Goal: Transaction & Acquisition: Book appointment/travel/reservation

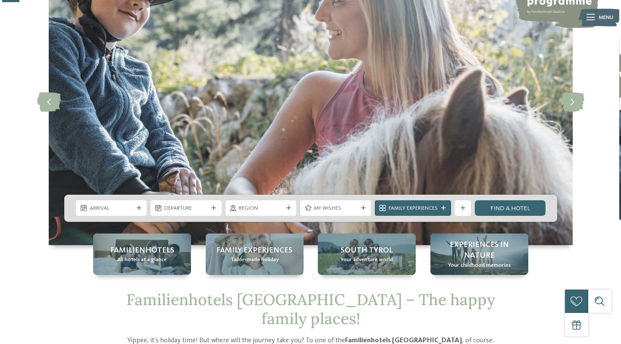
scroll to position [95, 0]
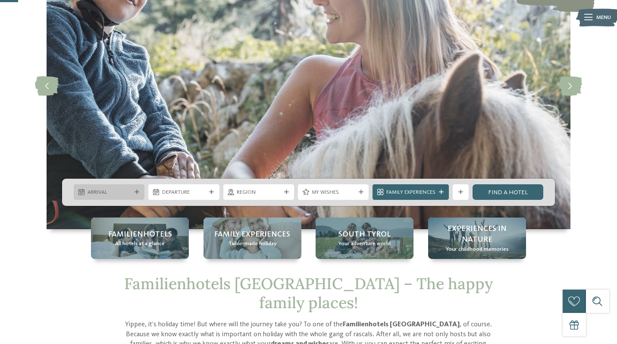
click at [130, 189] on span "Arrival" at bounding box center [110, 192] width 44 height 8
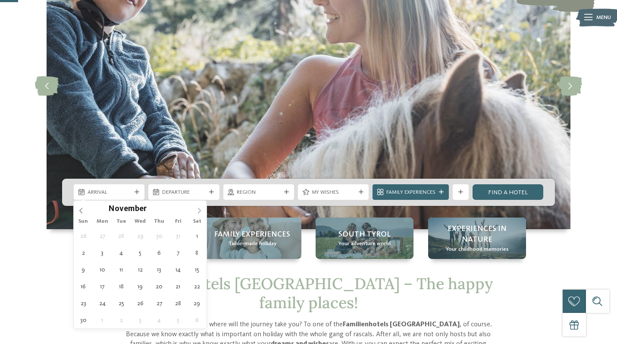
click at [197, 211] on icon at bounding box center [199, 210] width 6 height 6
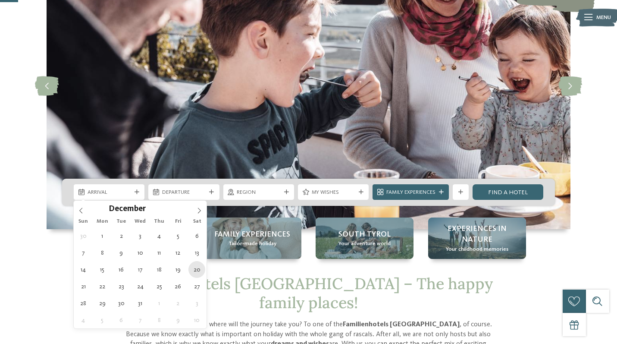
type div "20.12.2025"
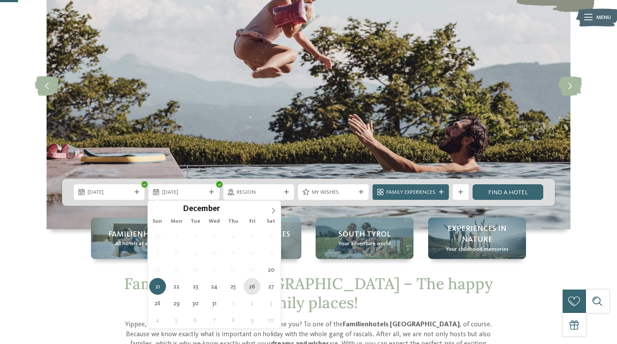
type div "26.12.2025"
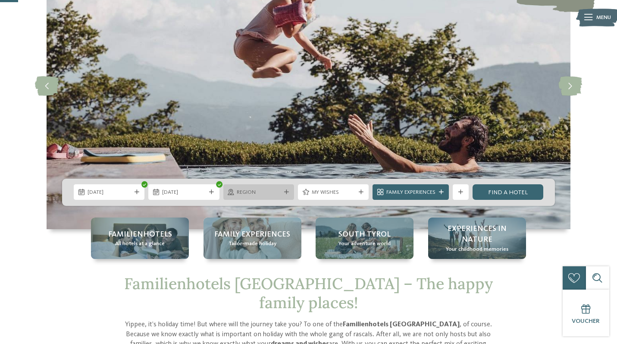
click at [285, 193] on icon at bounding box center [286, 192] width 5 height 5
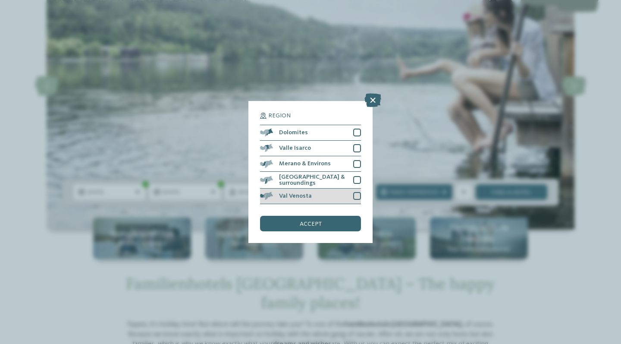
click at [357, 192] on div at bounding box center [357, 196] width 8 height 8
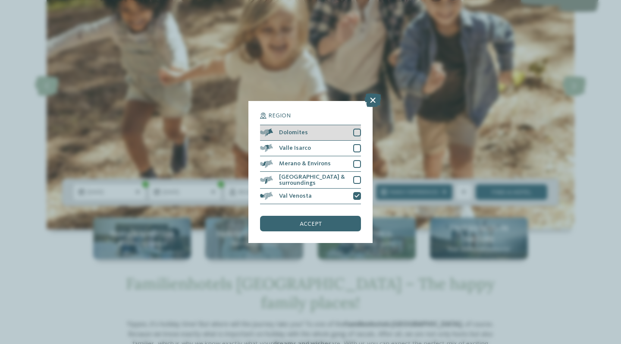
click at [360, 128] on div at bounding box center [357, 132] width 8 height 8
click at [356, 144] on div at bounding box center [357, 148] width 8 height 8
click at [345, 216] on div "accept" at bounding box center [310, 224] width 101 height 16
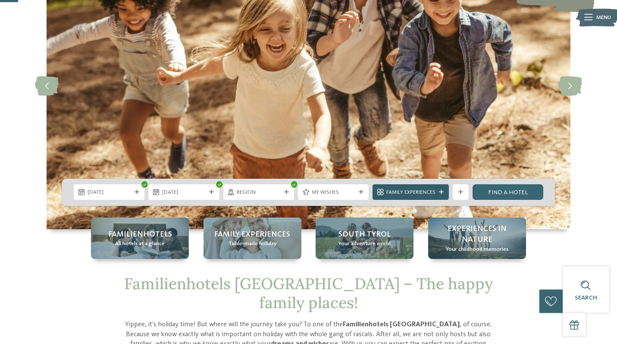
click at [441, 192] on icon at bounding box center [441, 192] width 5 height 5
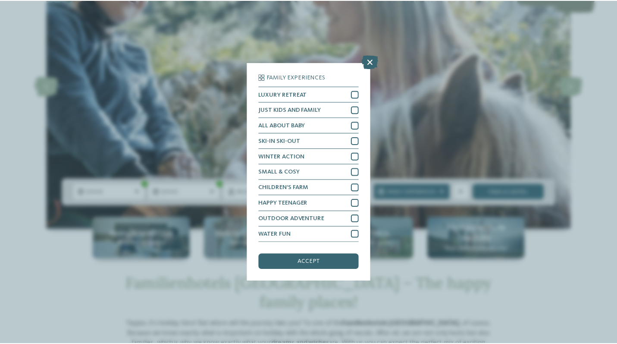
scroll to position [30, 0]
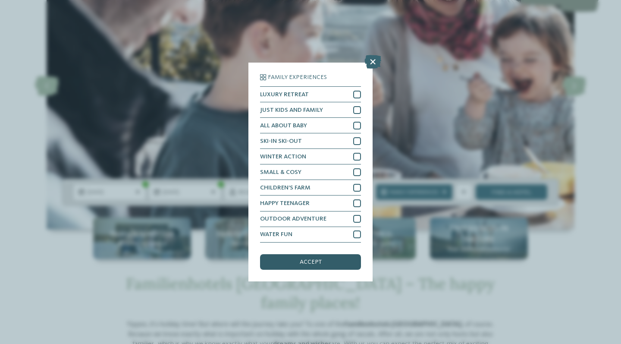
click at [329, 254] on div "accept" at bounding box center [310, 262] width 101 height 16
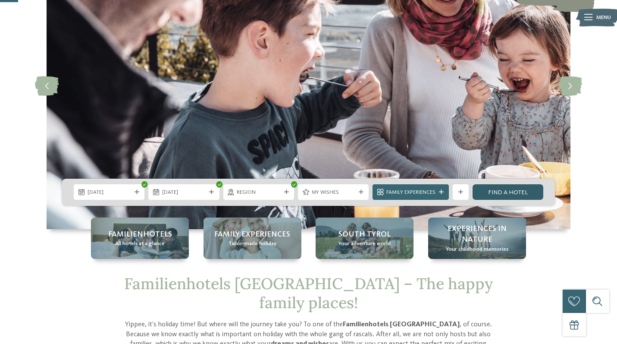
click at [509, 194] on link "Find a hotel" at bounding box center [508, 192] width 71 height 16
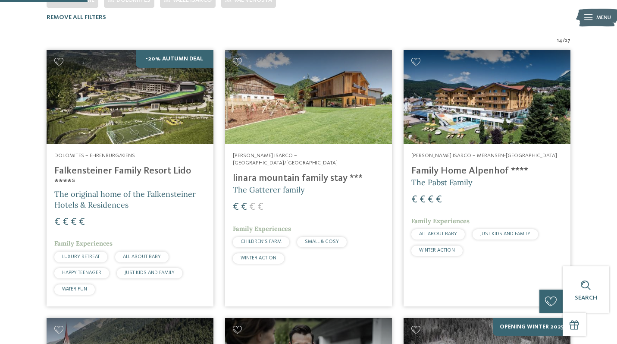
scroll to position [264, 0]
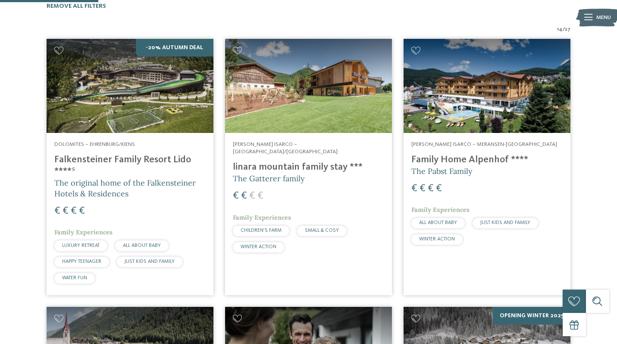
click at [304, 173] on h5 "The Gatterer family" at bounding box center [308, 178] width 151 height 11
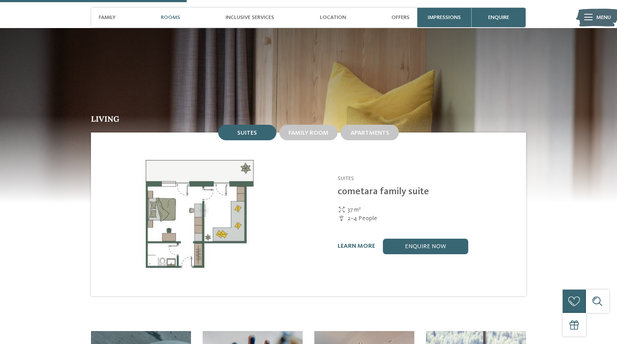
scroll to position [755, 0]
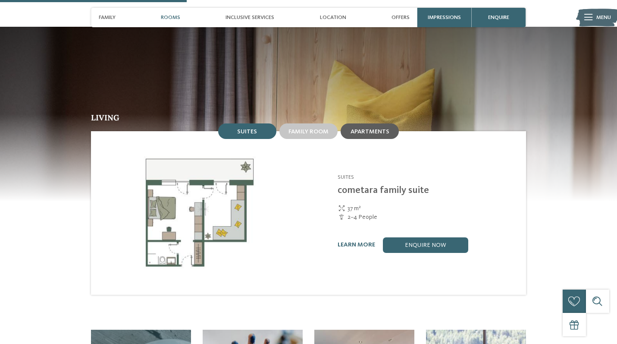
click at [360, 128] on span "Apartments" at bounding box center [370, 131] width 39 height 6
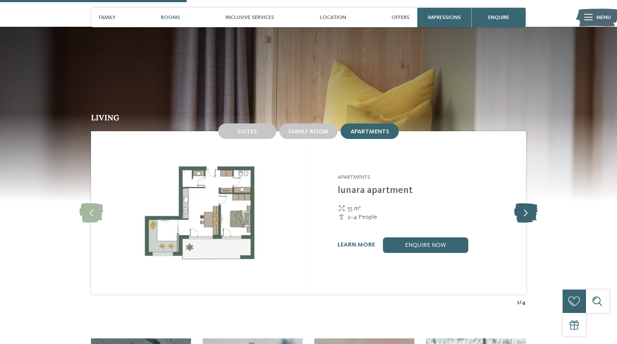
click at [527, 205] on icon at bounding box center [526, 212] width 24 height 19
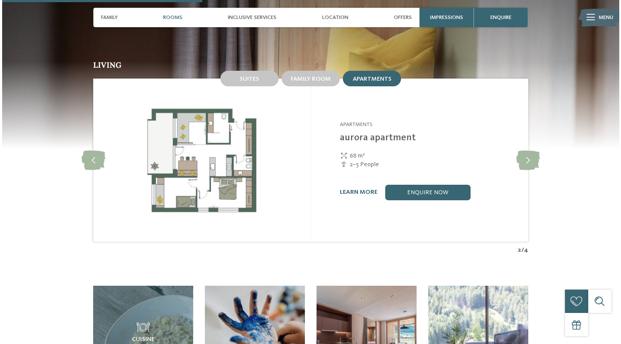
scroll to position [812, 0]
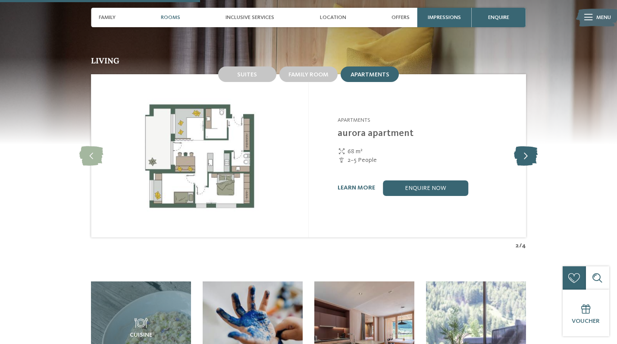
click at [526, 146] on icon at bounding box center [526, 155] width 24 height 19
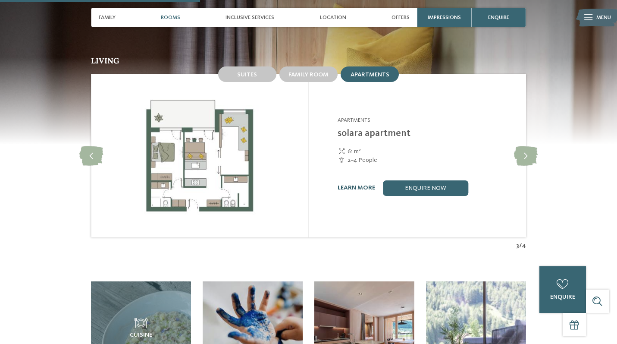
click at [365, 185] on link "learn more" at bounding box center [357, 188] width 38 height 6
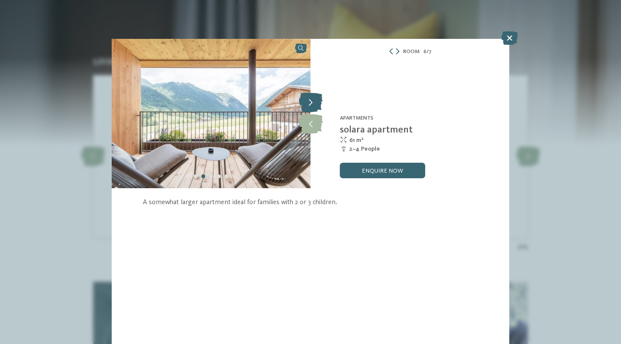
click at [316, 107] on icon at bounding box center [311, 102] width 24 height 19
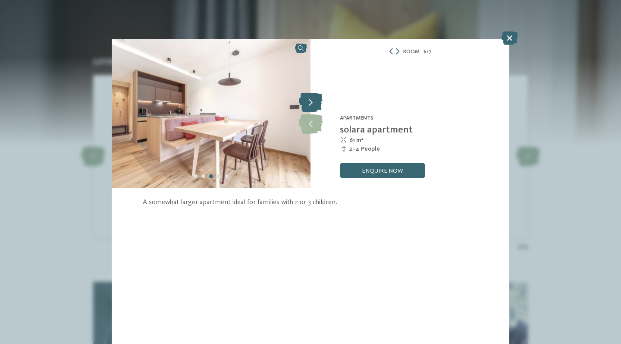
click at [316, 107] on icon at bounding box center [311, 102] width 24 height 19
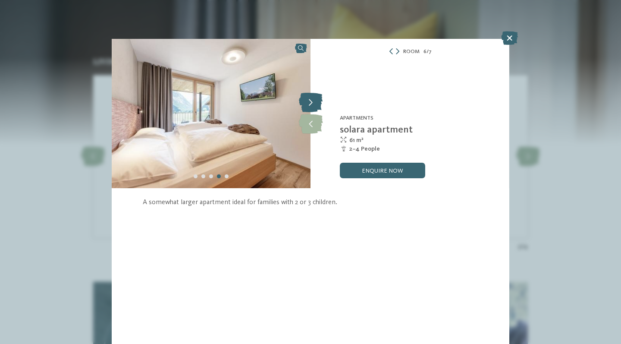
click at [316, 107] on icon at bounding box center [311, 102] width 24 height 19
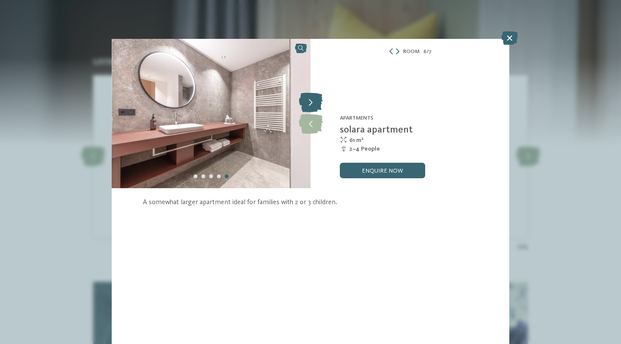
click at [316, 107] on icon at bounding box center [311, 102] width 24 height 19
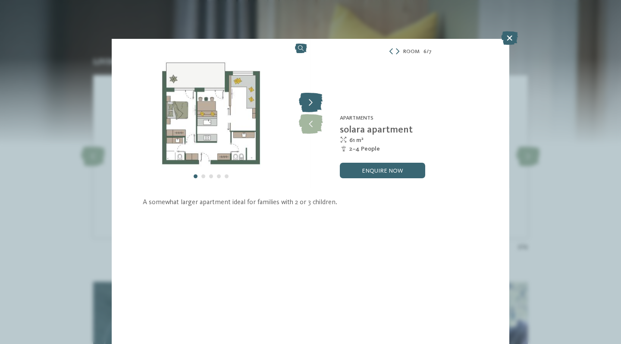
click at [316, 107] on icon at bounding box center [311, 102] width 24 height 19
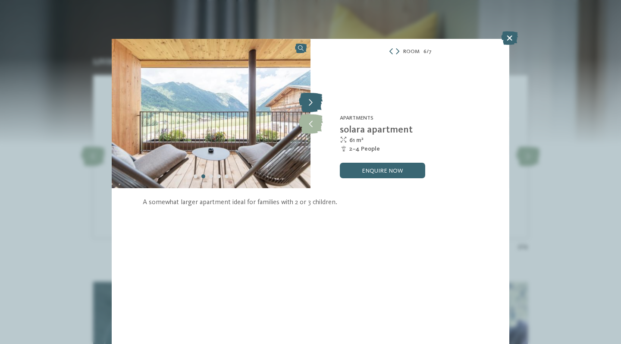
click at [316, 107] on icon at bounding box center [311, 102] width 24 height 19
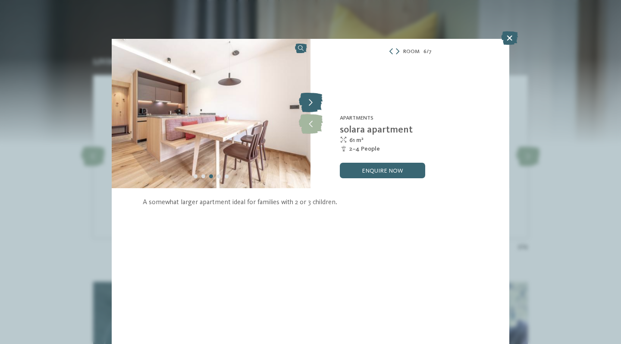
click at [316, 107] on icon at bounding box center [311, 102] width 24 height 19
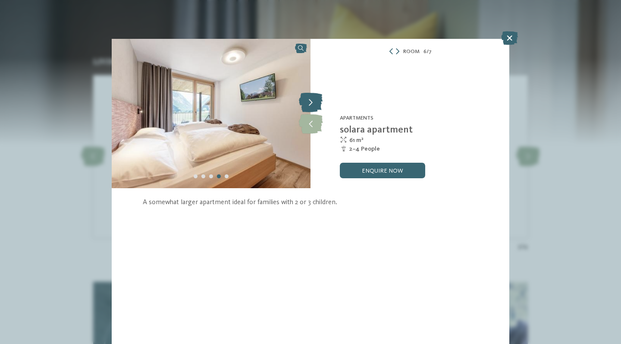
click at [316, 107] on icon at bounding box center [311, 102] width 24 height 19
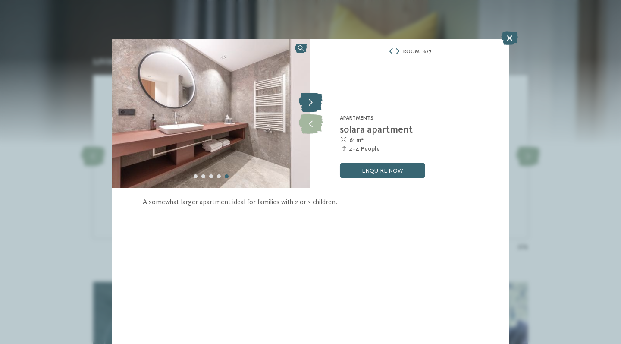
click at [316, 107] on icon at bounding box center [311, 102] width 24 height 19
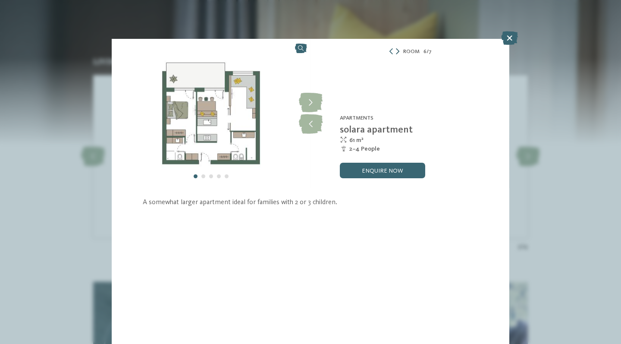
click at [398, 52] on icon at bounding box center [397, 51] width 3 height 6
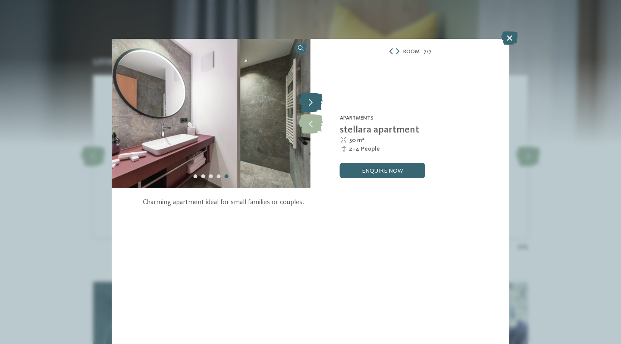
click at [313, 101] on icon at bounding box center [311, 102] width 24 height 19
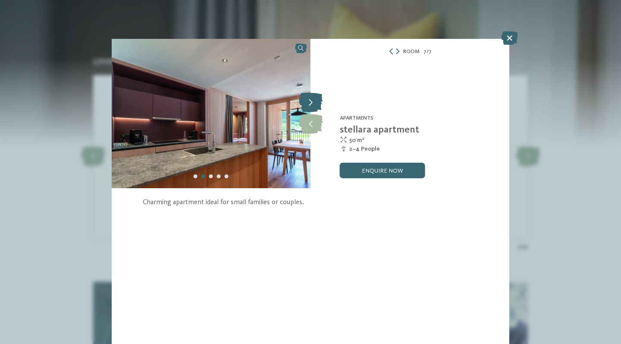
click at [313, 101] on icon at bounding box center [311, 102] width 24 height 19
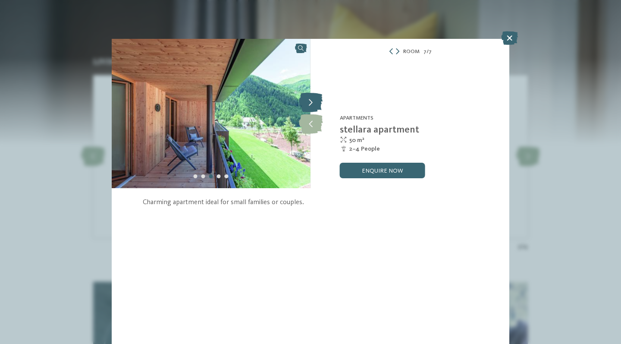
click at [313, 101] on icon at bounding box center [311, 102] width 24 height 19
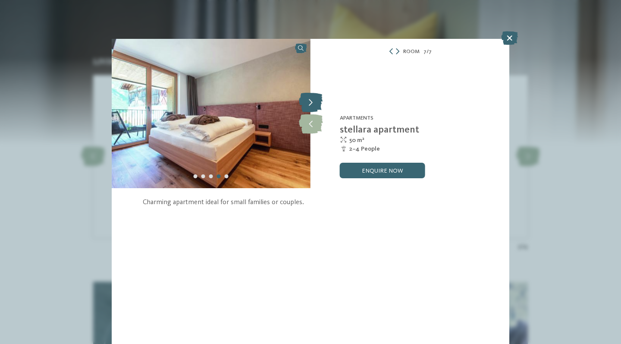
click at [313, 101] on icon at bounding box center [311, 102] width 24 height 19
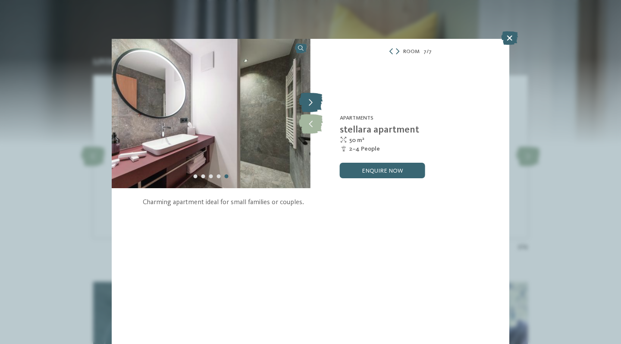
click at [313, 101] on icon at bounding box center [311, 102] width 24 height 19
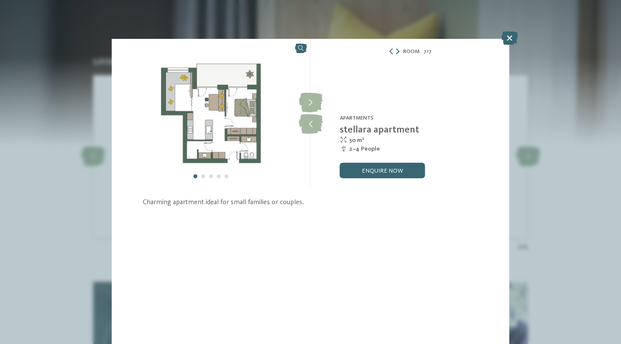
click at [398, 50] on icon at bounding box center [397, 51] width 3 height 6
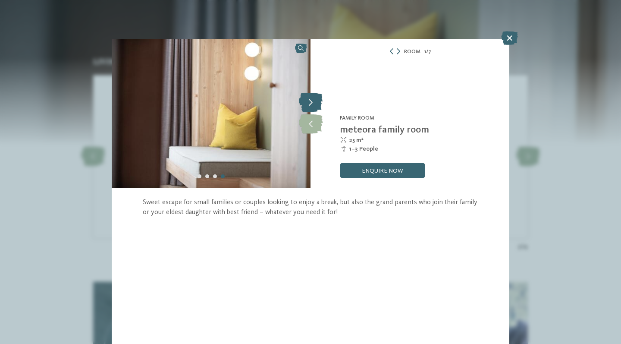
click at [315, 103] on icon at bounding box center [311, 102] width 24 height 19
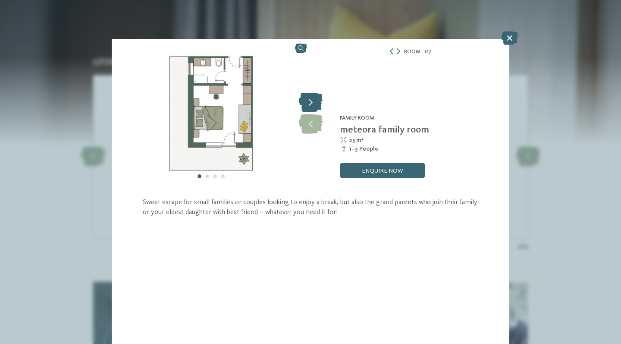
click at [315, 103] on icon at bounding box center [311, 102] width 24 height 19
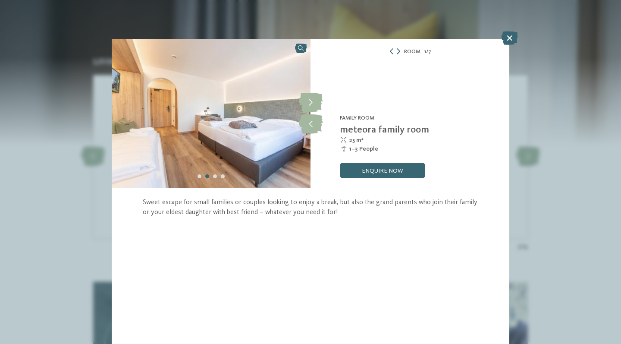
click at [399, 50] on icon at bounding box center [398, 51] width 3 height 6
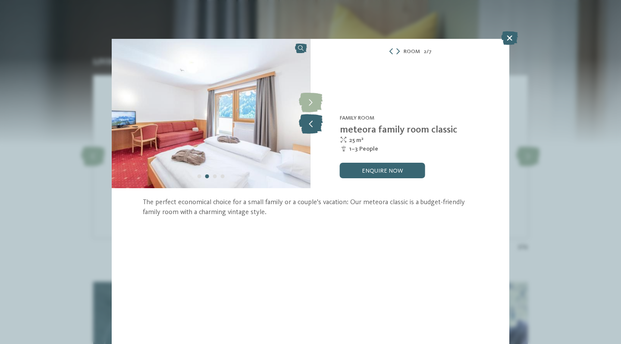
click at [314, 120] on icon at bounding box center [311, 123] width 24 height 19
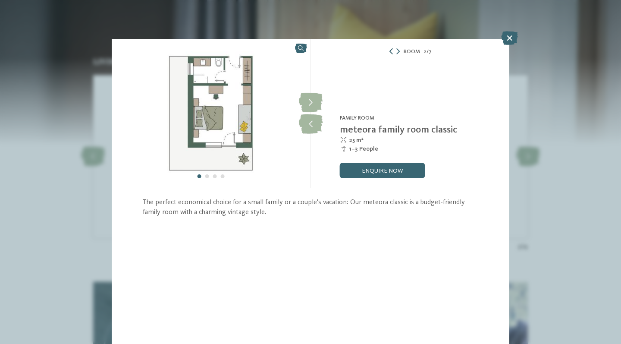
click at [391, 51] on icon at bounding box center [391, 51] width 6 height 6
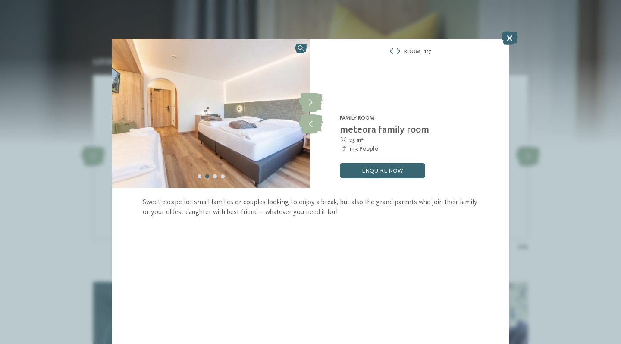
click at [400, 50] on icon at bounding box center [398, 51] width 3 height 6
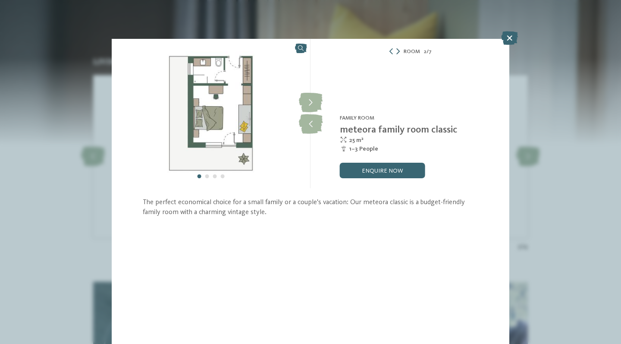
click at [398, 53] on icon at bounding box center [397, 51] width 3 height 6
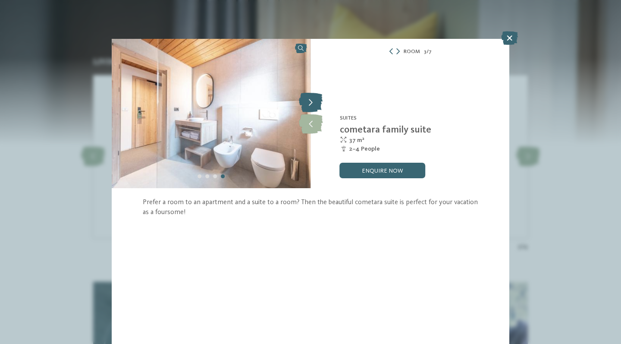
click at [315, 103] on icon at bounding box center [311, 102] width 24 height 19
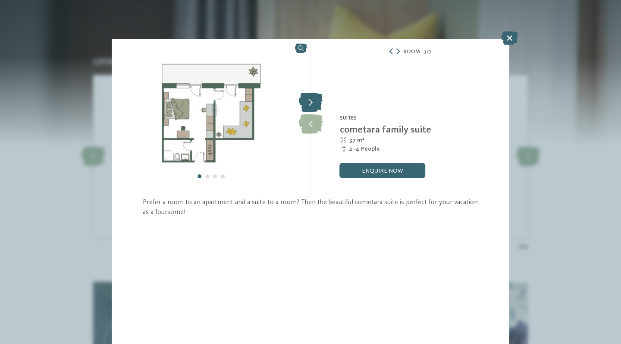
click at [315, 103] on icon at bounding box center [311, 102] width 24 height 19
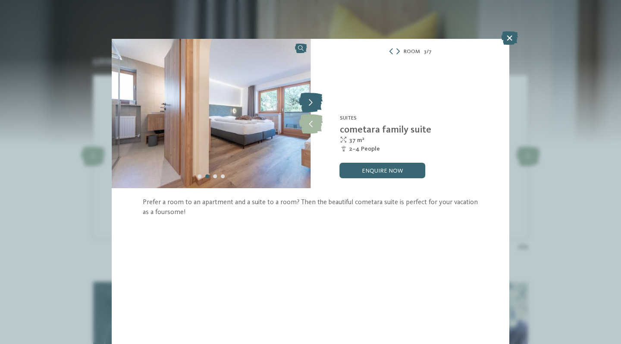
click at [315, 103] on icon at bounding box center [311, 102] width 24 height 19
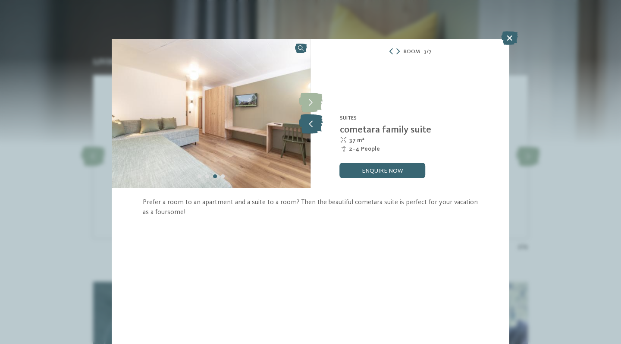
click at [311, 119] on icon at bounding box center [311, 123] width 24 height 19
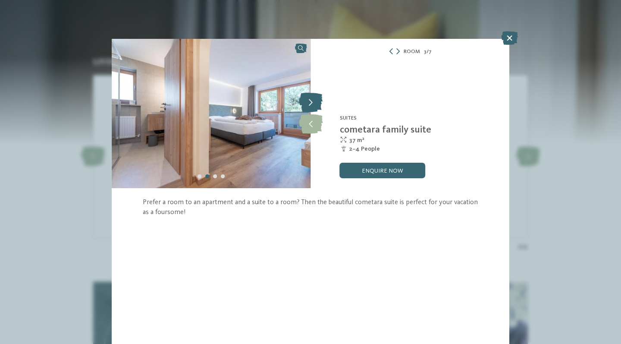
click at [311, 106] on icon at bounding box center [311, 102] width 24 height 19
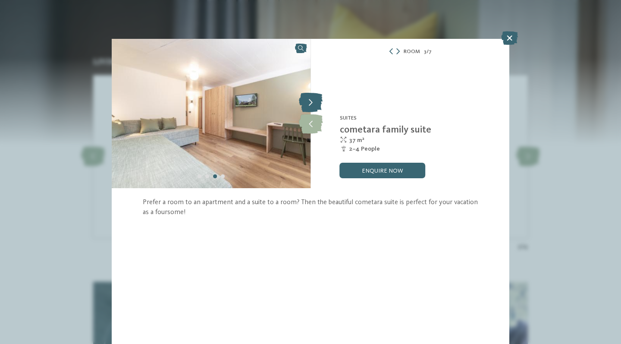
click at [311, 106] on icon at bounding box center [311, 102] width 24 height 19
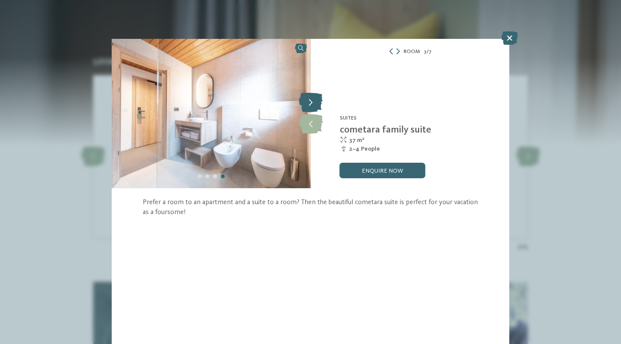
click at [311, 106] on icon at bounding box center [311, 102] width 24 height 19
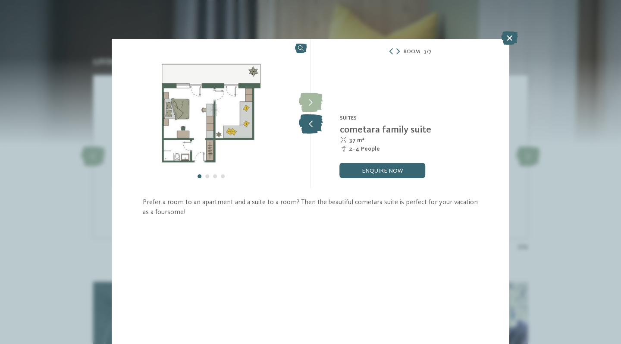
click at [307, 122] on icon at bounding box center [311, 123] width 24 height 19
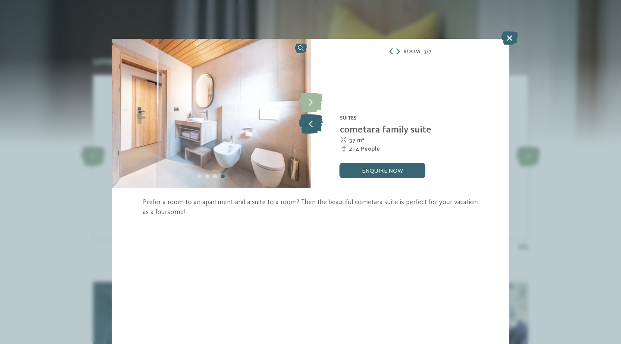
click at [307, 122] on icon at bounding box center [311, 123] width 24 height 19
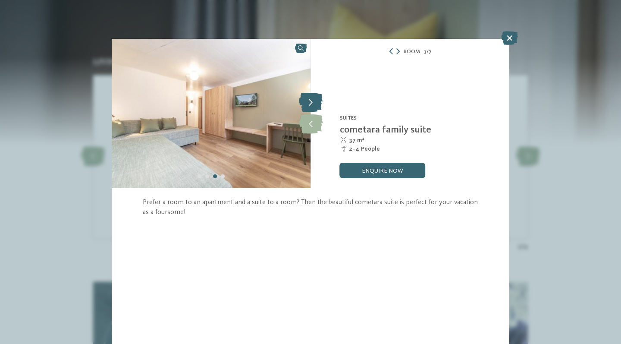
click at [316, 103] on icon at bounding box center [311, 102] width 24 height 19
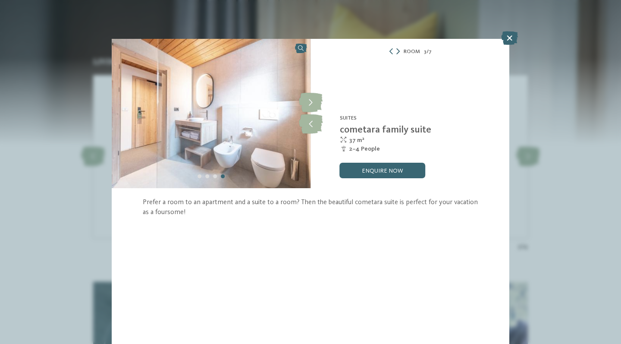
click at [398, 51] on icon at bounding box center [397, 51] width 3 height 6
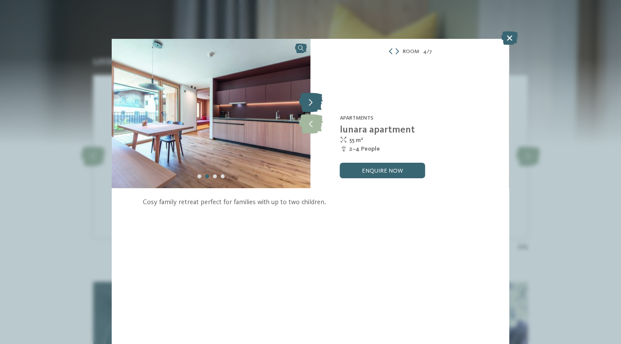
click at [311, 105] on icon at bounding box center [311, 102] width 24 height 19
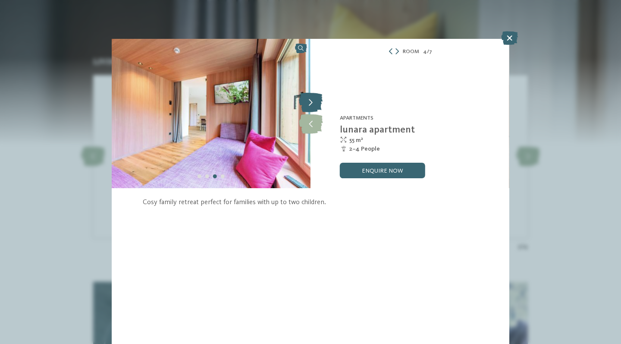
click at [311, 105] on icon at bounding box center [311, 102] width 24 height 19
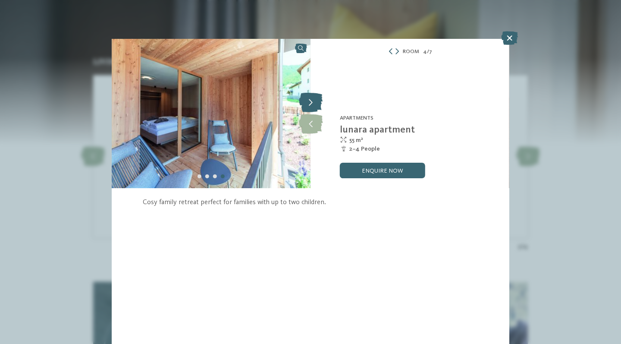
click at [311, 105] on icon at bounding box center [311, 102] width 24 height 19
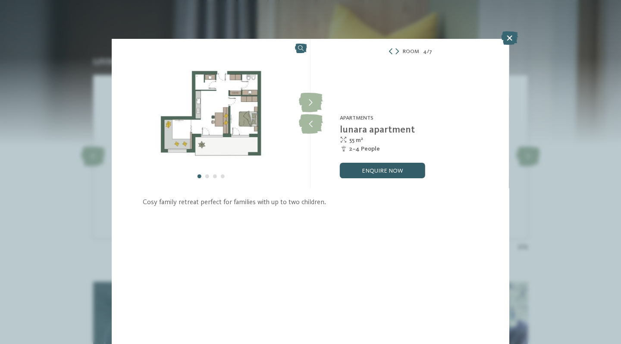
click at [379, 175] on link "enquire now" at bounding box center [382, 171] width 85 height 16
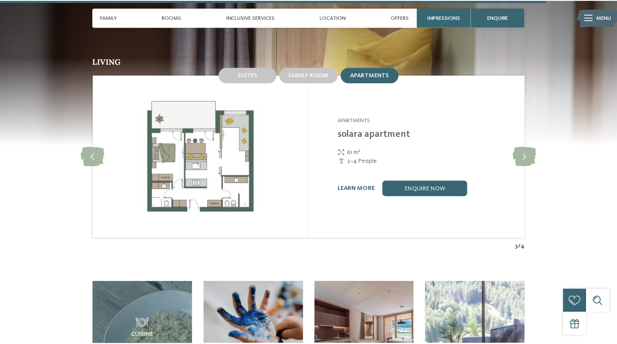
scroll to position [1772, 0]
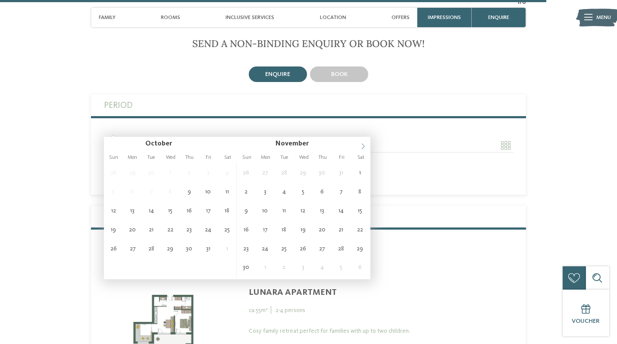
click at [366, 147] on icon at bounding box center [363, 146] width 6 height 6
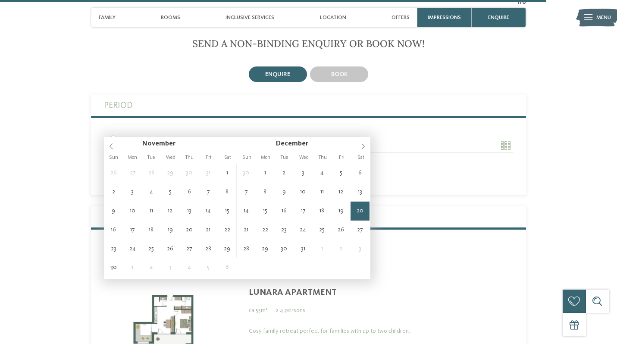
type input "**********"
type input "****"
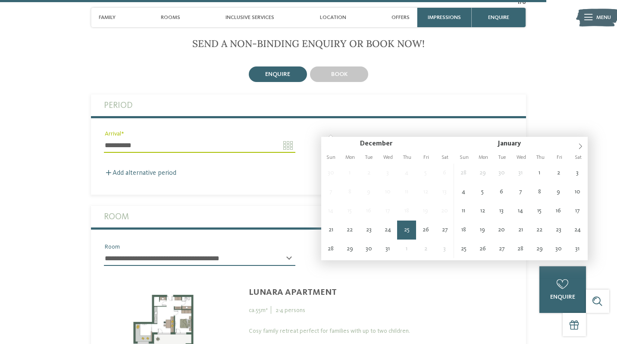
type input "**********"
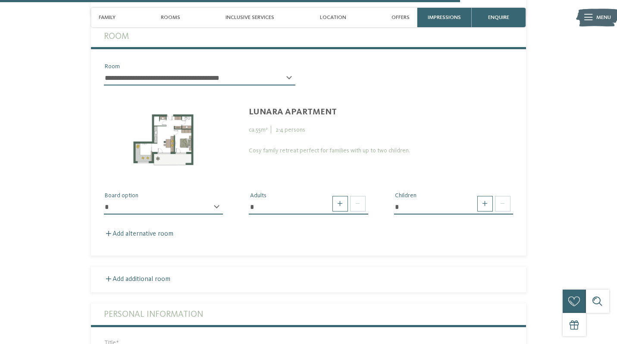
scroll to position [1966, 0]
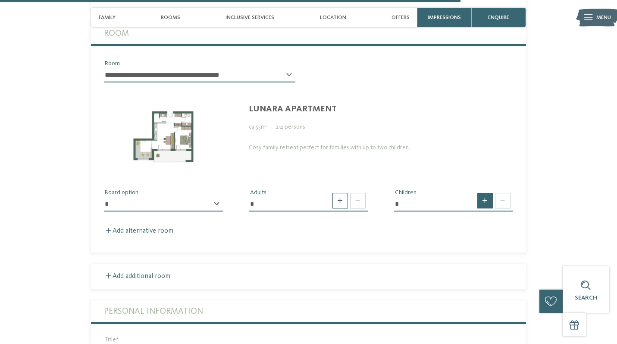
click at [483, 193] on span at bounding box center [485, 201] width 16 height 16
type input "*"
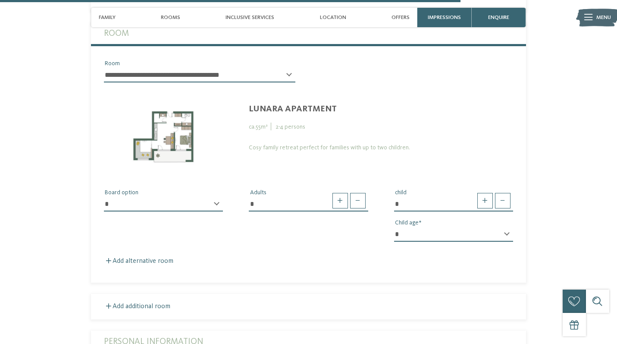
select select "*"
click at [362, 231] on div "**********" at bounding box center [308, 162] width 435 height 206
click at [217, 197] on div "* ********* Board option" at bounding box center [163, 208] width 119 height 22
select select "*"
click at [263, 228] on div "********* Board option * Adults * child * * * * * * * * * * * ** ** ** ** ** **…" at bounding box center [308, 211] width 435 height 73
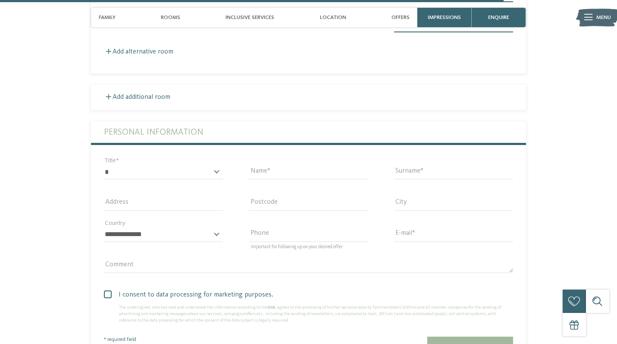
scroll to position [2179, 0]
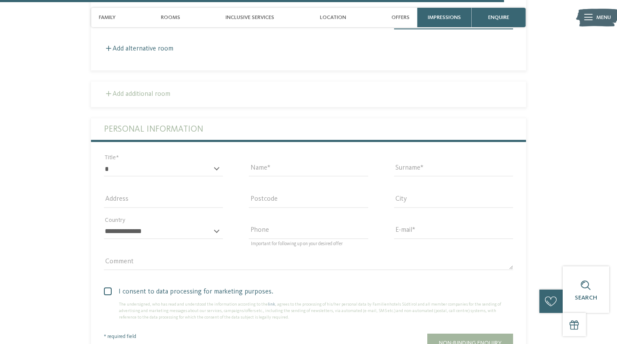
click at [153, 91] on label "Add additional room" at bounding box center [137, 94] width 66 height 7
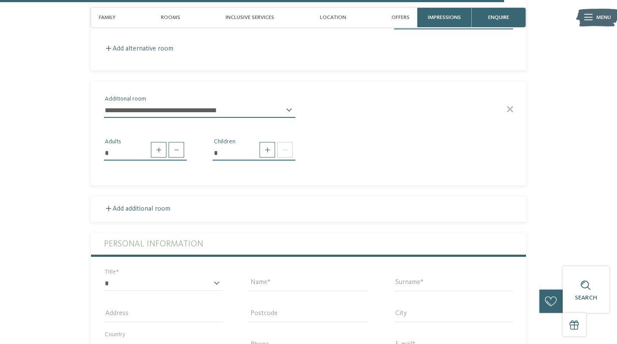
select select "*****"
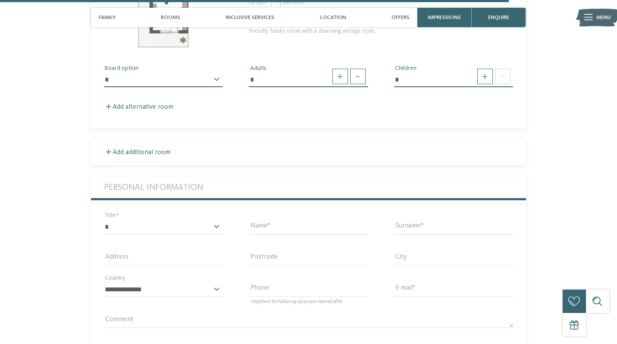
scroll to position [2395, 0]
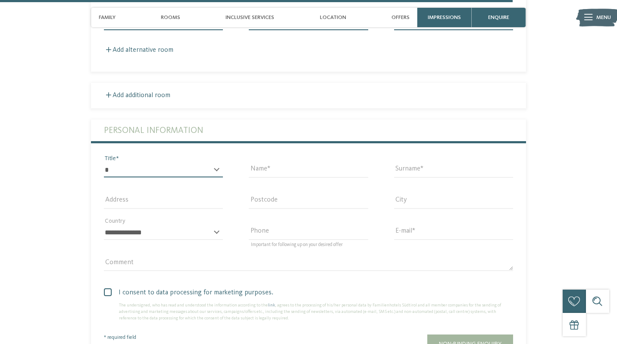
select select "*"
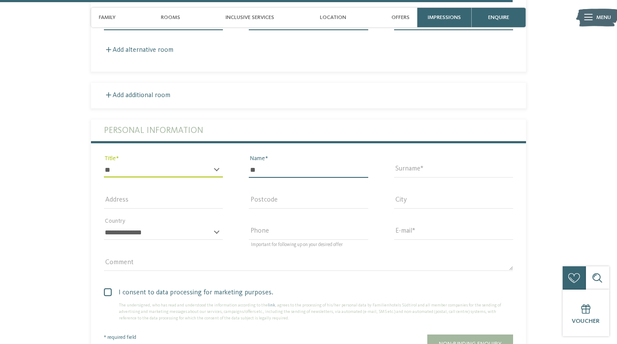
type input "*"
type input "********"
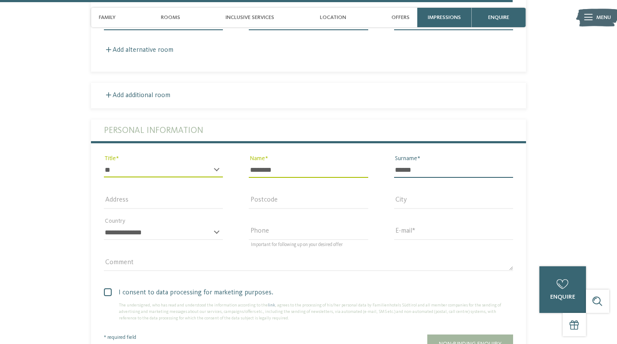
type input "******"
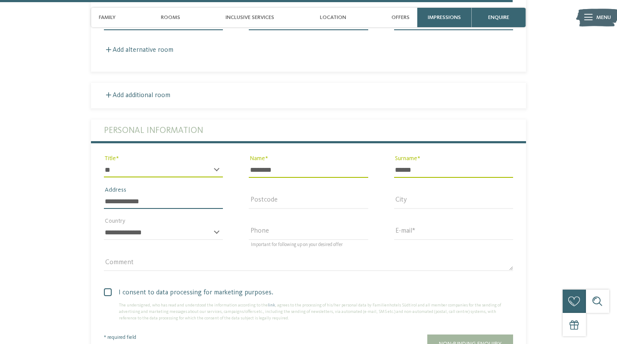
type input "**********"
type input "****"
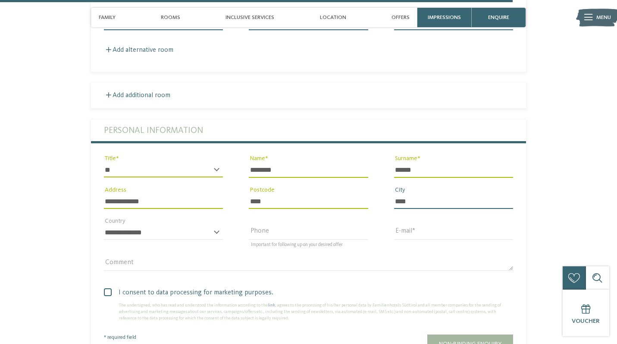
type input "****"
select select "**"
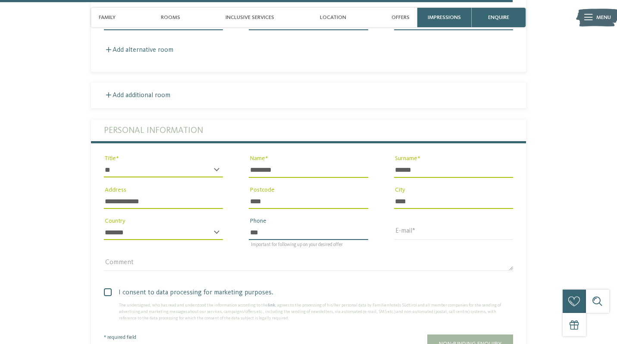
type input "**********"
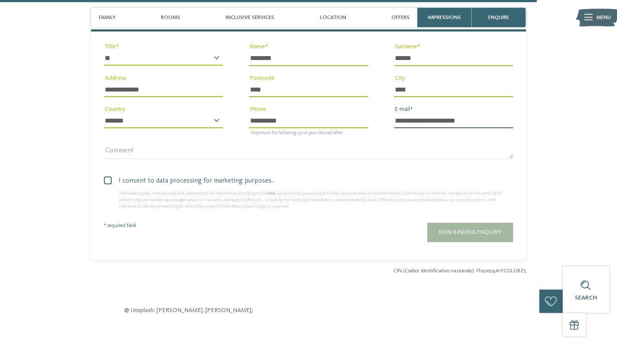
scroll to position [2509, 0]
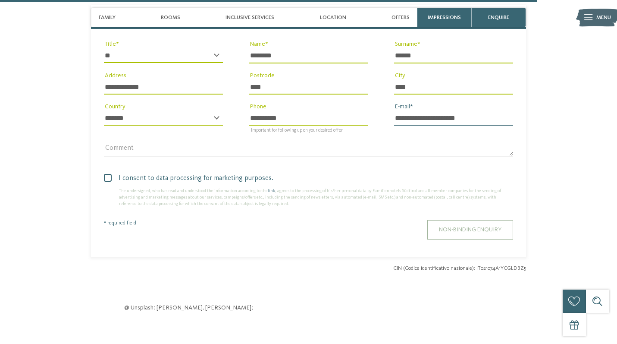
type input "**********"
click at [457, 226] on span "Non-binding enquiry" at bounding box center [470, 229] width 63 height 6
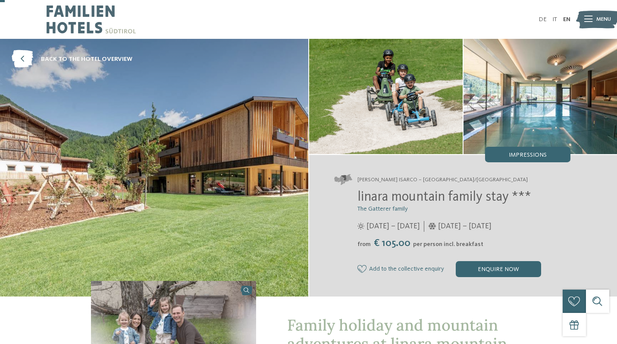
scroll to position [34, 0]
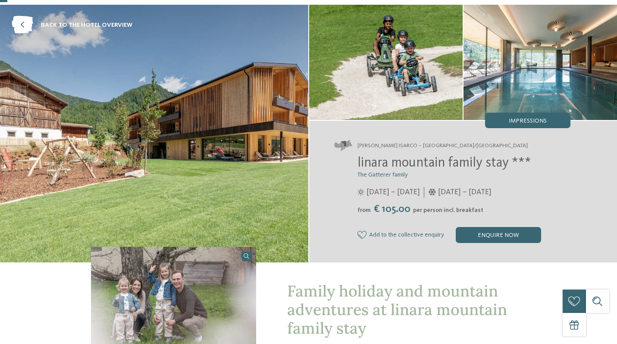
click at [236, 149] on img at bounding box center [154, 133] width 308 height 257
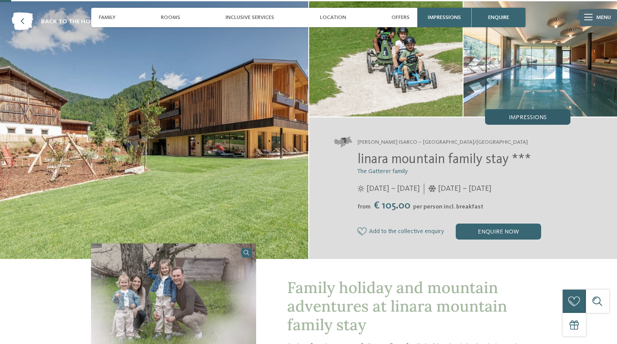
scroll to position [34, 0]
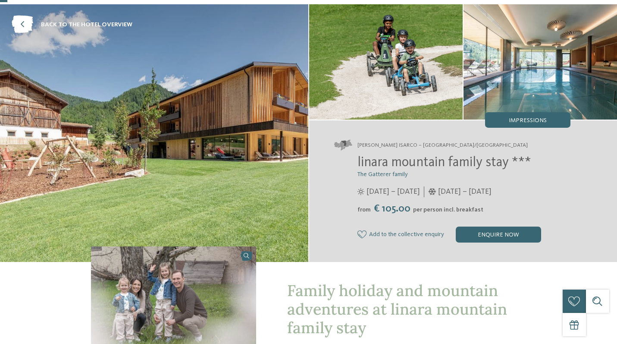
click at [518, 68] on img at bounding box center [539, 61] width 153 height 115
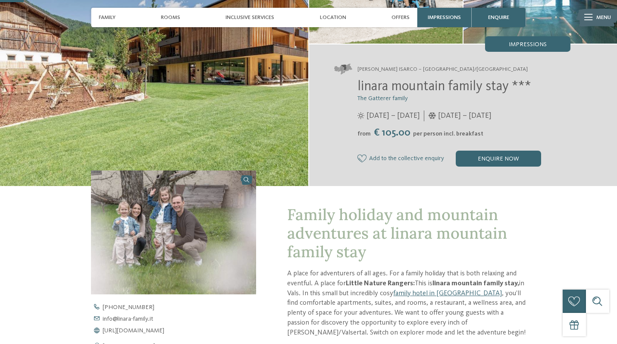
scroll to position [111, 0]
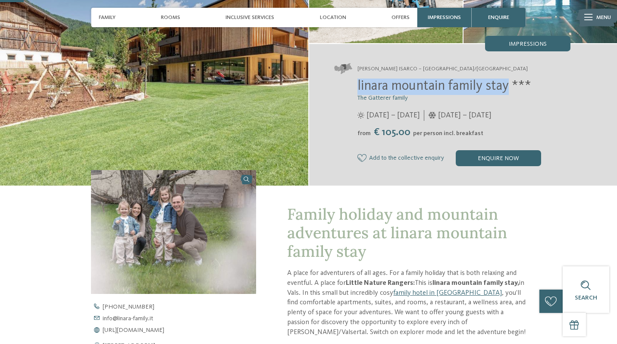
drag, startPoint x: 513, startPoint y: 85, endPoint x: 355, endPoint y: 85, distance: 157.8
click at [355, 85] on div "linara mountain family stay *** The Gatterer family 12/07 – 09/11/2025 from" at bounding box center [452, 122] width 236 height 88
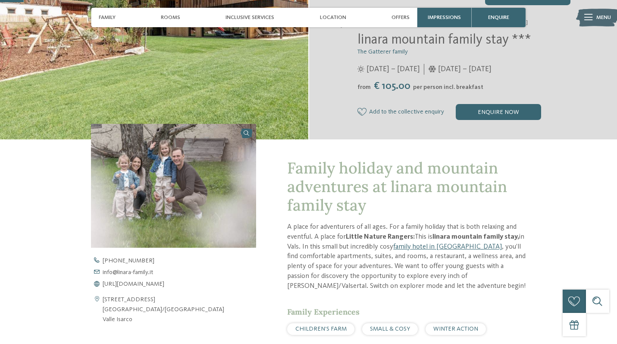
scroll to position [178, 0]
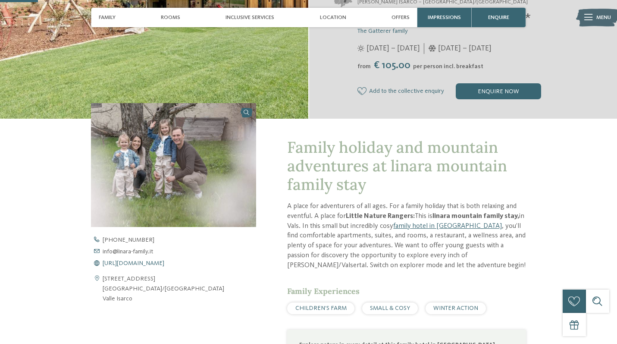
click at [164, 260] on span "https://www.linara-family.it/en" at bounding box center [134, 263] width 62 height 6
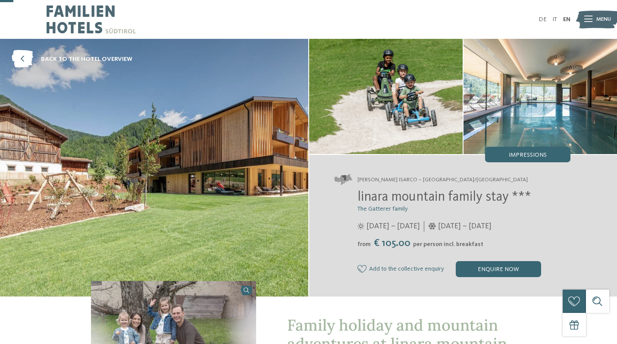
scroll to position [0, 0]
click at [33, 58] on icon at bounding box center [23, 59] width 22 height 18
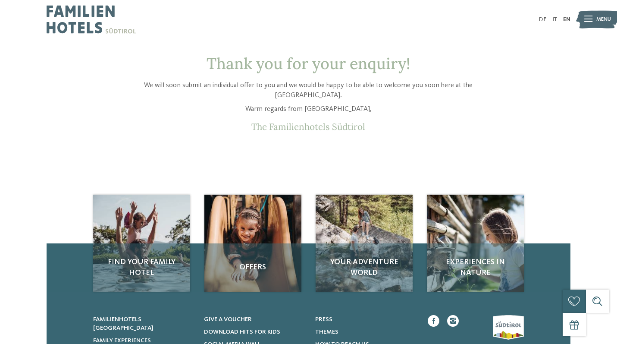
click at [316, 84] on p "We will soon submit an individual offer to you and we would be happy to be able…" at bounding box center [308, 90] width 369 height 19
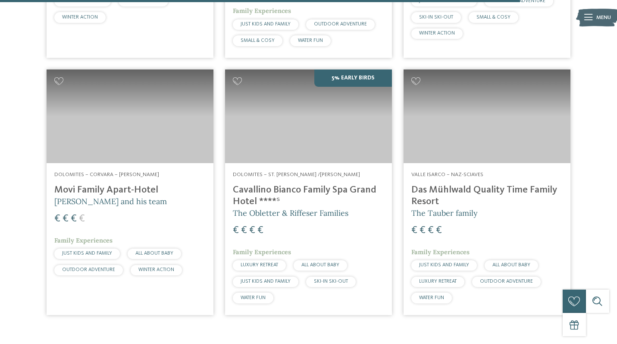
scroll to position [2181, 0]
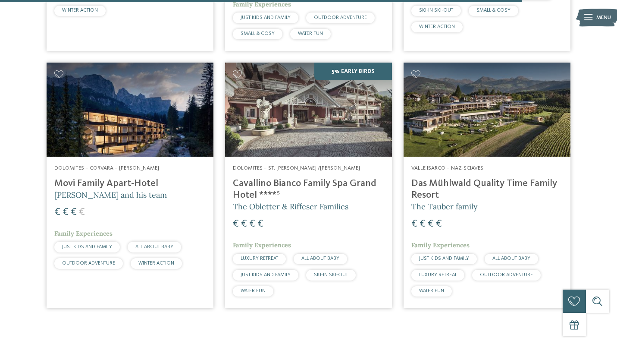
click at [147, 178] on h4 "Movi Family Apart-Hotel" at bounding box center [129, 184] width 151 height 12
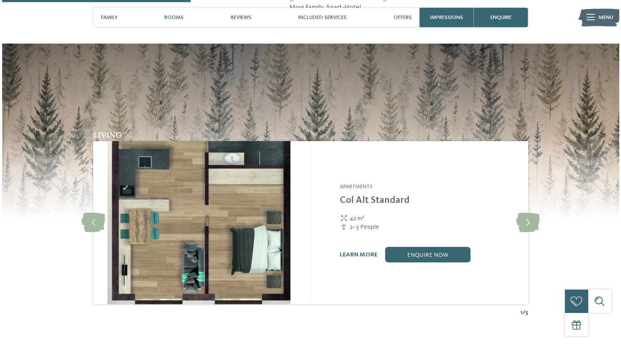
scroll to position [830, 0]
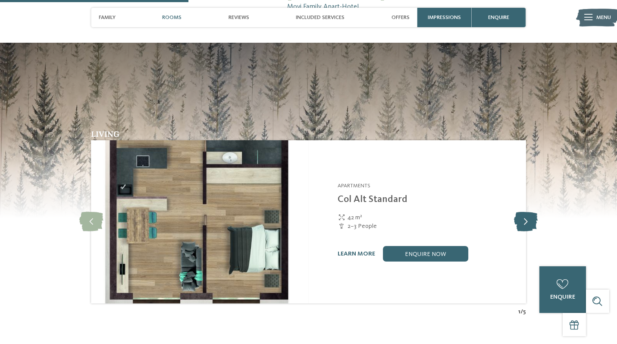
click at [524, 212] on icon at bounding box center [526, 221] width 24 height 19
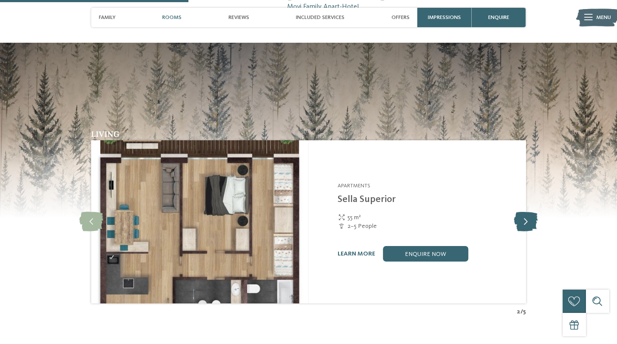
click at [524, 212] on icon at bounding box center [526, 221] width 24 height 19
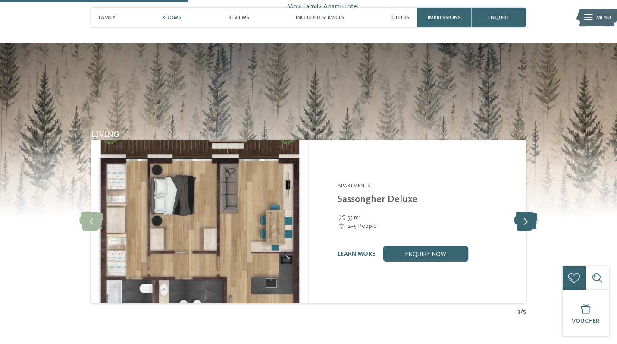
click at [524, 212] on icon at bounding box center [526, 221] width 24 height 19
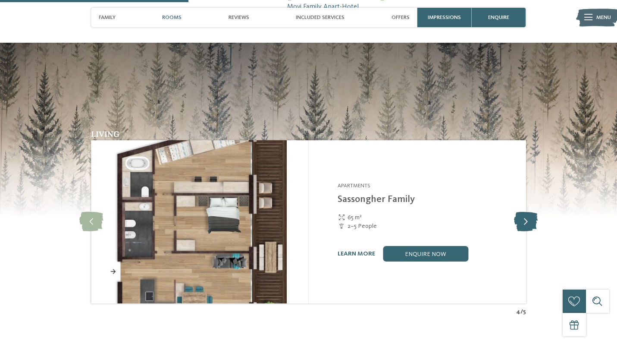
click at [524, 212] on icon at bounding box center [526, 221] width 24 height 19
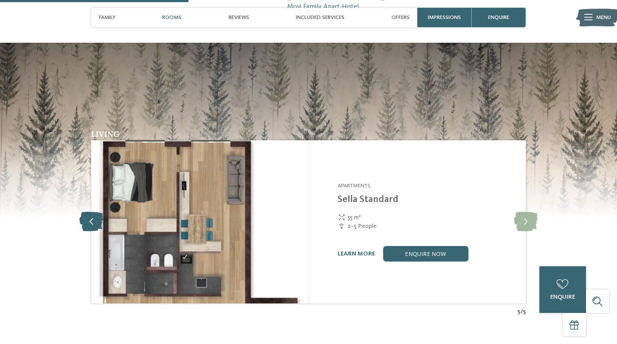
click at [88, 212] on icon at bounding box center [91, 221] width 24 height 19
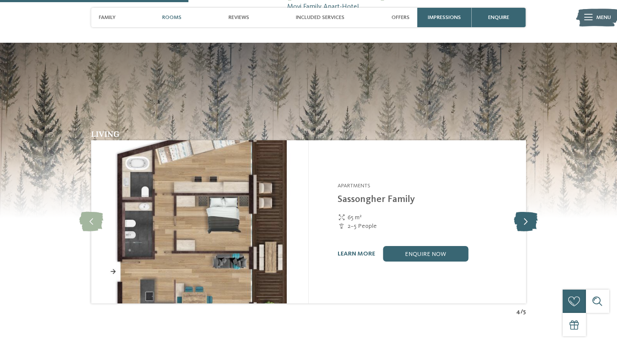
click at [522, 212] on icon at bounding box center [526, 221] width 24 height 19
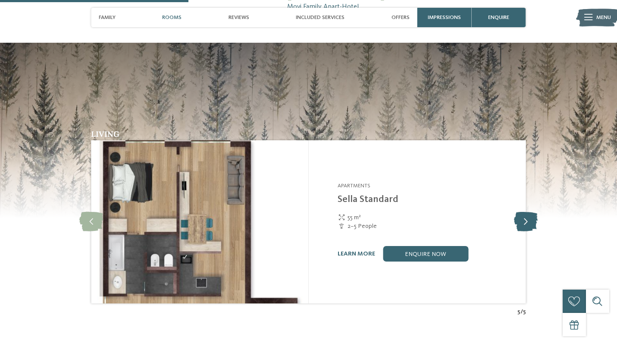
click at [522, 212] on icon at bounding box center [526, 221] width 24 height 19
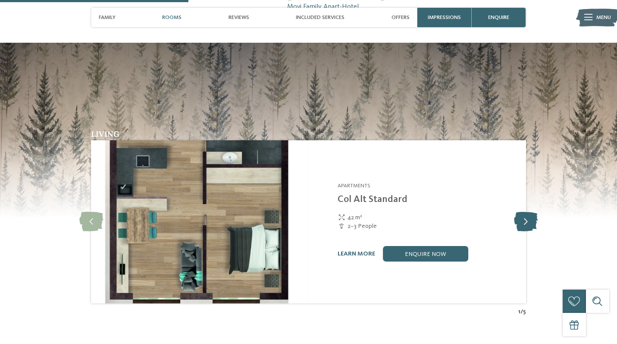
click at [522, 212] on icon at bounding box center [526, 221] width 24 height 19
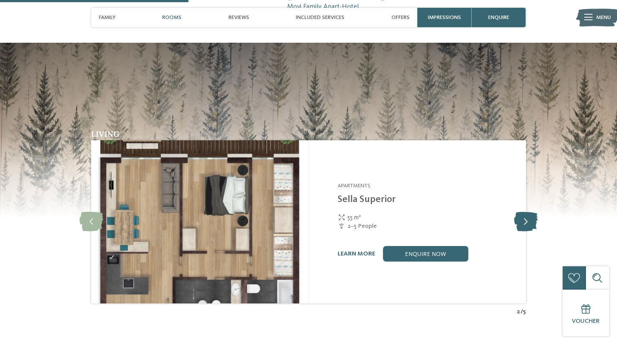
click at [522, 212] on icon at bounding box center [526, 221] width 24 height 19
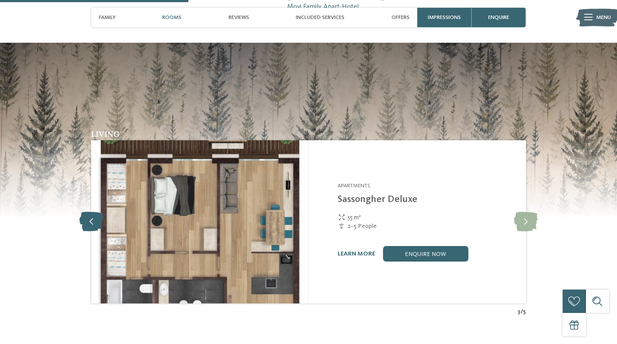
click at [93, 212] on icon at bounding box center [91, 221] width 24 height 19
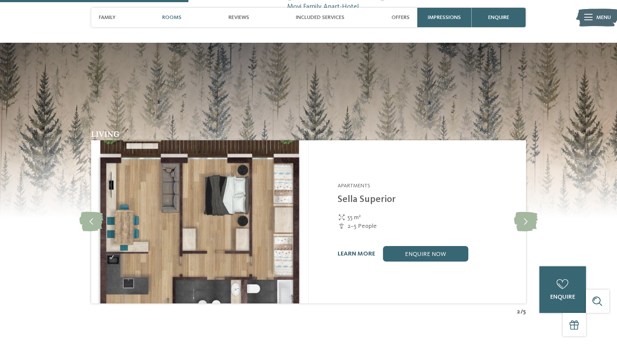
click at [365, 250] on link "learn more" at bounding box center [357, 253] width 38 height 6
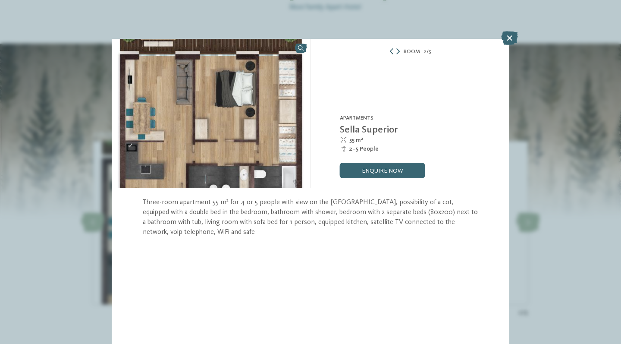
click at [392, 50] on icon at bounding box center [391, 51] width 6 height 6
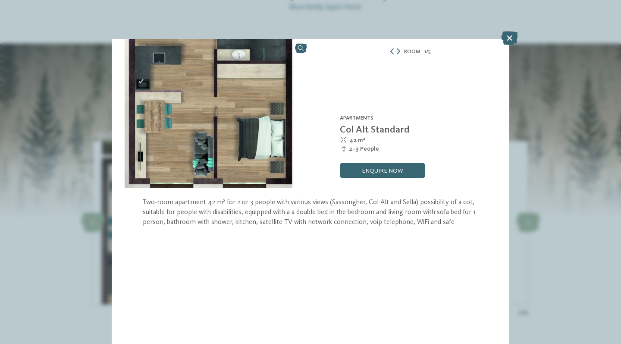
click at [399, 51] on icon at bounding box center [398, 51] width 3 height 6
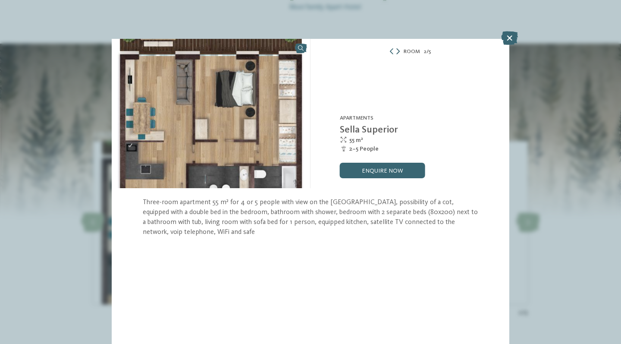
click at [399, 51] on icon at bounding box center [397, 51] width 3 height 6
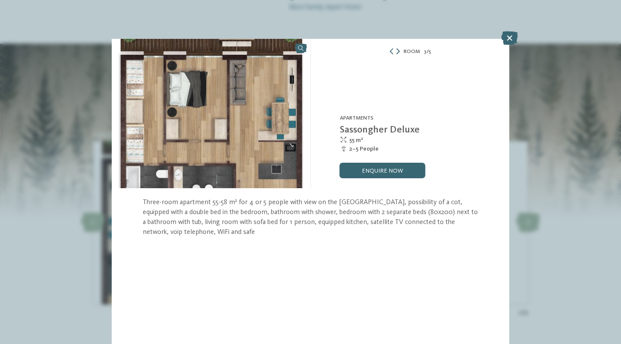
click at [399, 51] on icon at bounding box center [397, 51] width 3 height 6
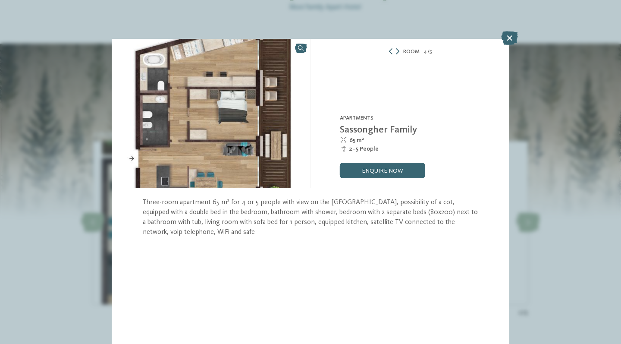
click at [391, 50] on icon at bounding box center [391, 51] width 6 height 6
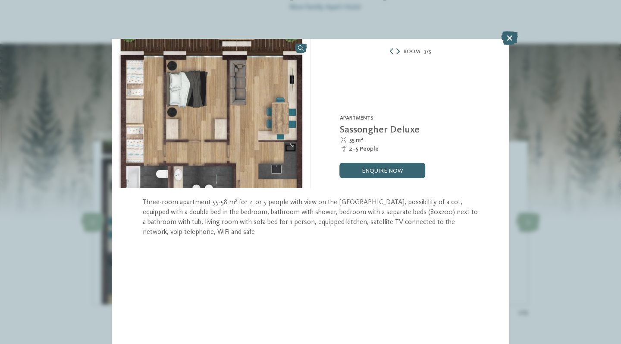
click at [399, 51] on icon at bounding box center [397, 51] width 3 height 6
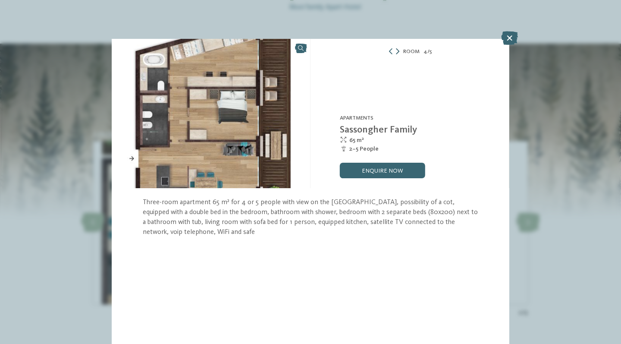
click at [399, 51] on icon at bounding box center [397, 51] width 3 height 6
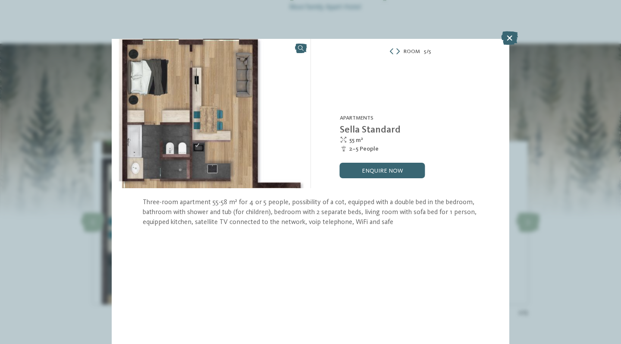
click at [176, 149] on img at bounding box center [211, 113] width 199 height 149
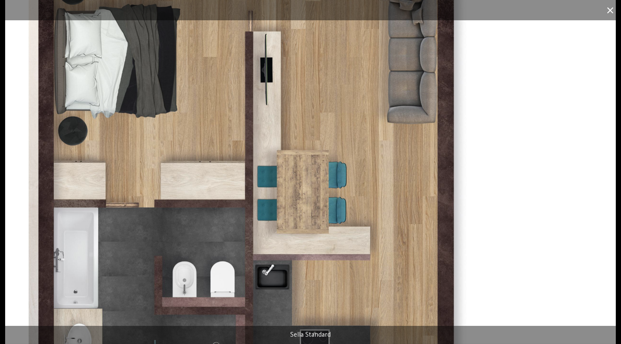
click at [611, 10] on span at bounding box center [610, 10] width 22 height 20
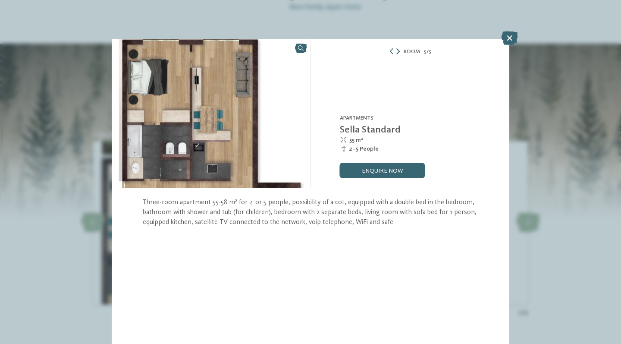
click at [399, 49] on icon at bounding box center [397, 51] width 3 height 6
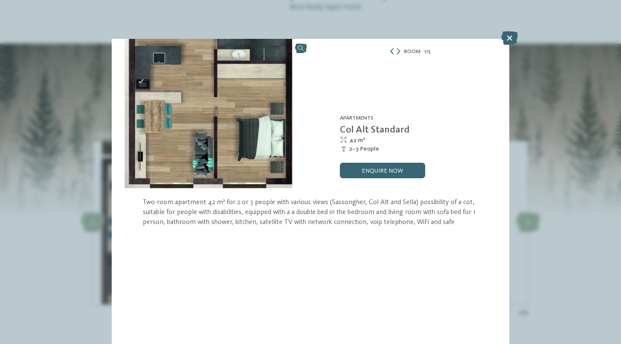
click at [391, 51] on icon at bounding box center [392, 51] width 6 height 6
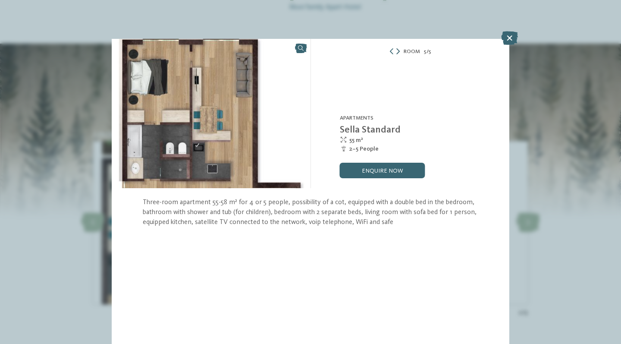
click at [398, 52] on icon at bounding box center [397, 51] width 3 height 6
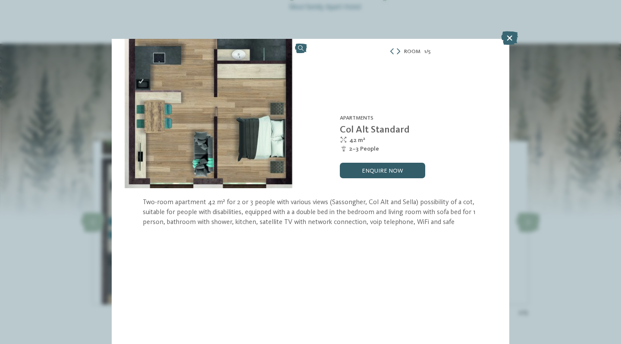
click at [366, 166] on link "enquire now" at bounding box center [382, 171] width 85 height 16
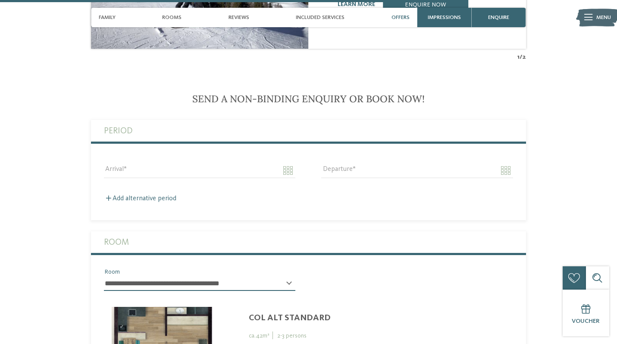
scroll to position [1995, 0]
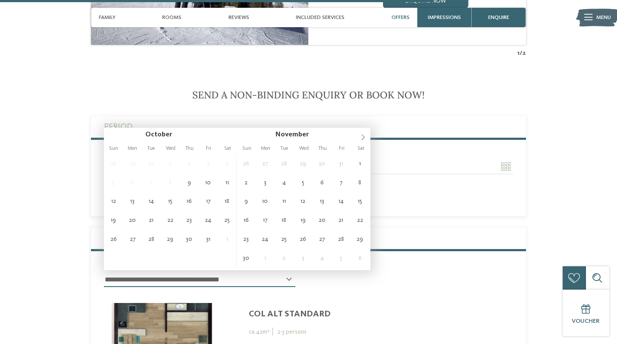
click at [269, 159] on input "Arrival" at bounding box center [199, 166] width 191 height 15
click at [363, 138] on icon at bounding box center [363, 137] width 6 height 6
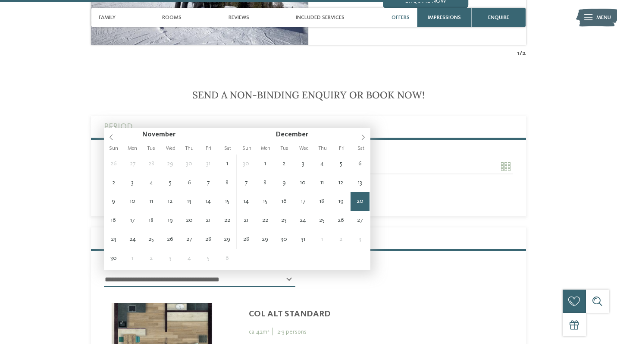
type input "**********"
type input "****"
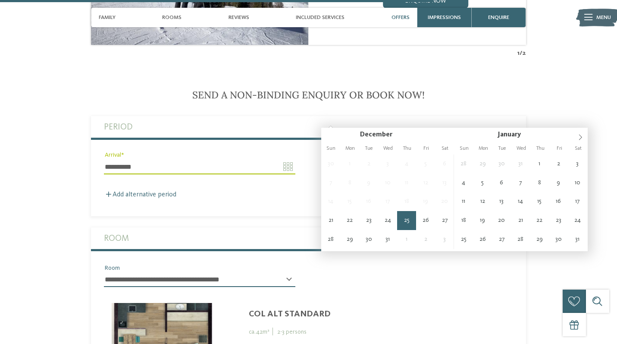
type input "**********"
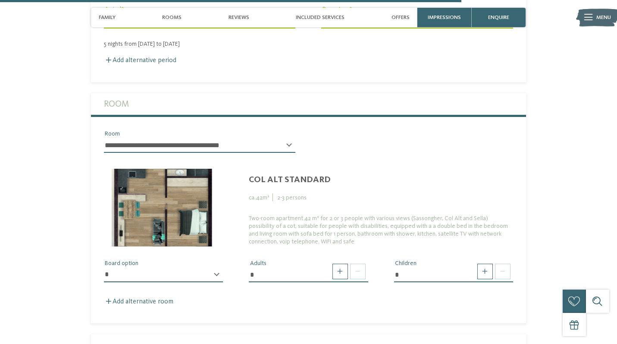
scroll to position [2143, 0]
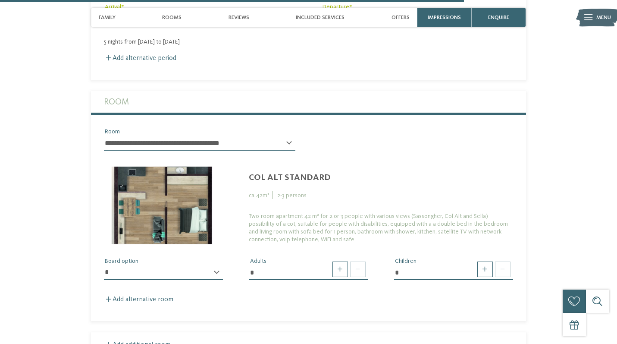
click at [216, 265] on div "* ********* Board option" at bounding box center [163, 276] width 119 height 22
select select "*"
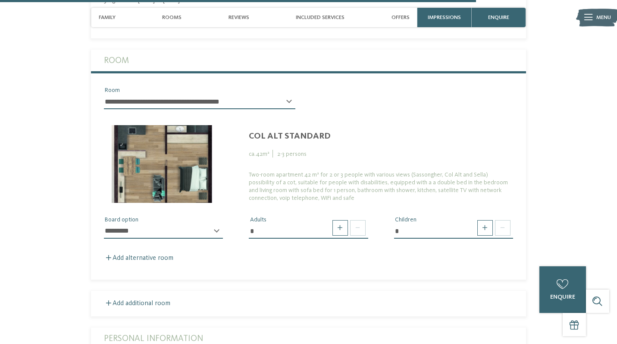
scroll to position [2201, 0]
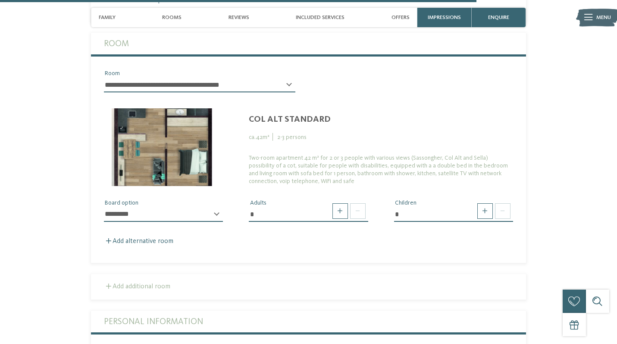
click at [144, 283] on label "Add additional room" at bounding box center [137, 286] width 66 height 7
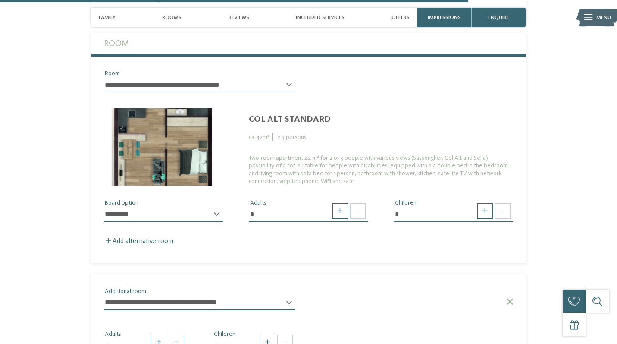
scroll to position [2262, 0]
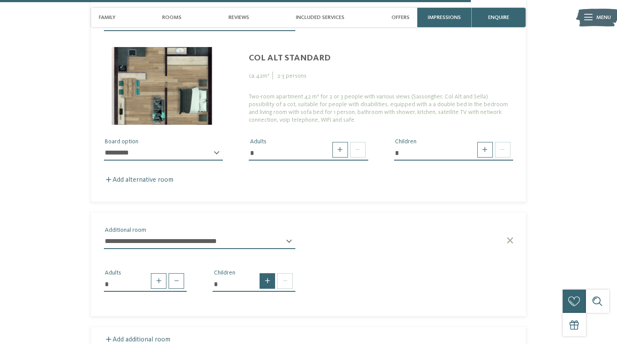
click at [266, 273] on span at bounding box center [268, 281] width 16 height 16
type input "*"
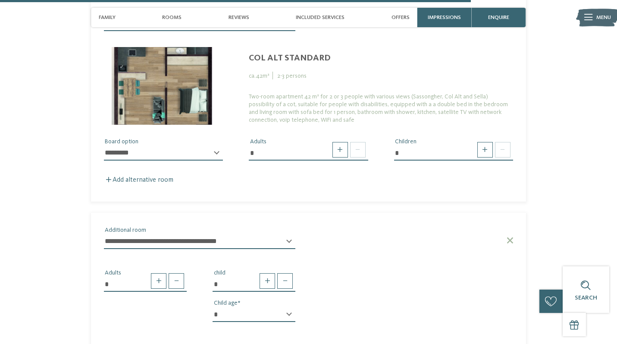
click at [290, 307] on div "* * * * * * * * * * * ** ** ** ** ** ** ** ** Child age" at bounding box center [254, 318] width 83 height 22
select select "*"
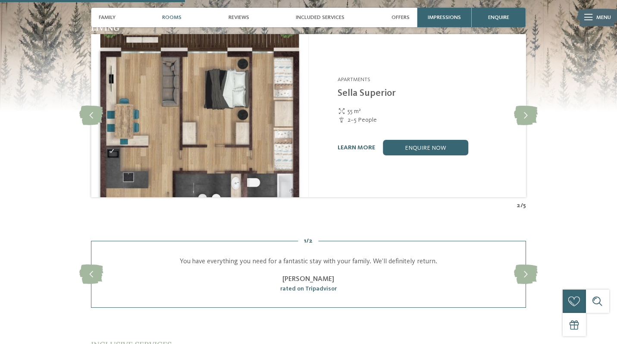
scroll to position [865, 0]
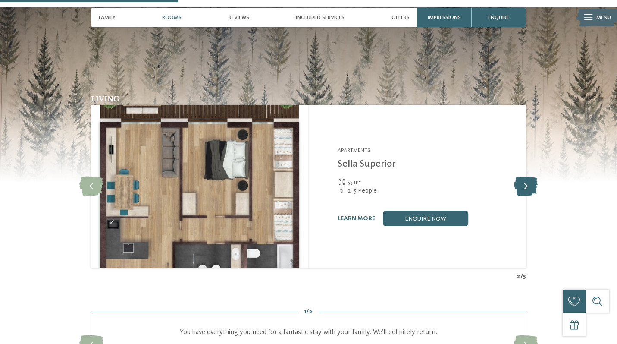
click at [522, 177] on icon at bounding box center [526, 186] width 24 height 19
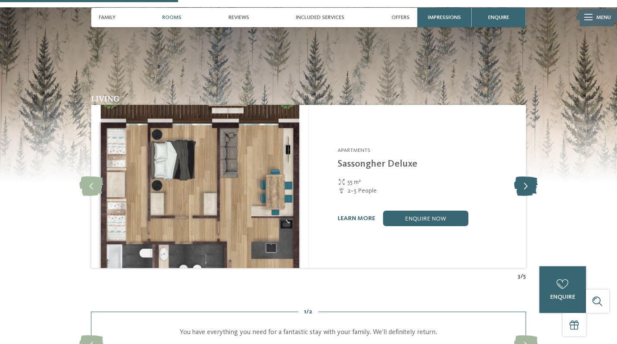
click at [522, 177] on icon at bounding box center [526, 186] width 24 height 19
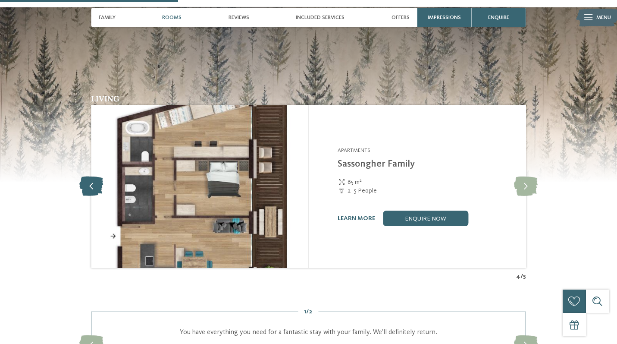
click at [85, 177] on icon at bounding box center [91, 186] width 24 height 19
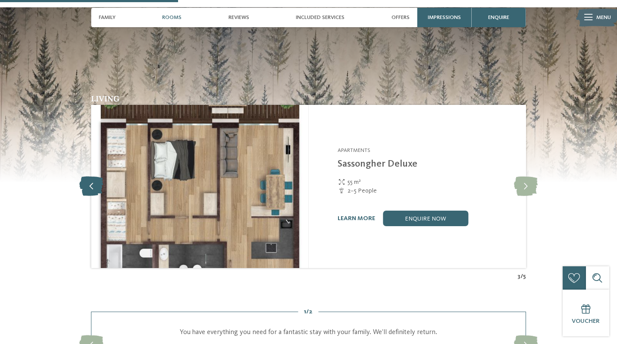
click at [96, 177] on icon at bounding box center [91, 186] width 24 height 19
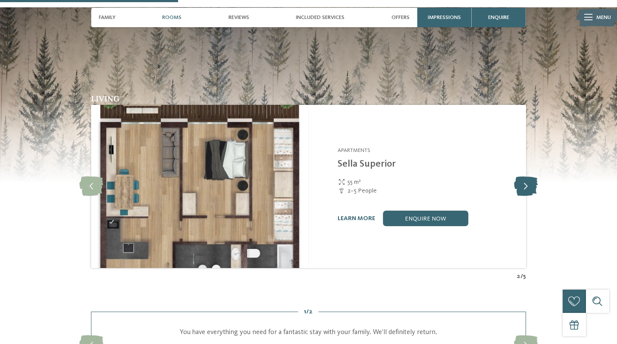
click at [522, 177] on icon at bounding box center [526, 186] width 24 height 19
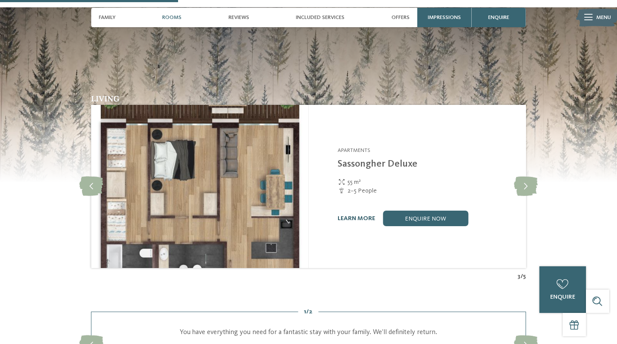
click at [362, 215] on link "learn more" at bounding box center [357, 218] width 38 height 6
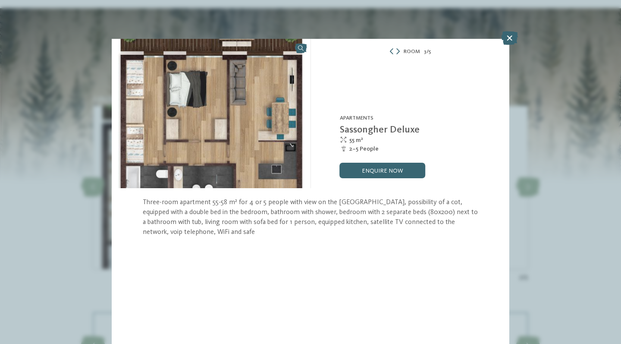
click at [101, 146] on div "Room 3 / 5 slide 3 of 5" at bounding box center [310, 172] width 621 height 344
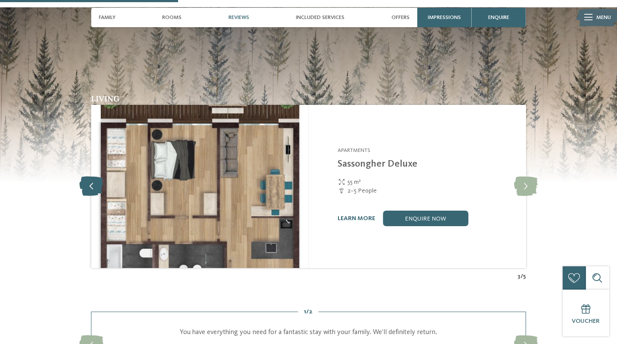
click at [103, 177] on icon at bounding box center [91, 186] width 24 height 19
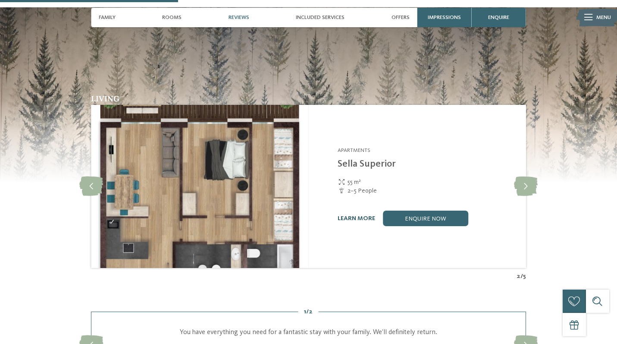
click at [356, 215] on link "learn more" at bounding box center [357, 218] width 38 height 6
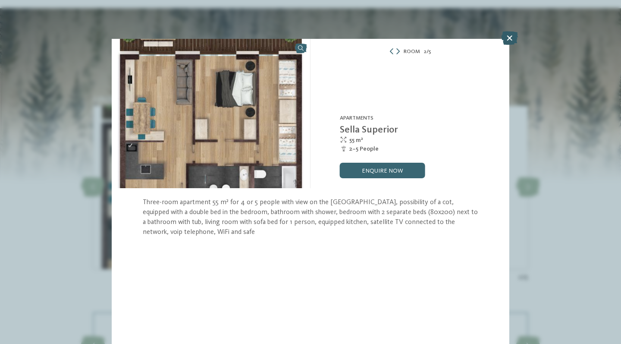
click at [510, 35] on icon at bounding box center [509, 38] width 17 height 14
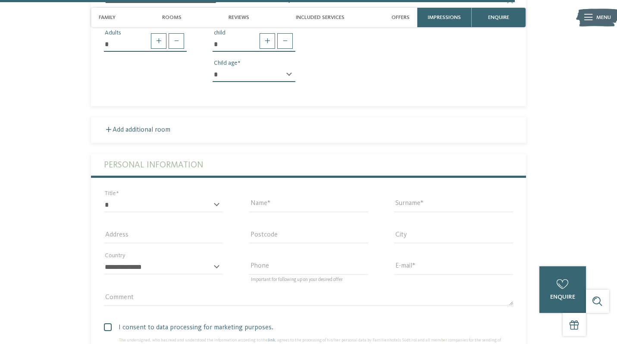
scroll to position [2514, 0]
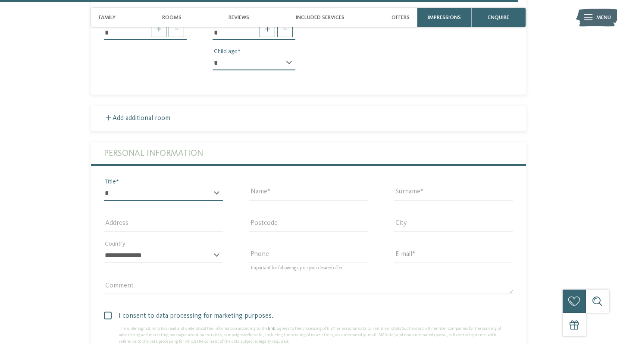
select select "*"
type input "*"
type input "********"
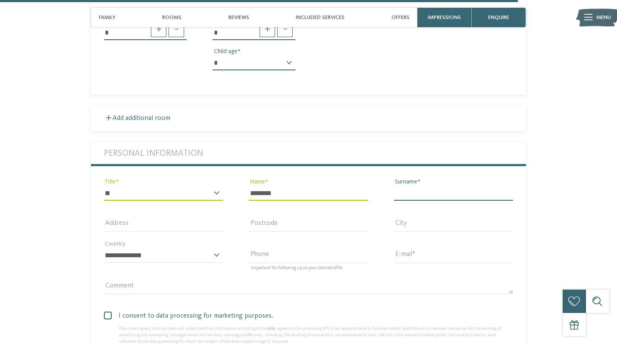
type input "*"
type input "********"
click at [320, 186] on input "********" at bounding box center [308, 193] width 119 height 15
type input "*"
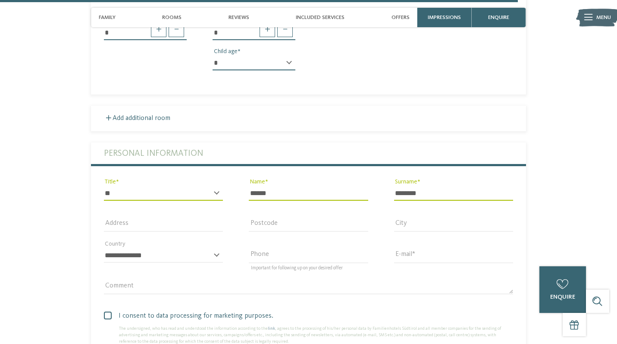
type input "******"
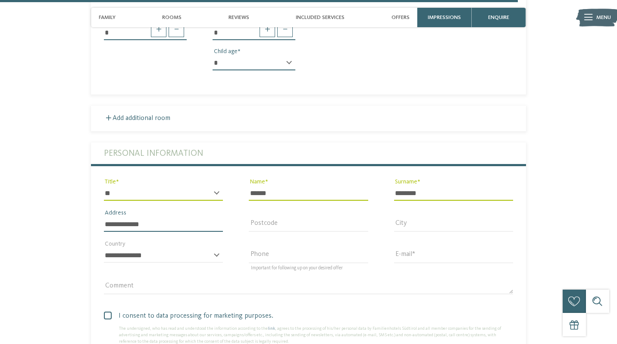
type input "**********"
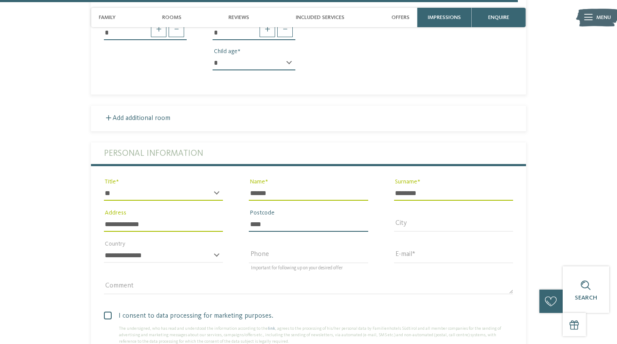
type input "****"
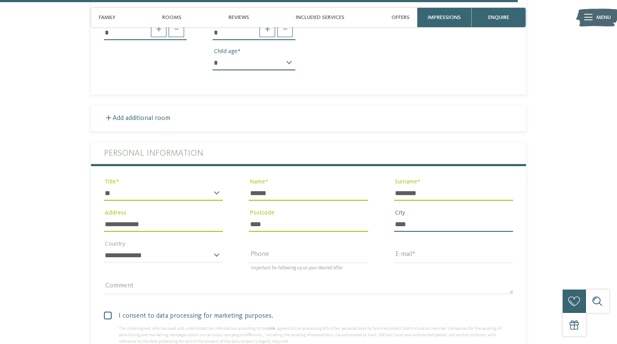
type input "****"
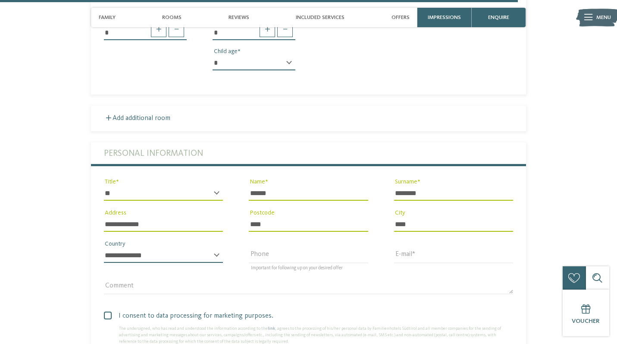
select select "**"
click at [273, 248] on input "Phone" at bounding box center [308, 255] width 119 height 15
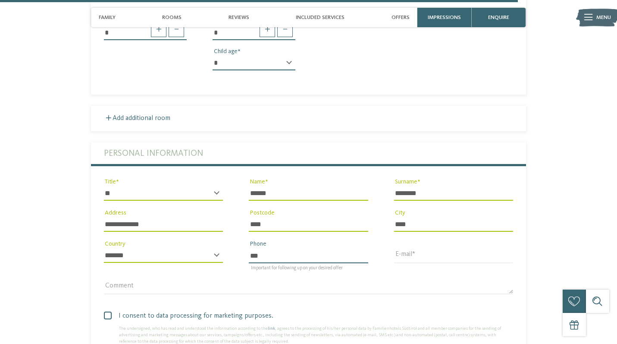
type input "**********"
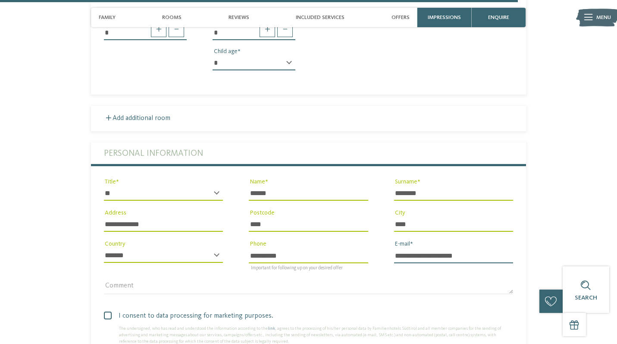
click at [444, 248] on input "**********" at bounding box center [453, 255] width 119 height 15
type input "**********"
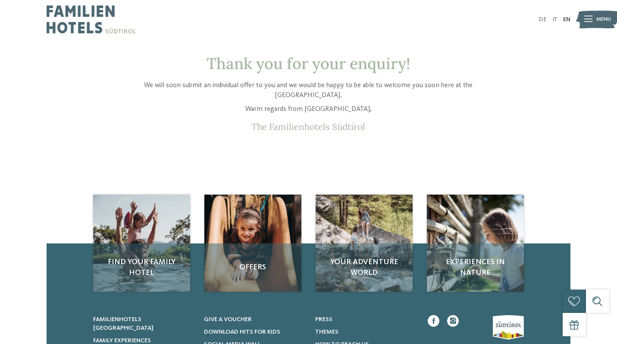
click at [222, 45] on div "DE IT EN" at bounding box center [308, 289] width 617 height 578
click at [111, 38] on img at bounding box center [91, 19] width 89 height 39
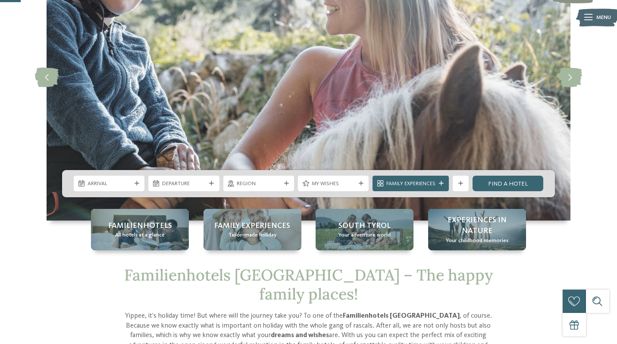
scroll to position [51, 0]
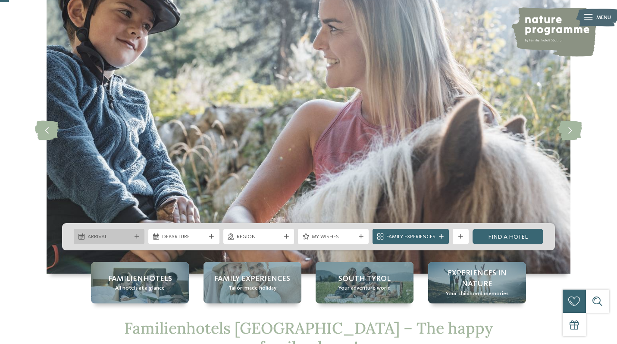
click at [135, 235] on icon at bounding box center [137, 236] width 5 height 5
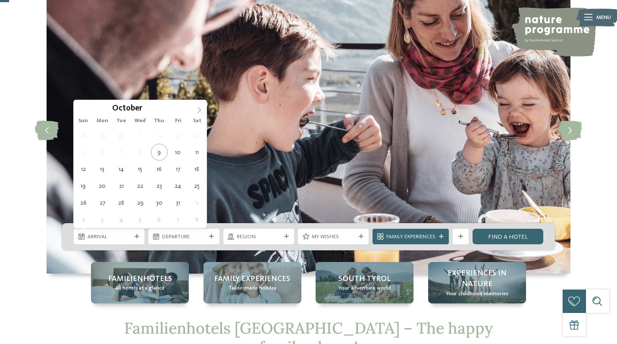
click at [200, 107] on icon at bounding box center [199, 110] width 6 height 6
type div "[DATE]"
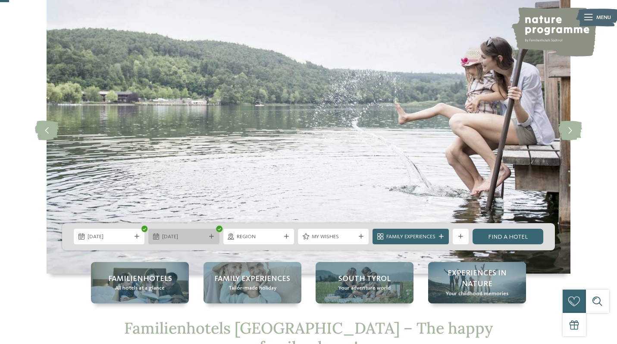
click at [172, 236] on span "[DATE]" at bounding box center [184, 237] width 44 height 8
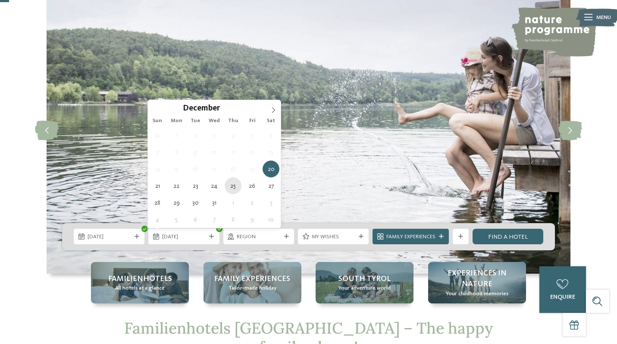
type div "[DATE]"
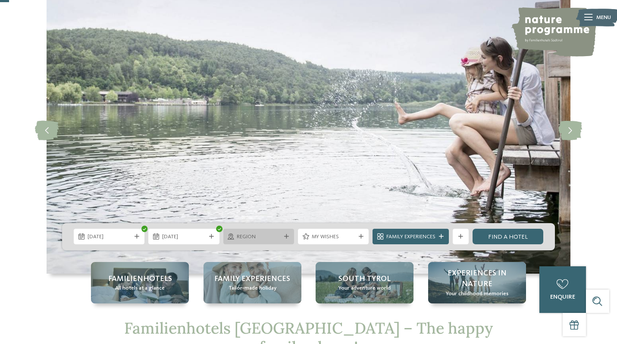
click at [285, 237] on icon at bounding box center [286, 236] width 5 height 5
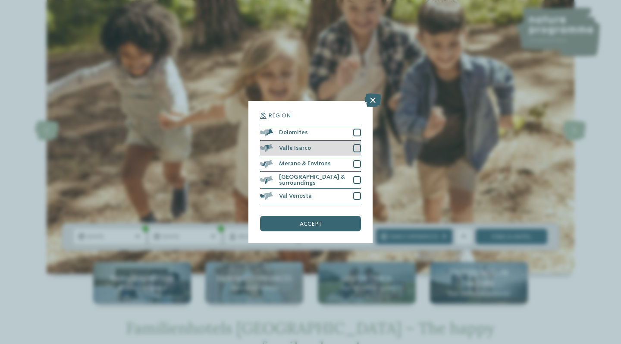
click at [352, 141] on div "Valle Isarco" at bounding box center [310, 149] width 101 height 16
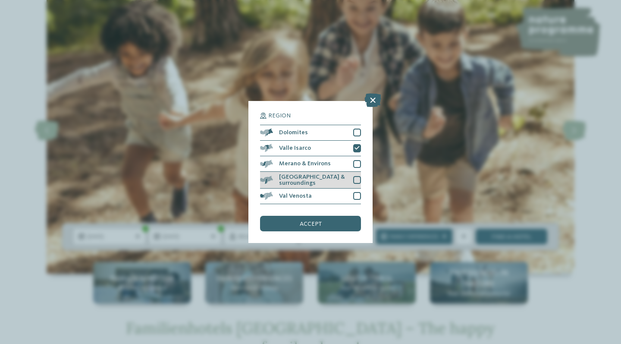
click at [354, 176] on div at bounding box center [357, 180] width 8 height 8
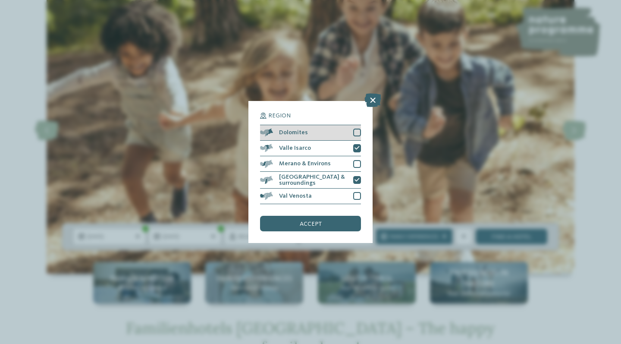
click at [355, 128] on div at bounding box center [357, 132] width 8 height 8
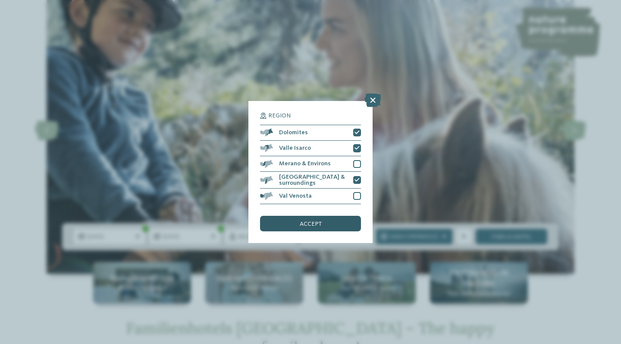
click at [346, 216] on div "accept" at bounding box center [310, 224] width 101 height 16
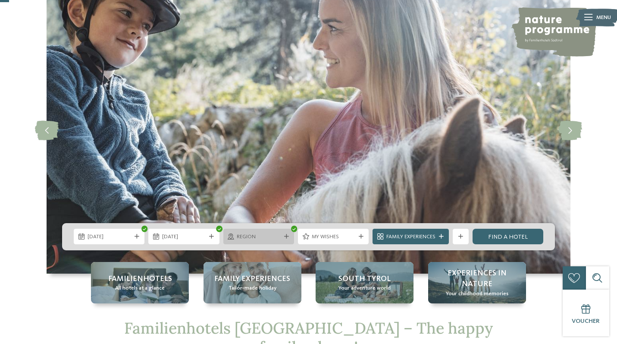
click at [288, 235] on div at bounding box center [286, 236] width 8 height 5
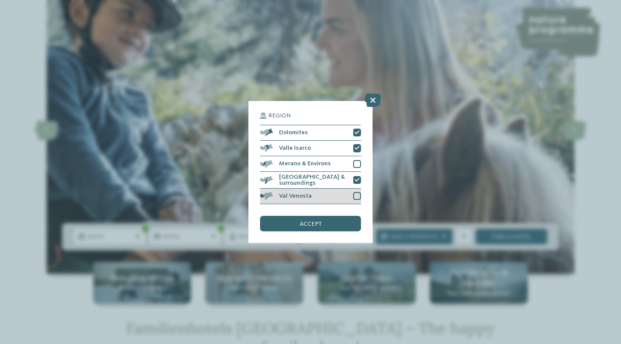
click at [332, 188] on div "Val Venosta" at bounding box center [310, 196] width 101 height 16
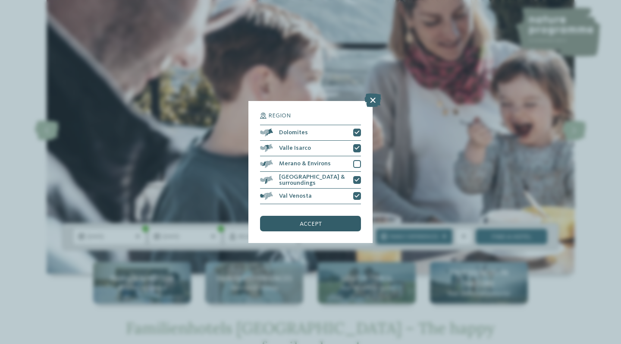
click at [333, 216] on div "accept" at bounding box center [310, 224] width 101 height 16
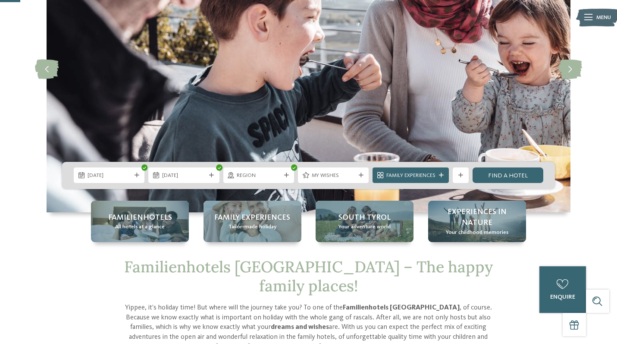
scroll to position [109, 0]
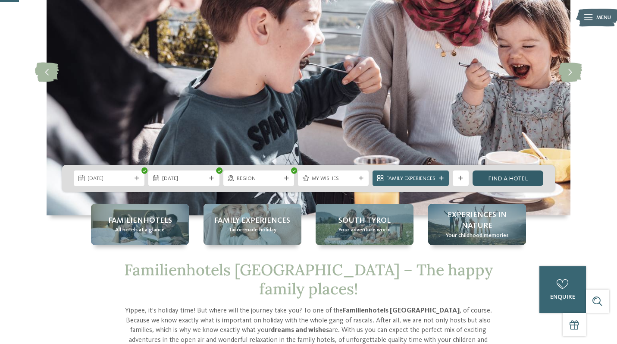
click at [502, 181] on link "Find a hotel" at bounding box center [508, 178] width 71 height 16
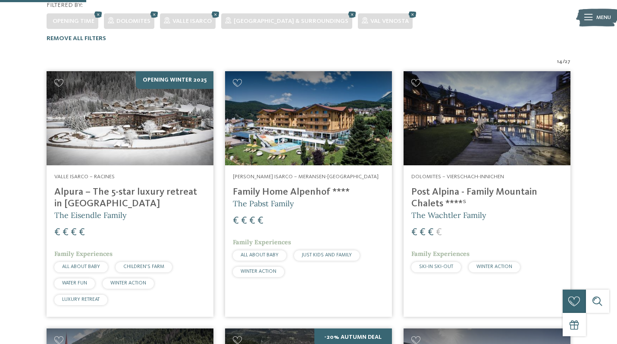
click at [316, 189] on div "[PERSON_NAME] Isarco – Meransen-[GEOGRAPHIC_DATA] Family Home Alpenhof **** The…" at bounding box center [308, 227] width 167 height 124
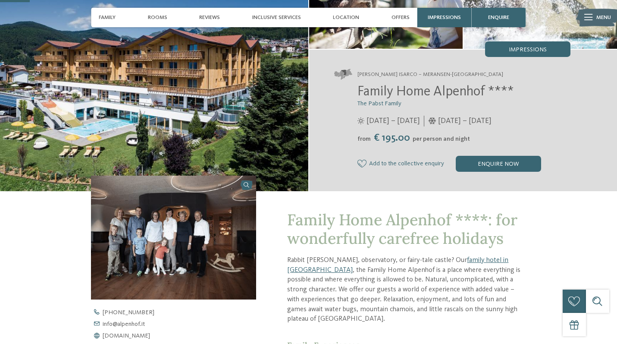
scroll to position [113, 0]
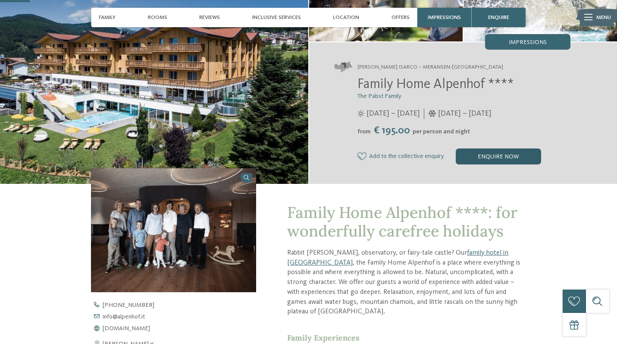
click at [482, 156] on div "enquire now" at bounding box center [498, 156] width 85 height 16
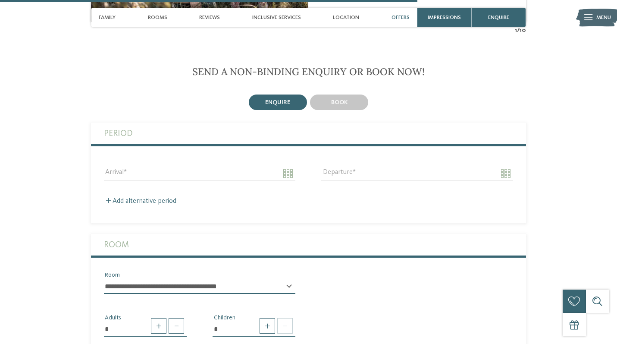
scroll to position [1585, 0]
click at [283, 166] on input "Arrival" at bounding box center [199, 173] width 191 height 15
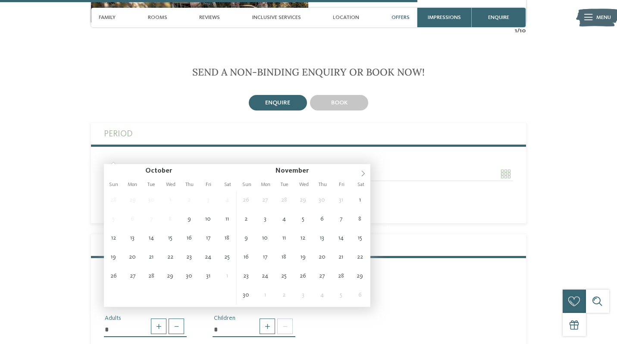
click at [360, 175] on icon at bounding box center [363, 173] width 6 height 6
type input "**********"
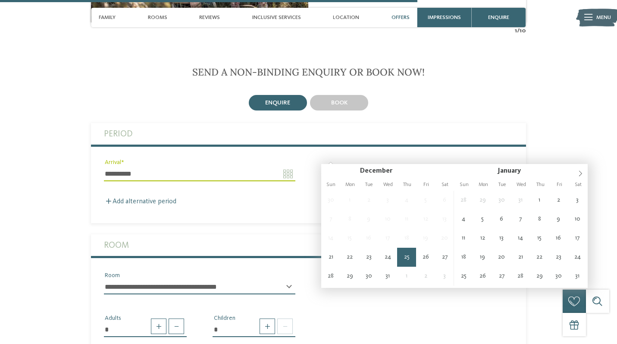
type input "**********"
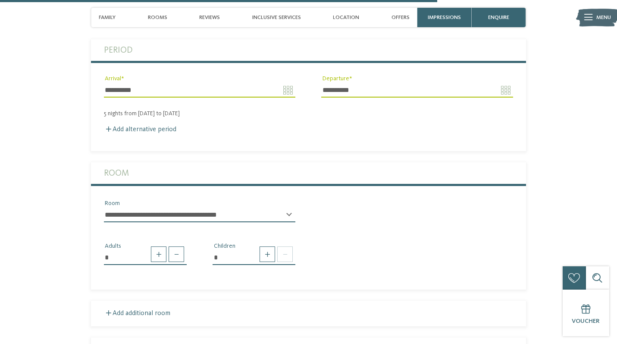
scroll to position [1669, 0]
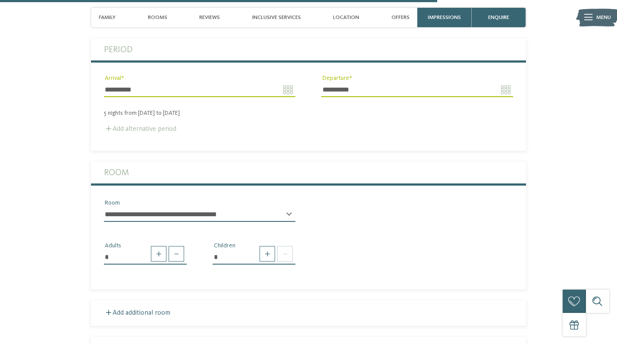
click at [166, 125] on label "Add alternative period" at bounding box center [140, 128] width 72 height 7
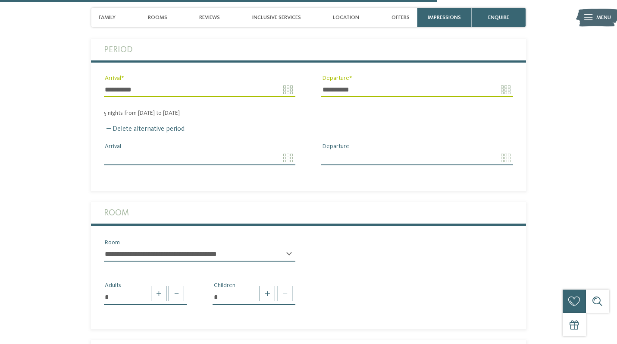
click at [287, 150] on input "Arrival" at bounding box center [199, 157] width 191 height 15
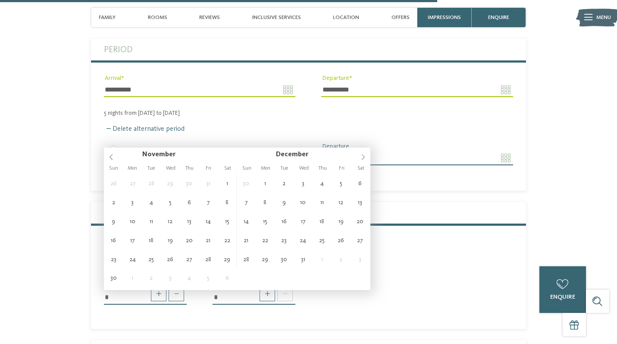
click at [365, 157] on icon at bounding box center [363, 157] width 6 height 6
type input "**********"
type input "****"
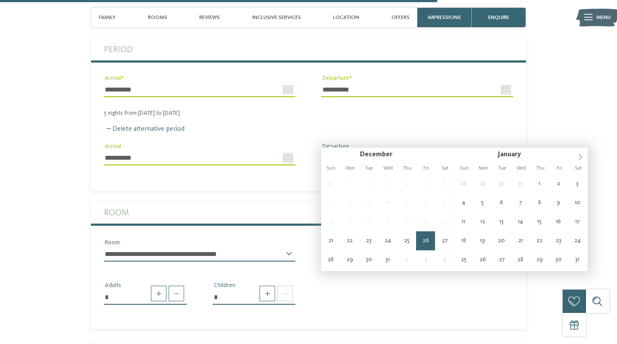
type input "**********"
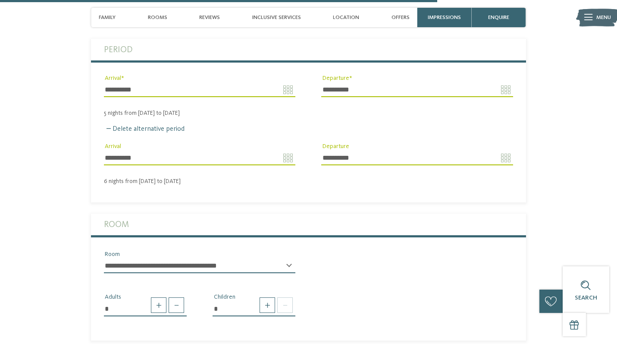
click at [362, 213] on label "Room" at bounding box center [308, 224] width 409 height 22
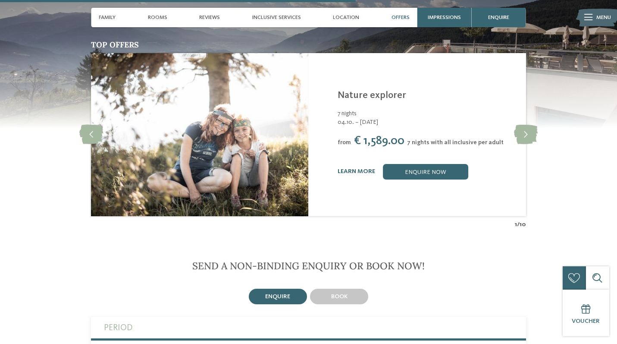
scroll to position [1374, 0]
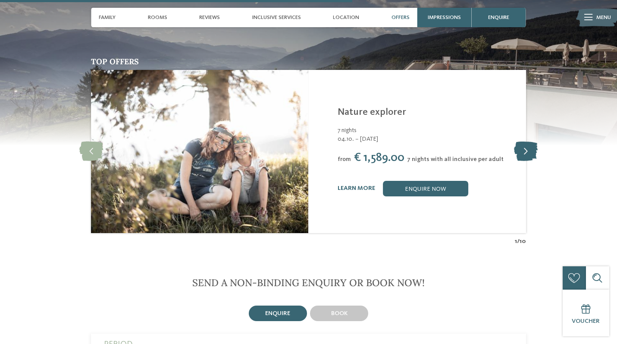
click at [522, 141] on icon at bounding box center [526, 150] width 24 height 19
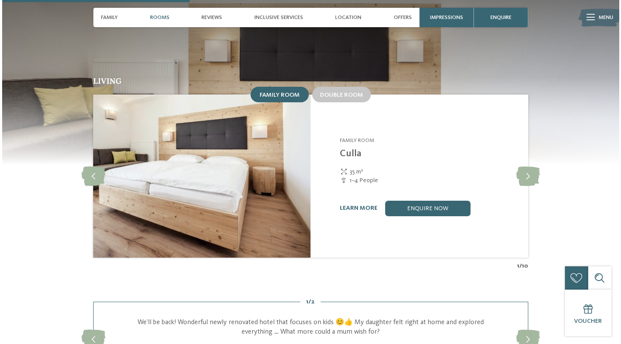
scroll to position [732, 0]
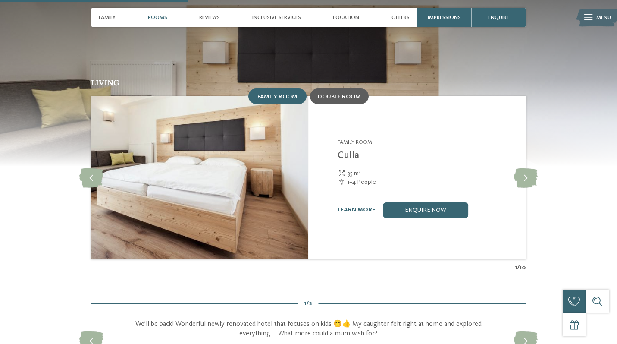
click at [351, 94] on span "Double room" at bounding box center [339, 97] width 43 height 6
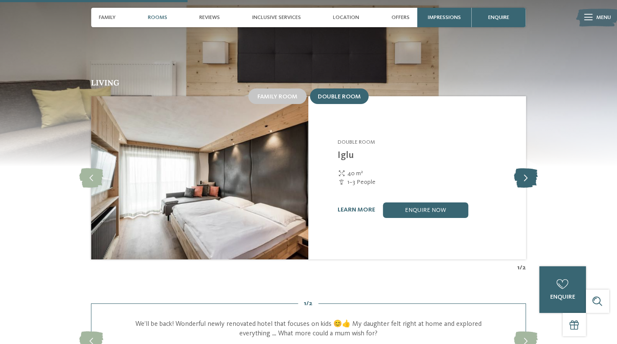
click at [526, 168] on icon at bounding box center [526, 177] width 24 height 19
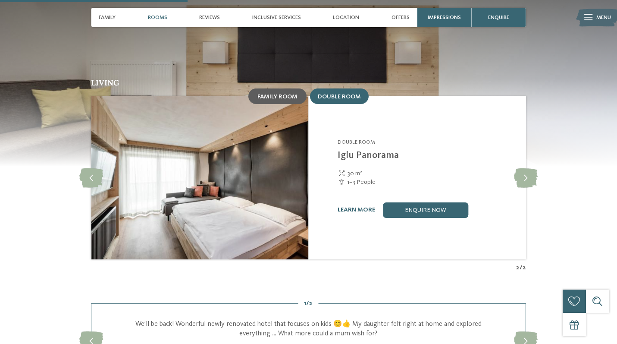
click at [284, 94] on span "Family room" at bounding box center [277, 97] width 40 height 6
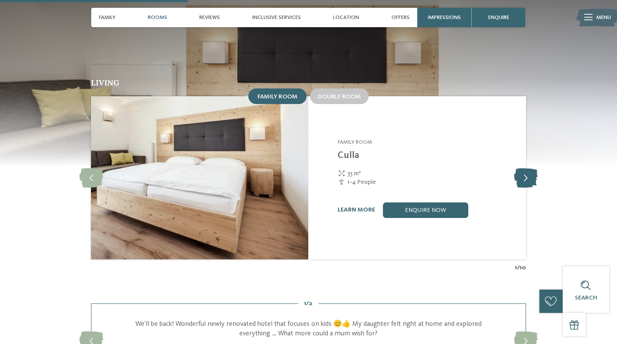
click at [524, 168] on icon at bounding box center [526, 177] width 24 height 19
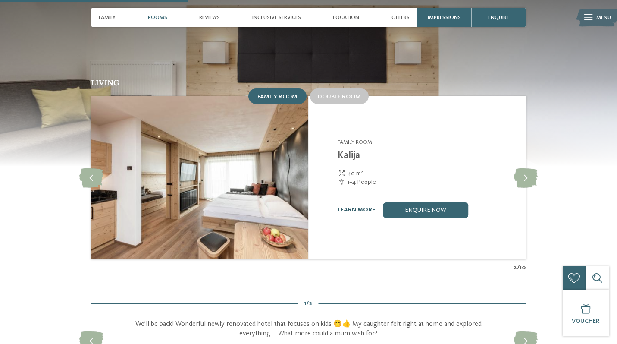
click at [363, 207] on link "learn more" at bounding box center [357, 210] width 38 height 6
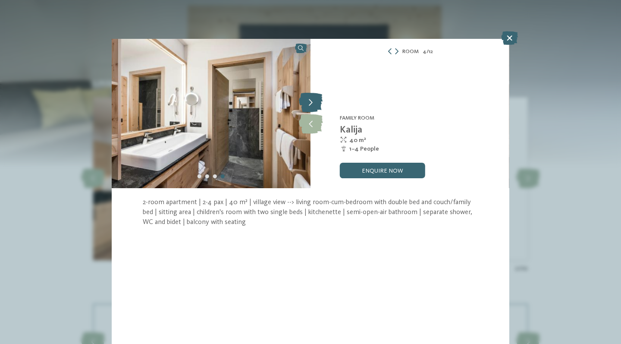
click at [313, 108] on icon at bounding box center [311, 102] width 24 height 19
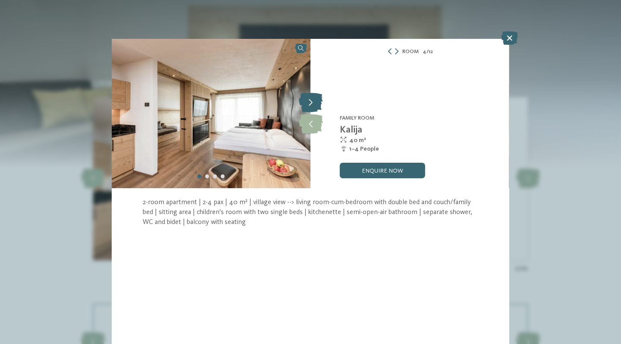
click at [313, 108] on icon at bounding box center [311, 102] width 24 height 19
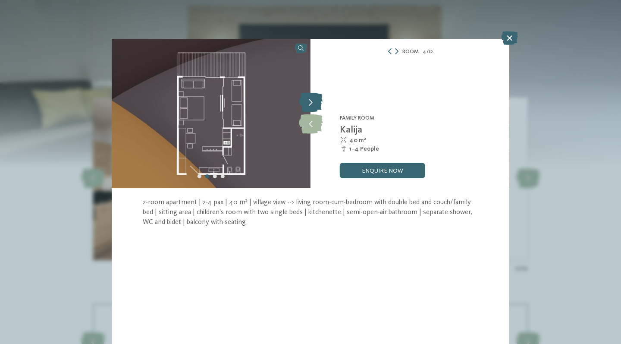
click at [313, 108] on icon at bounding box center [311, 102] width 24 height 19
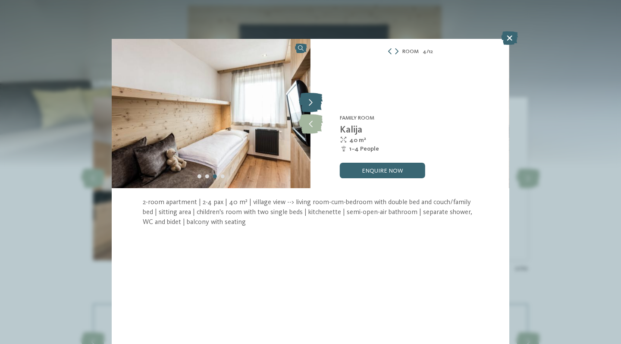
click at [313, 108] on icon at bounding box center [311, 102] width 24 height 19
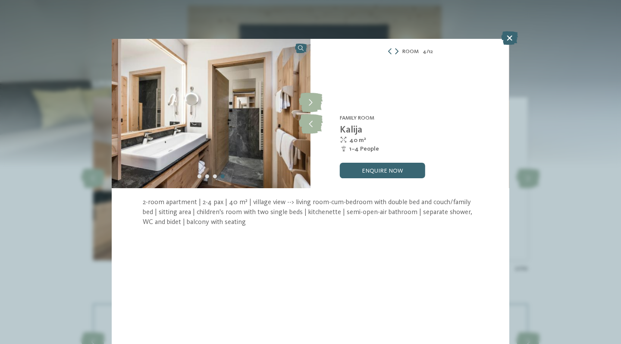
click at [397, 52] on icon at bounding box center [396, 51] width 3 height 6
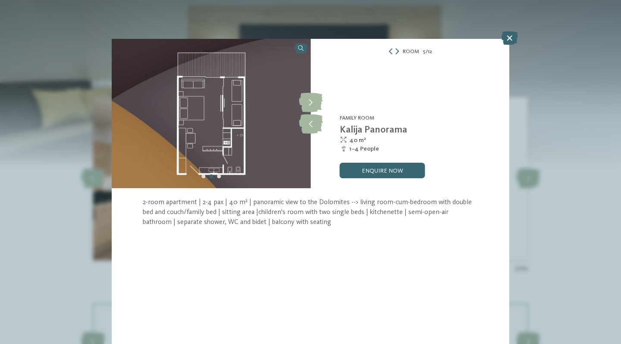
click at [397, 52] on icon at bounding box center [396, 51] width 3 height 6
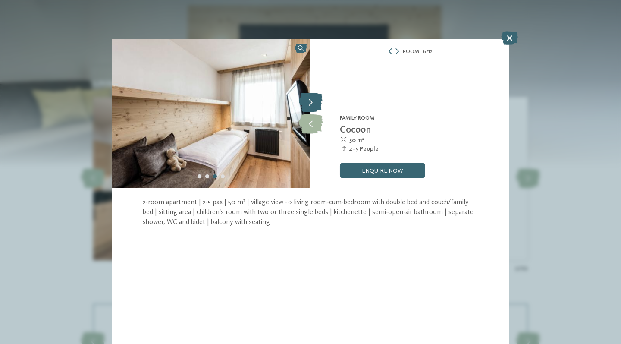
click at [310, 103] on icon at bounding box center [311, 102] width 24 height 19
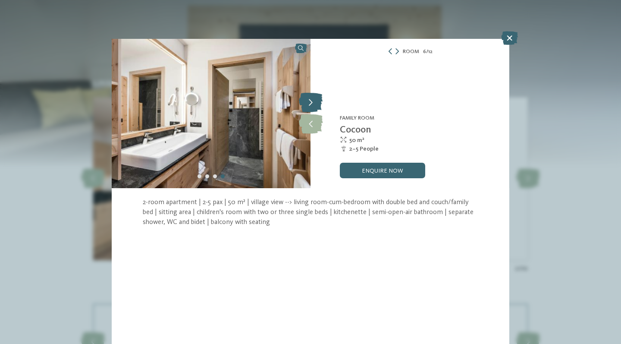
click at [310, 103] on icon at bounding box center [311, 102] width 24 height 19
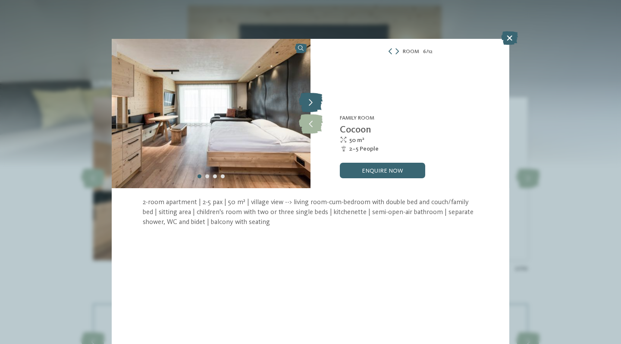
click at [310, 103] on icon at bounding box center [311, 102] width 24 height 19
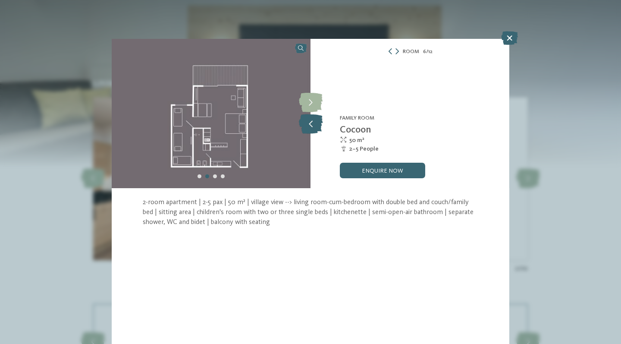
click at [309, 123] on icon at bounding box center [311, 123] width 24 height 19
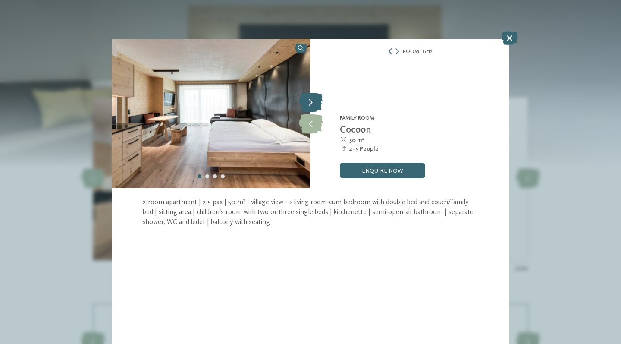
click at [310, 103] on icon at bounding box center [311, 102] width 24 height 19
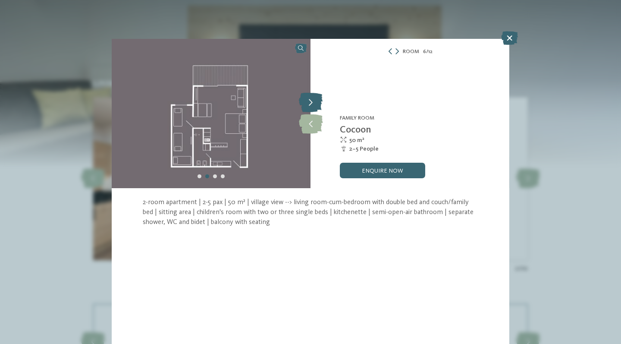
click at [310, 103] on icon at bounding box center [311, 102] width 24 height 19
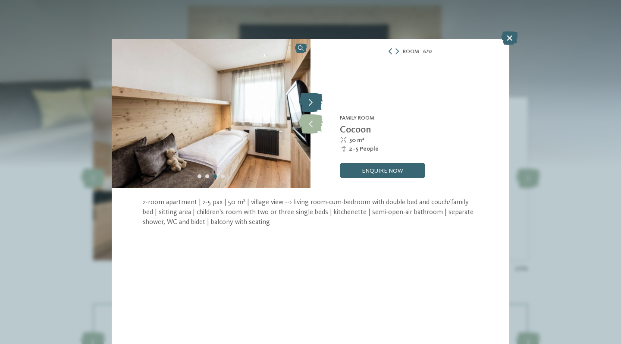
click at [310, 103] on icon at bounding box center [311, 102] width 24 height 19
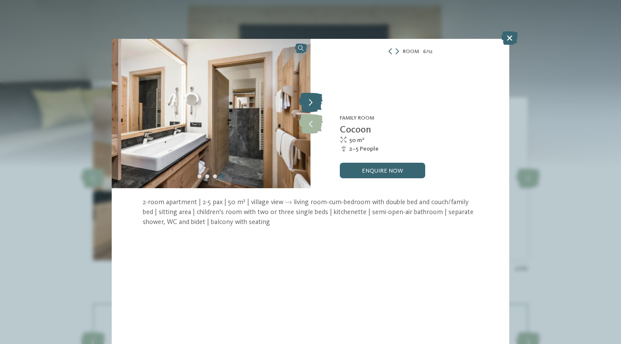
click at [310, 103] on icon at bounding box center [311, 102] width 24 height 19
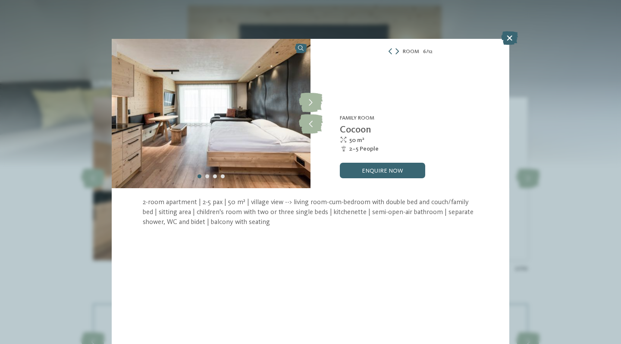
click at [398, 51] on icon at bounding box center [396, 51] width 3 height 6
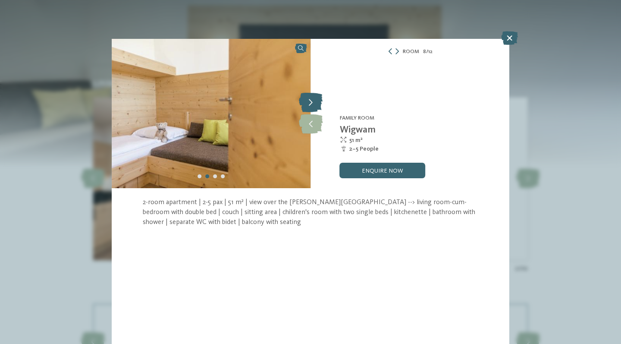
click at [308, 105] on icon at bounding box center [311, 102] width 24 height 19
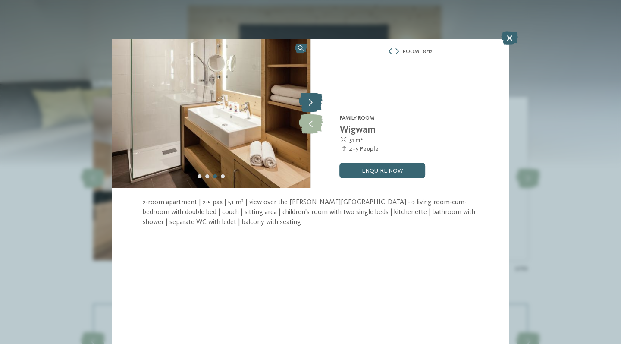
click at [308, 105] on icon at bounding box center [311, 102] width 24 height 19
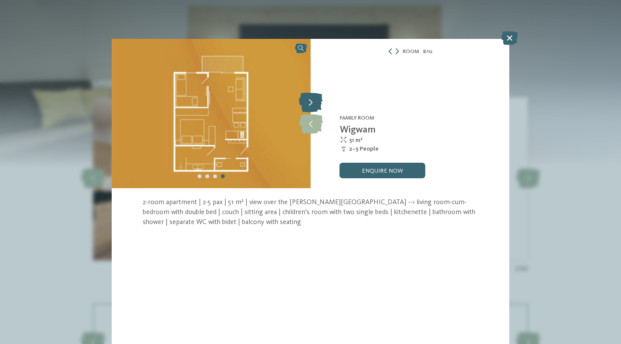
click at [308, 105] on icon at bounding box center [311, 102] width 24 height 19
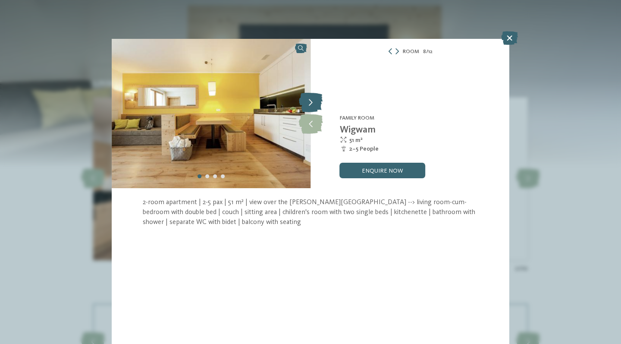
click at [308, 105] on icon at bounding box center [311, 102] width 24 height 19
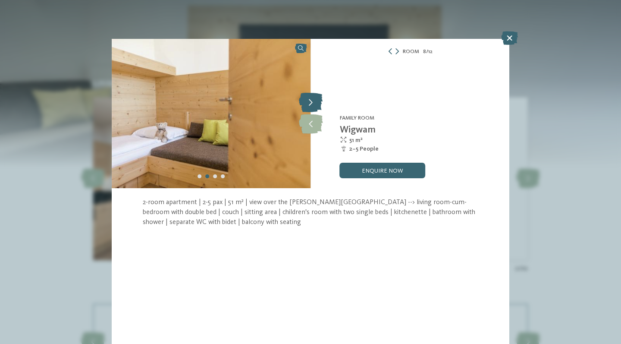
click at [308, 105] on icon at bounding box center [311, 102] width 24 height 19
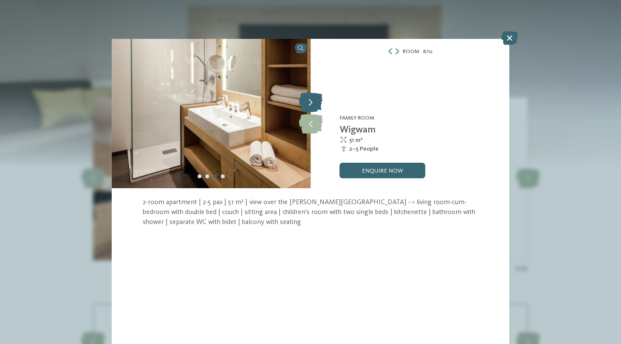
click at [308, 105] on icon at bounding box center [311, 102] width 24 height 19
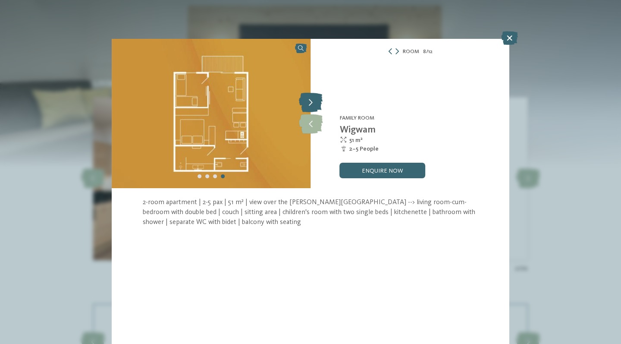
click at [308, 105] on icon at bounding box center [311, 102] width 24 height 19
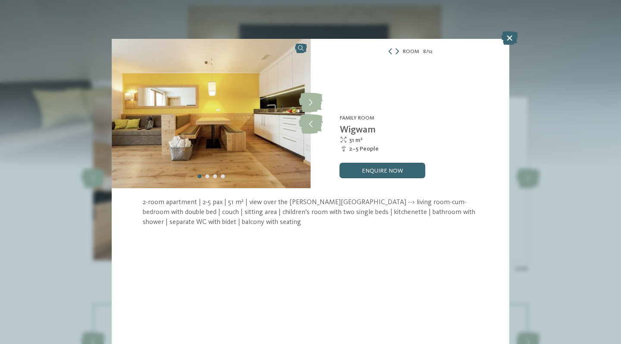
click at [398, 53] on icon at bounding box center [396, 51] width 3 height 6
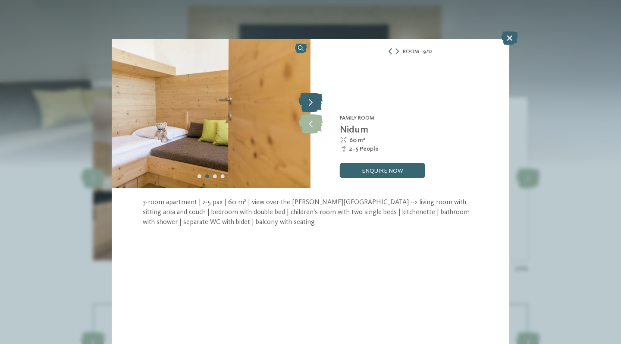
click at [310, 100] on icon at bounding box center [311, 102] width 24 height 19
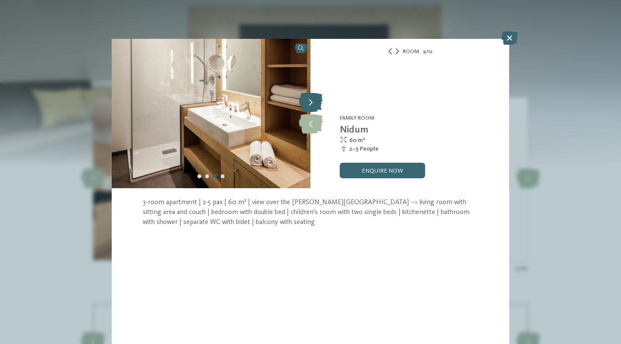
click at [310, 100] on icon at bounding box center [311, 102] width 24 height 19
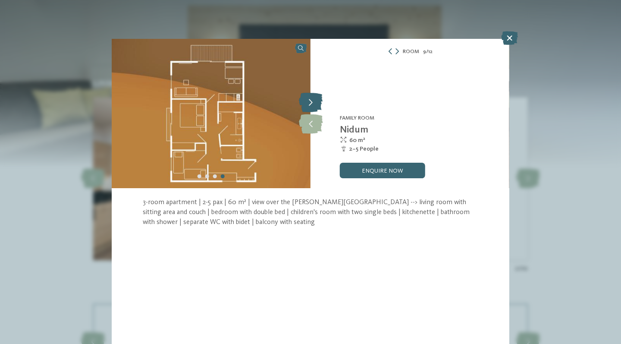
click at [310, 103] on icon at bounding box center [311, 102] width 24 height 19
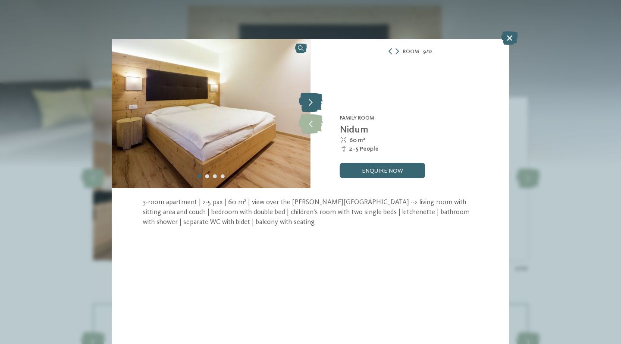
click at [310, 103] on icon at bounding box center [311, 102] width 24 height 19
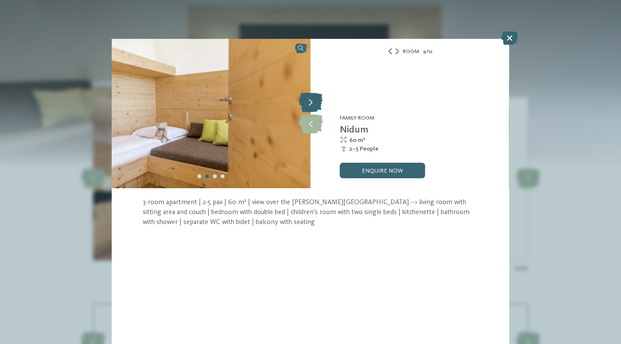
click at [310, 103] on icon at bounding box center [311, 102] width 24 height 19
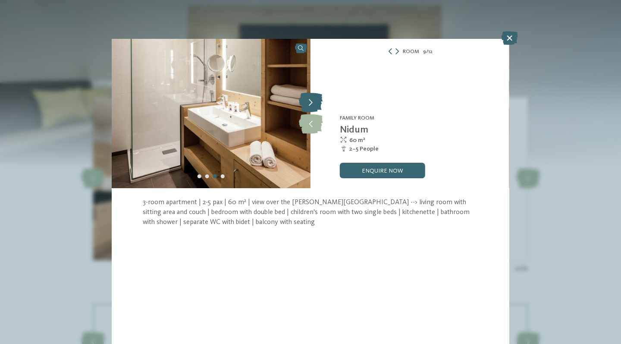
click at [310, 103] on icon at bounding box center [311, 102] width 24 height 19
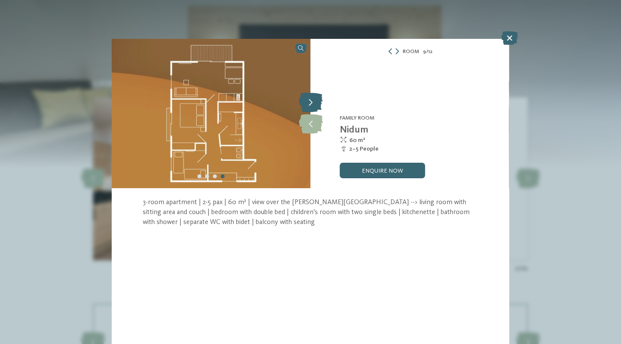
click at [310, 103] on icon at bounding box center [311, 102] width 24 height 19
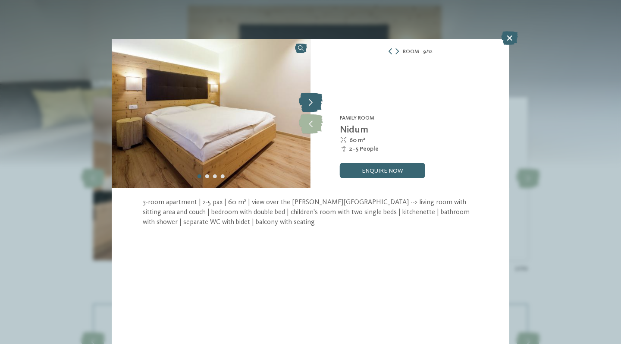
click at [310, 103] on icon at bounding box center [311, 102] width 24 height 19
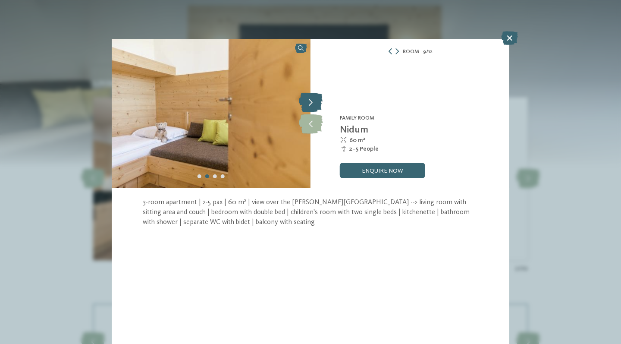
click at [310, 103] on icon at bounding box center [311, 102] width 24 height 19
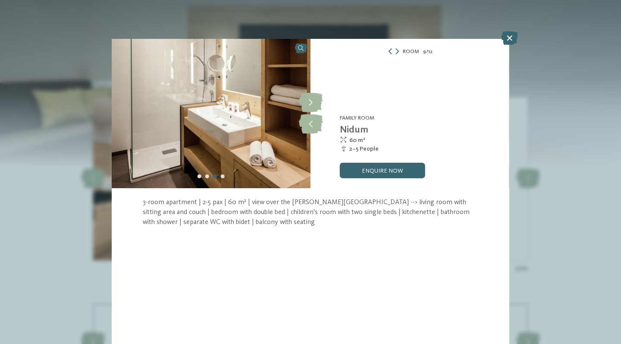
click at [396, 48] on div "Room 9 / 12" at bounding box center [409, 52] width 199 height 10
click at [396, 50] on icon at bounding box center [396, 51] width 3 height 6
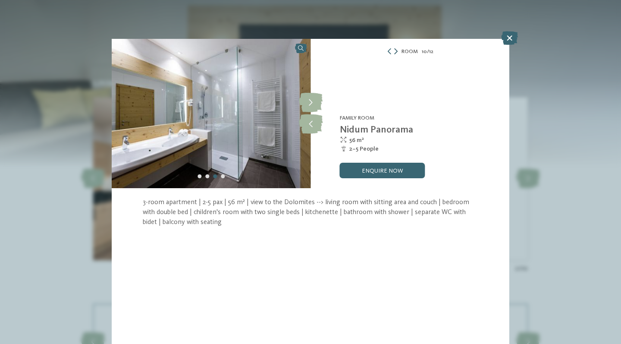
click at [396, 50] on icon at bounding box center [395, 51] width 3 height 6
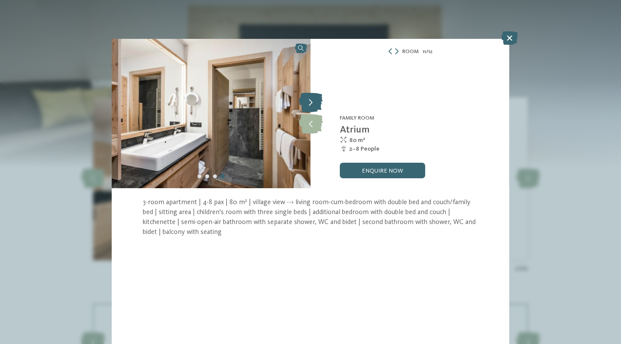
click at [316, 107] on icon at bounding box center [311, 102] width 24 height 19
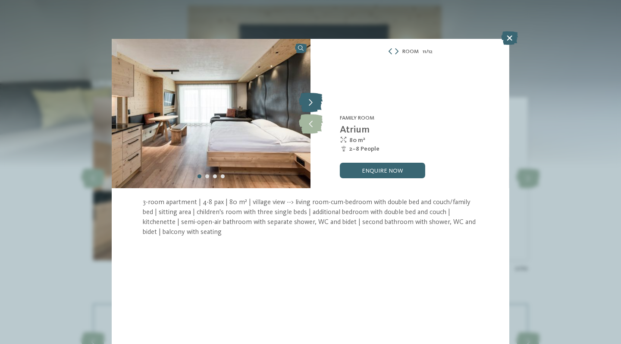
click at [316, 107] on icon at bounding box center [311, 102] width 24 height 19
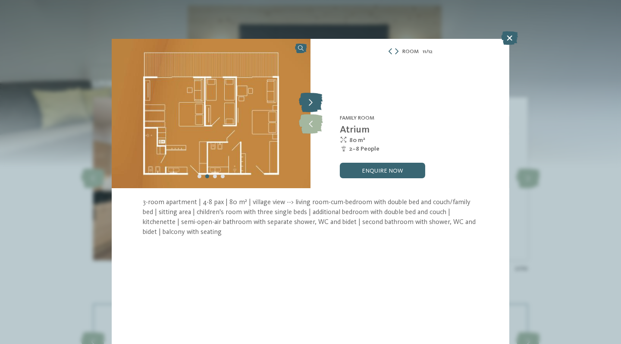
click at [316, 107] on icon at bounding box center [311, 102] width 24 height 19
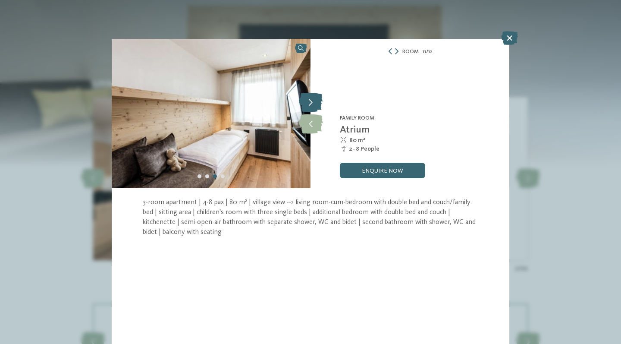
click at [316, 107] on icon at bounding box center [311, 102] width 24 height 19
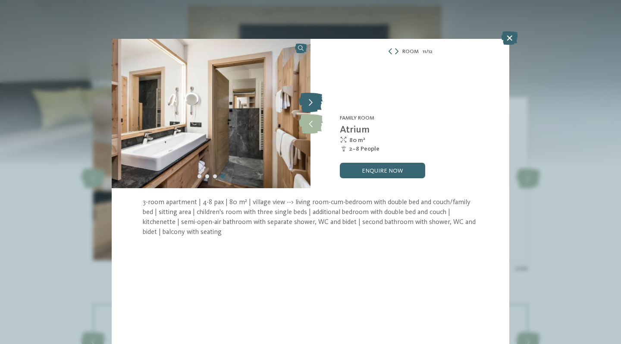
click at [316, 107] on icon at bounding box center [311, 102] width 24 height 19
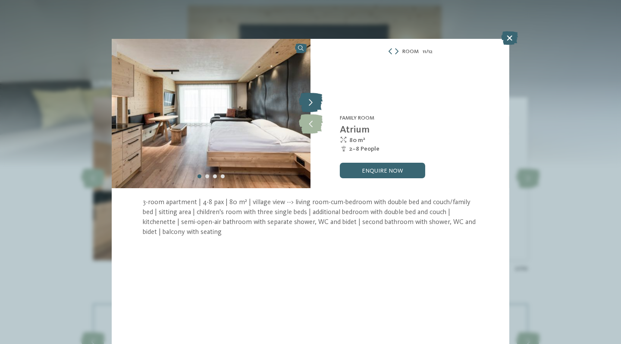
click at [316, 107] on icon at bounding box center [311, 102] width 24 height 19
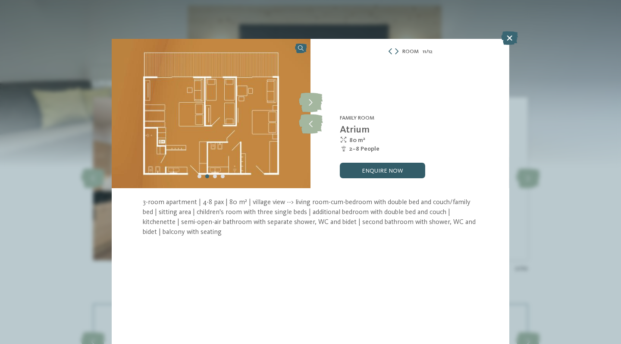
click at [378, 170] on link "enquire now" at bounding box center [382, 171] width 85 height 16
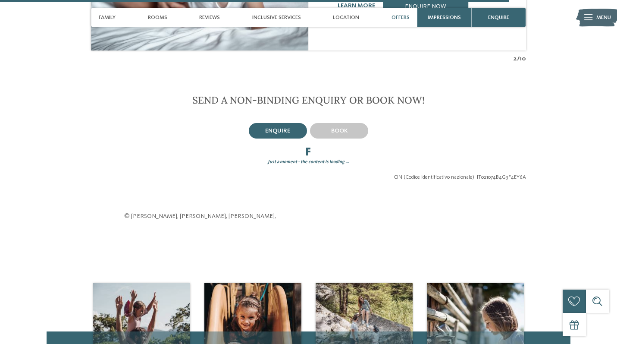
scroll to position [1612, 0]
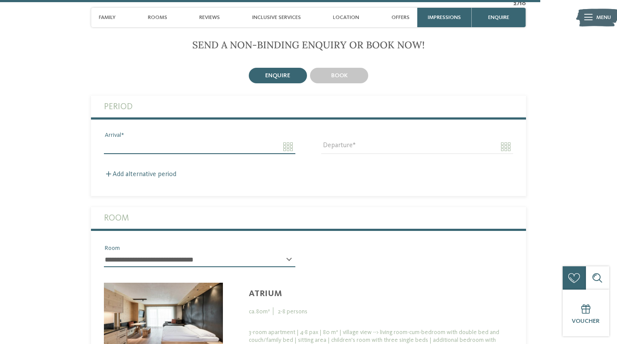
click at [291, 139] on input "Arrival" at bounding box center [199, 146] width 191 height 15
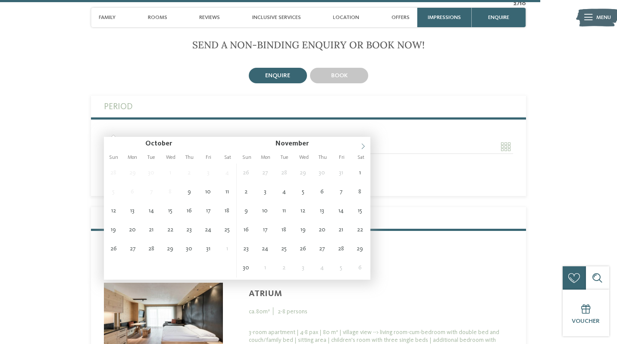
click at [361, 147] on icon at bounding box center [363, 146] width 6 height 6
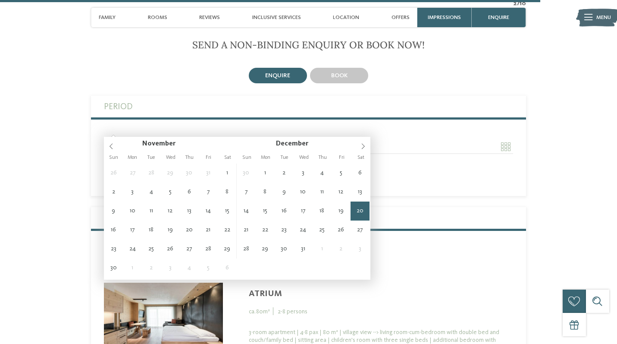
type input "**********"
type input "****"
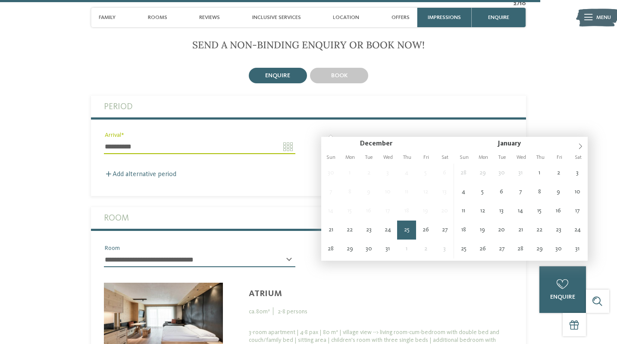
type input "**********"
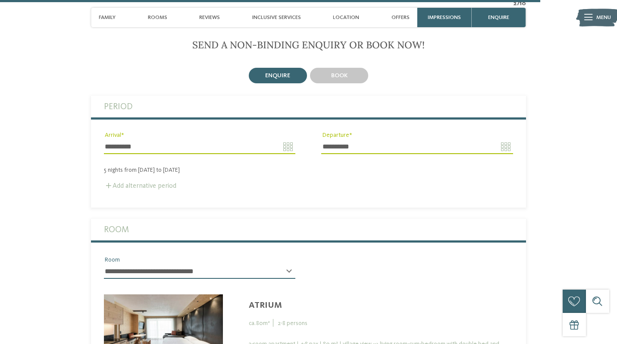
click at [166, 182] on label "Add alternative period" at bounding box center [140, 185] width 72 height 7
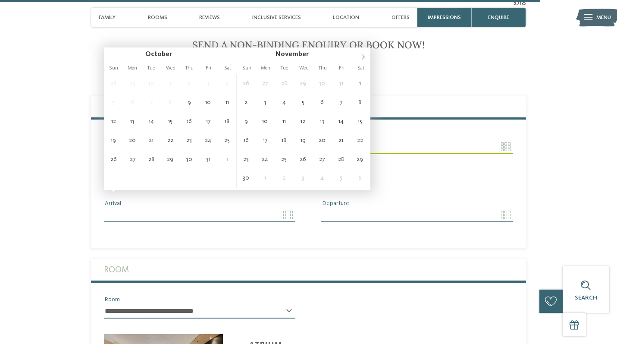
click at [285, 207] on input "Arrival" at bounding box center [199, 214] width 191 height 15
type input "**********"
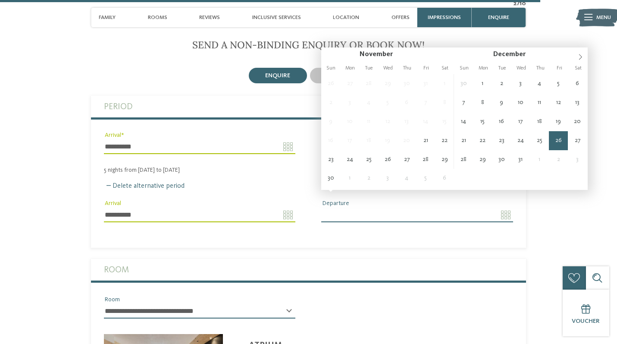
type input "**********"
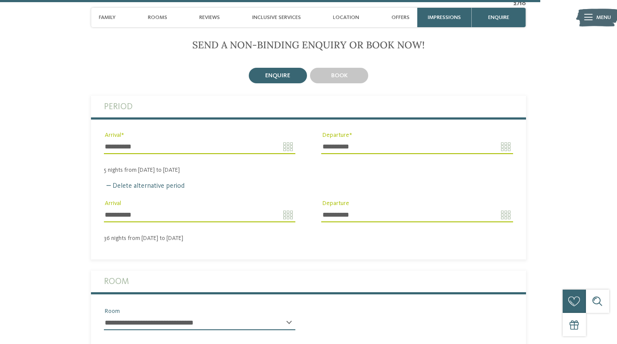
click at [424, 224] on fieldset "**********" at bounding box center [308, 177] width 435 height 163
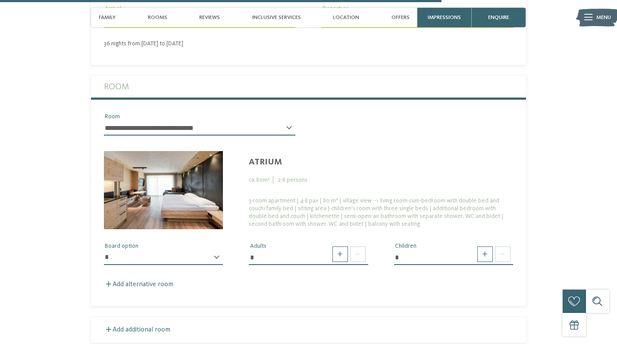
scroll to position [1826, 0]
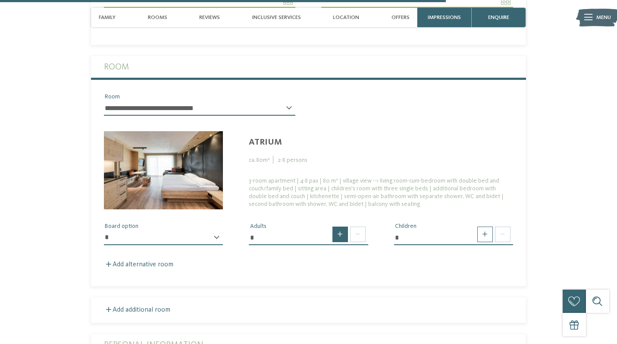
click at [342, 226] on span at bounding box center [340, 234] width 16 height 16
type input "*"
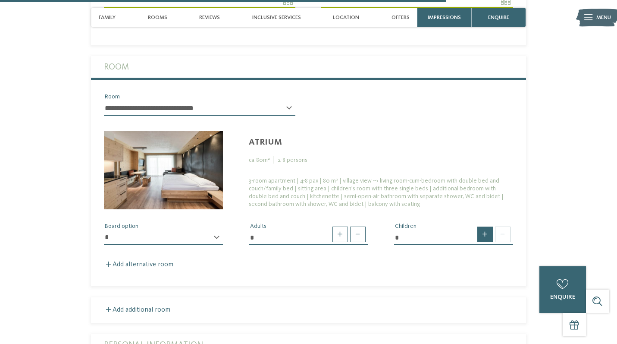
click at [480, 226] on span at bounding box center [485, 234] width 16 height 16
type input "*"
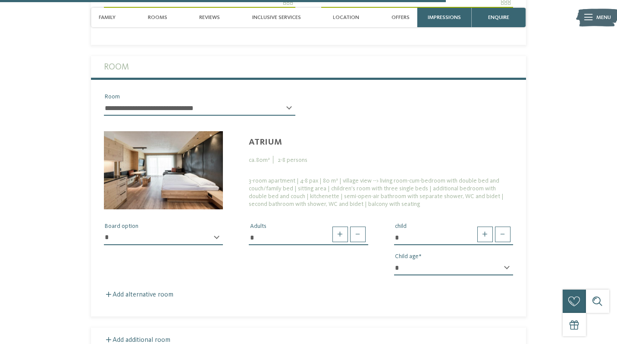
select select "*"
click at [359, 259] on div "**********" at bounding box center [308, 245] width 435 height 73
select select "*"
click at [239, 261] on div "**********" at bounding box center [308, 245] width 435 height 73
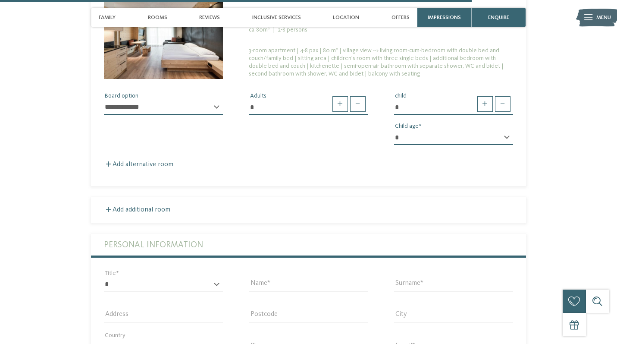
scroll to position [1956, 0]
click at [160, 161] on label "Add alternative room" at bounding box center [138, 164] width 69 height 7
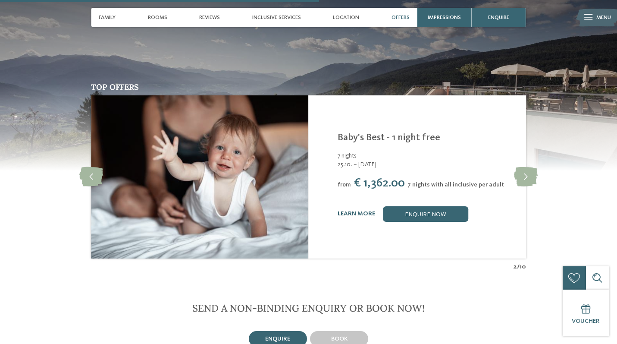
scroll to position [1347, 0]
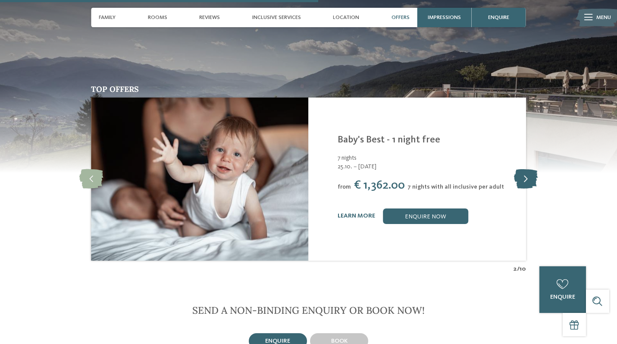
click at [522, 169] on icon at bounding box center [526, 178] width 24 height 19
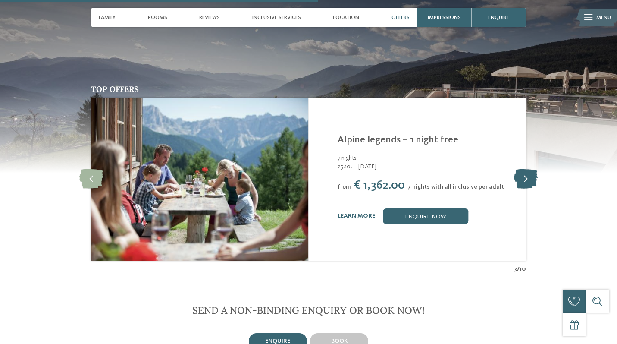
click at [522, 169] on icon at bounding box center [526, 178] width 24 height 19
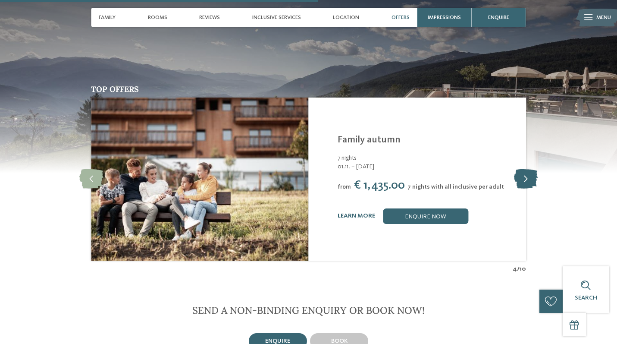
click at [522, 169] on icon at bounding box center [526, 178] width 24 height 19
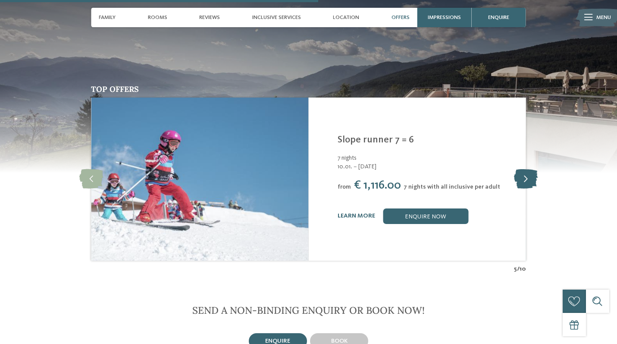
click at [522, 169] on icon at bounding box center [526, 178] width 24 height 19
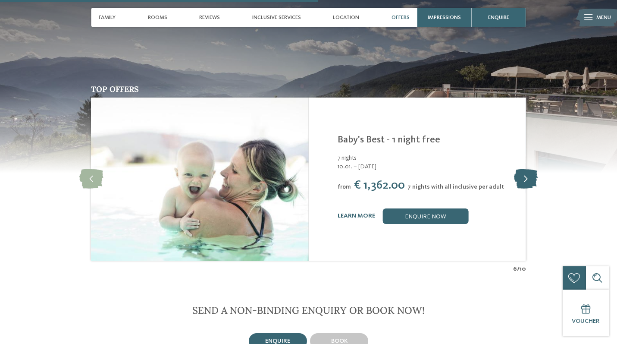
click at [522, 169] on icon at bounding box center [526, 178] width 24 height 19
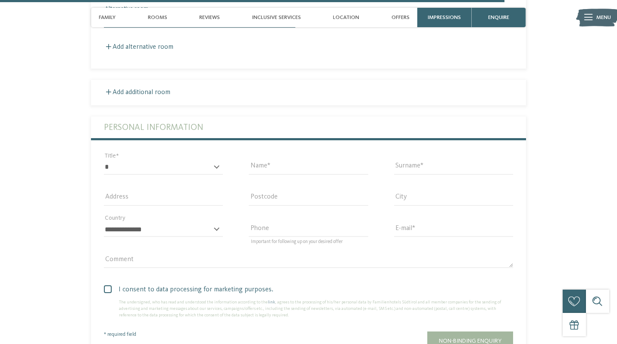
scroll to position [2141, 0]
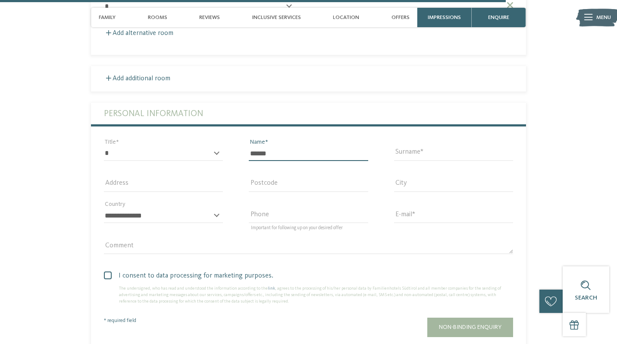
type input "******"
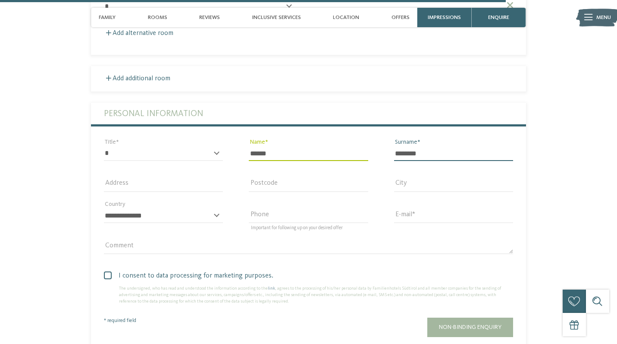
type input "********"
select select "*"
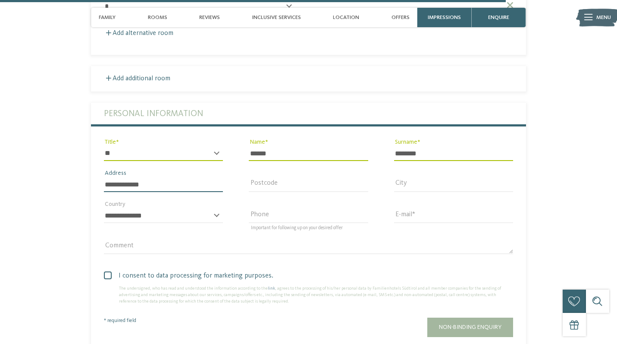
type input "**********"
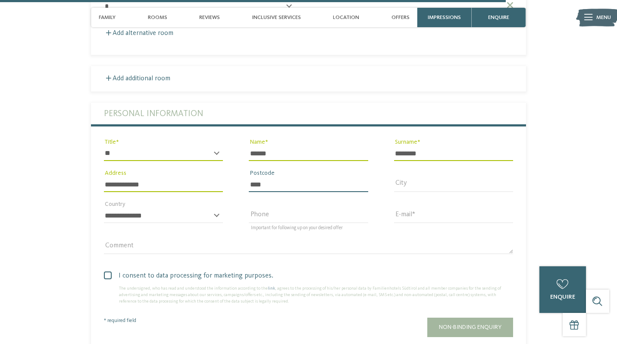
type input "****"
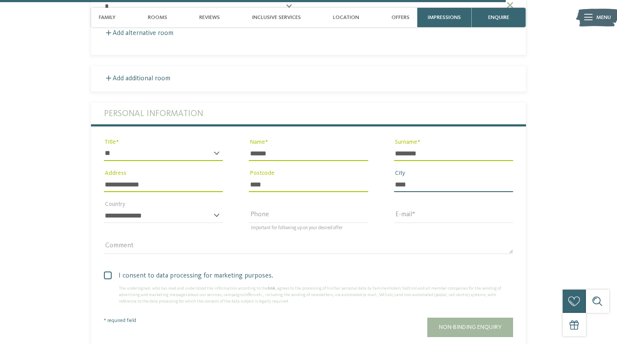
type input "****"
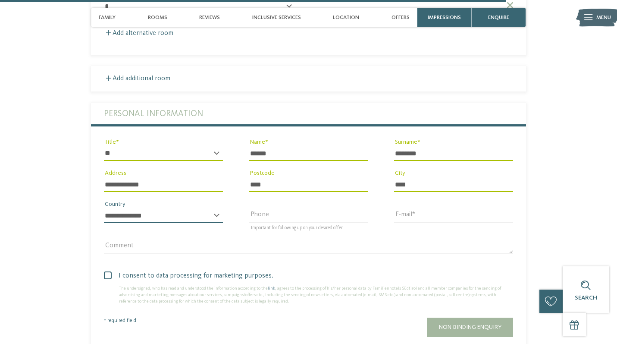
select select "**"
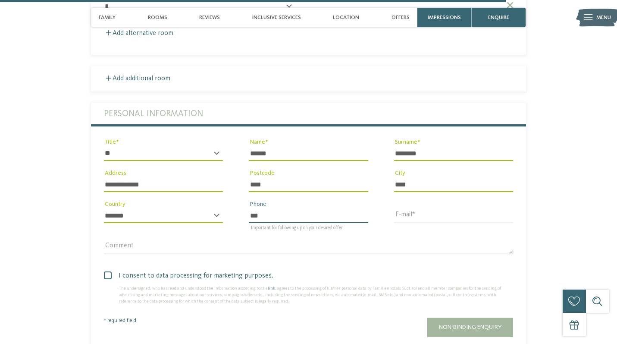
type input "**********"
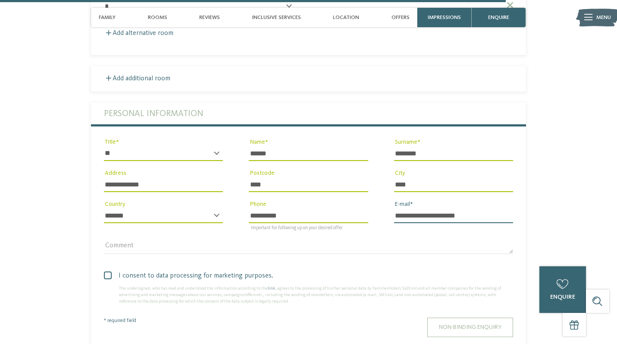
type input "**********"
click at [451, 324] on span "Non-binding enquiry" at bounding box center [470, 327] width 63 height 6
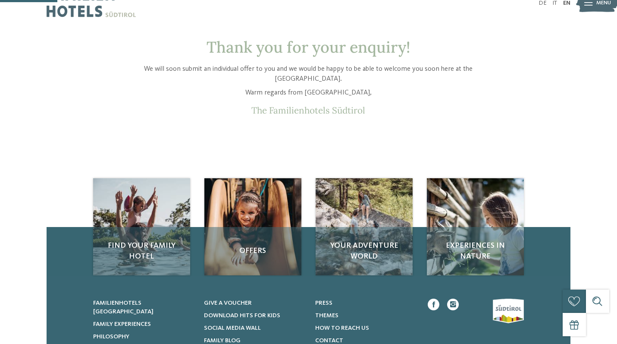
scroll to position [16, 0]
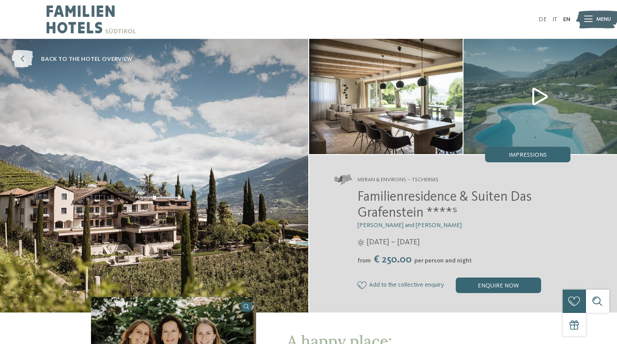
click at [57, 61] on span "back to the hotel overview" at bounding box center [86, 59] width 91 height 9
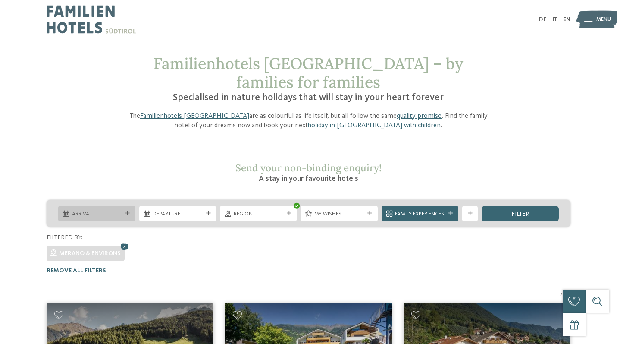
click at [122, 209] on div "Arrival" at bounding box center [96, 213] width 53 height 8
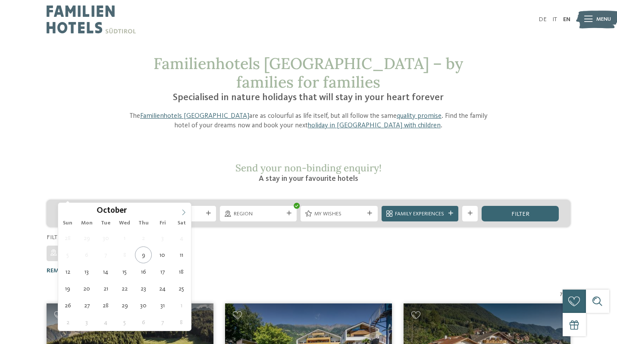
click at [185, 210] on icon at bounding box center [184, 212] width 6 height 6
type div "[DATE]"
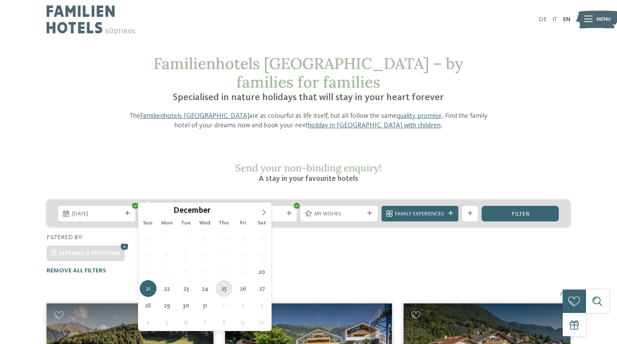
type div "[DATE]"
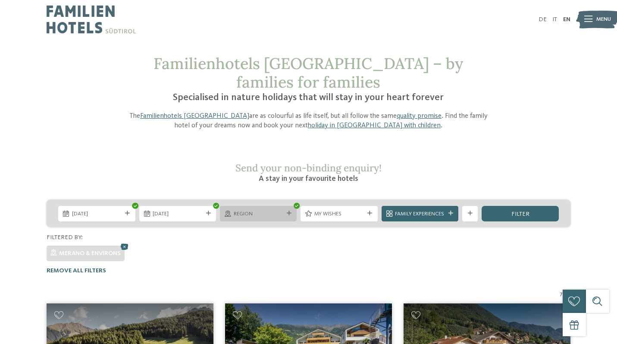
click at [291, 211] on div at bounding box center [289, 213] width 8 height 5
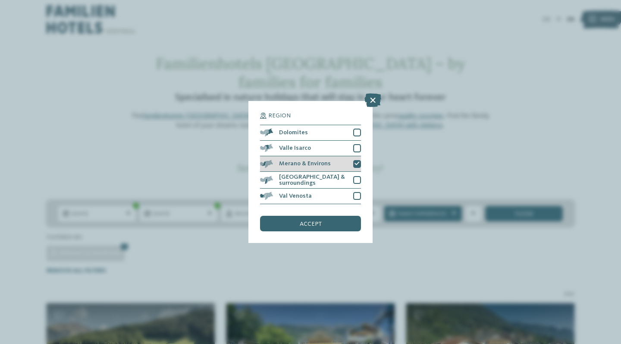
click at [356, 161] on icon at bounding box center [356, 163] width 5 height 5
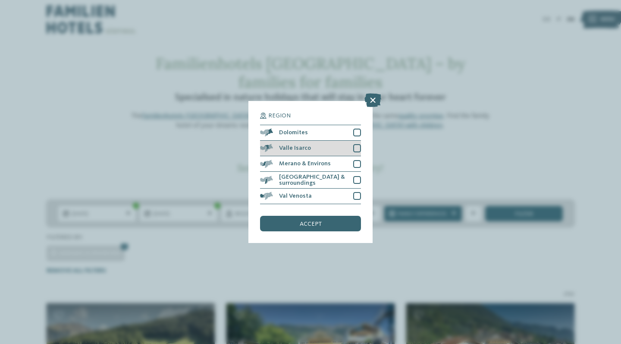
click at [358, 144] on div at bounding box center [357, 148] width 8 height 8
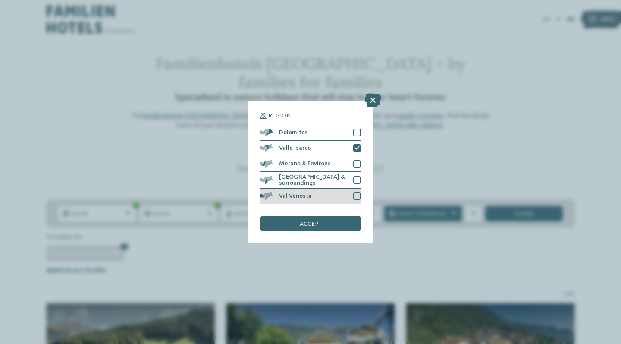
click at [358, 192] on div at bounding box center [357, 196] width 8 height 8
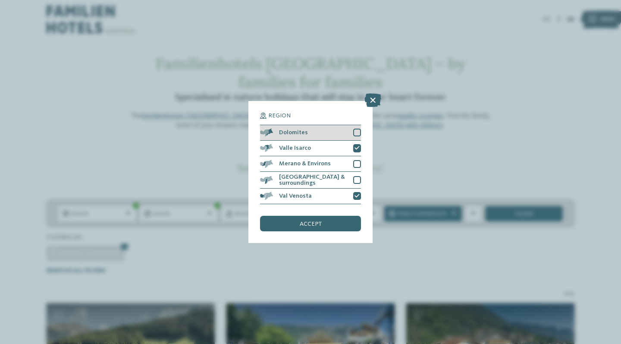
click at [359, 128] on div at bounding box center [357, 132] width 8 height 8
click at [335, 216] on div "accept" at bounding box center [310, 224] width 101 height 16
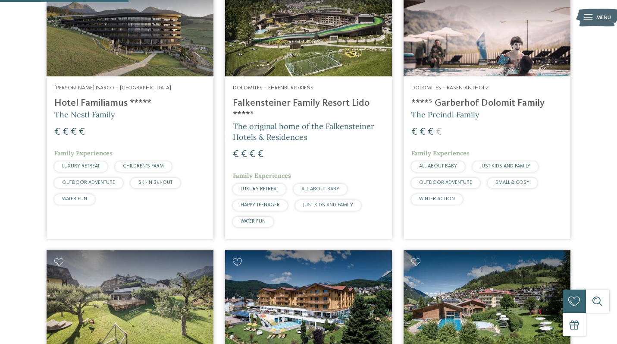
scroll to position [313, 0]
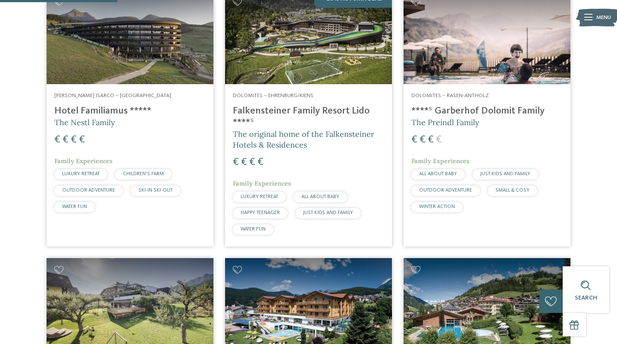
click at [489, 117] on h5 "The Preindl Family" at bounding box center [486, 122] width 151 height 11
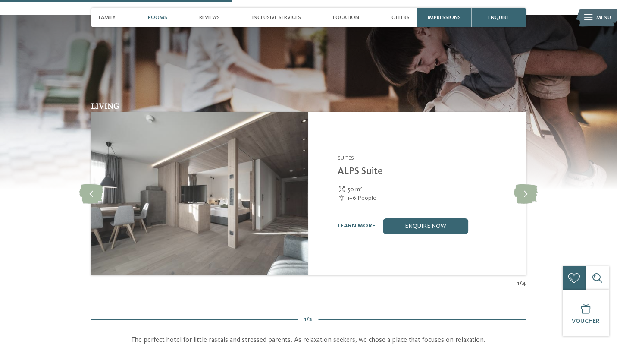
scroll to position [1108, 0]
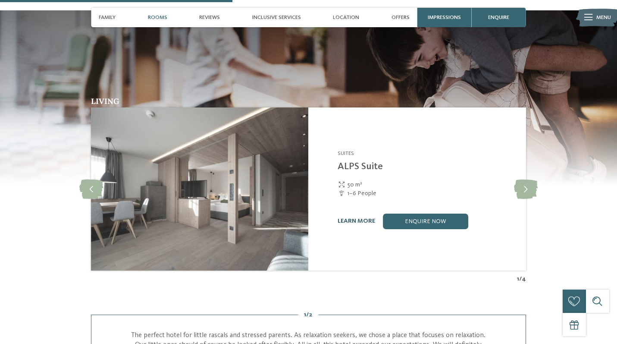
click at [365, 218] on link "learn more" at bounding box center [357, 221] width 38 height 6
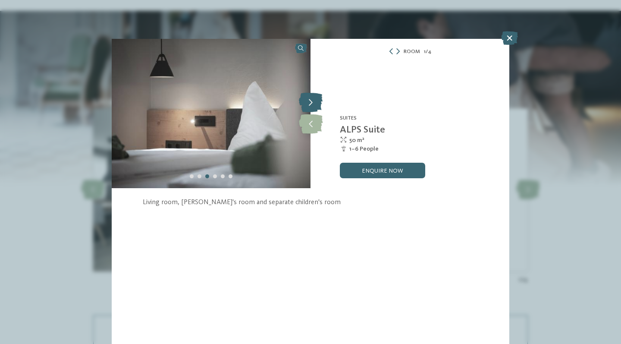
click at [310, 102] on icon at bounding box center [311, 102] width 24 height 19
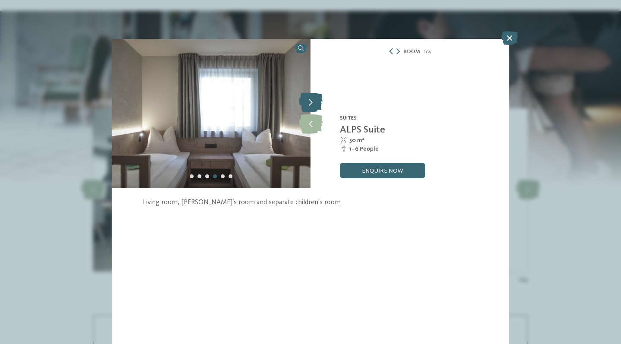
click at [310, 102] on icon at bounding box center [311, 102] width 24 height 19
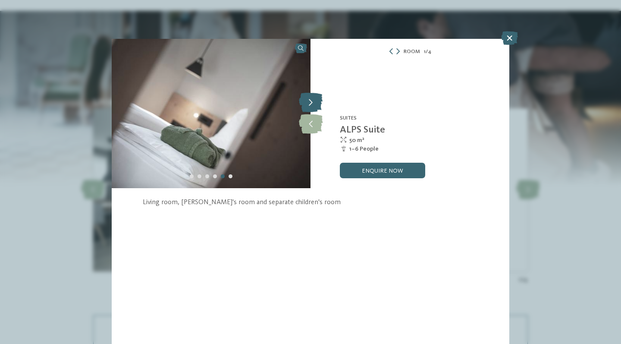
click at [310, 102] on icon at bounding box center [311, 102] width 24 height 19
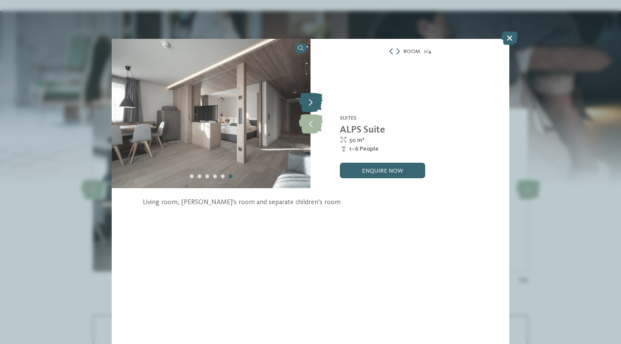
click at [310, 102] on icon at bounding box center [311, 102] width 24 height 19
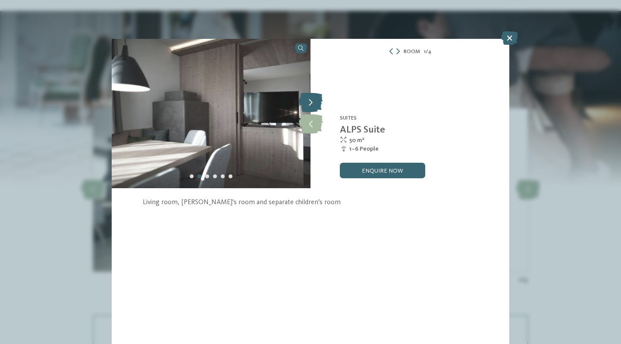
click at [310, 102] on icon at bounding box center [311, 102] width 24 height 19
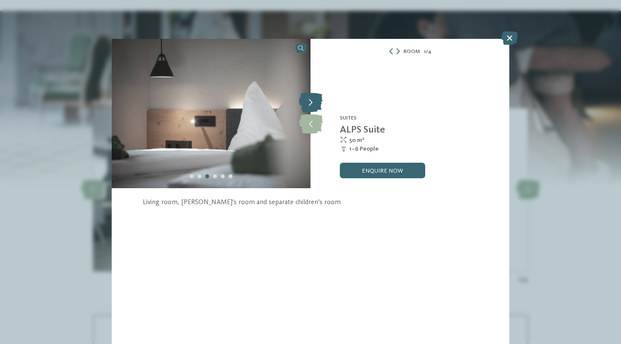
click at [310, 102] on icon at bounding box center [311, 102] width 24 height 19
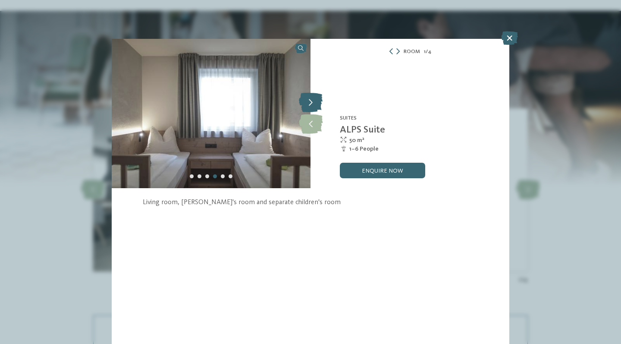
click at [310, 102] on icon at bounding box center [311, 102] width 24 height 19
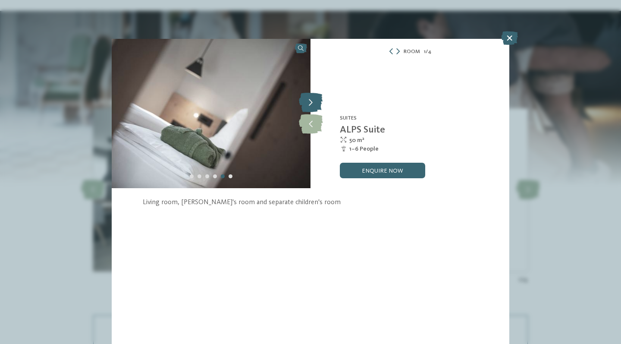
click at [310, 102] on icon at bounding box center [311, 102] width 24 height 19
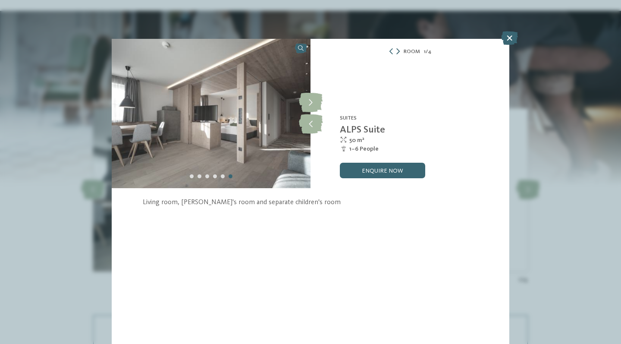
click at [398, 53] on icon at bounding box center [397, 51] width 3 height 6
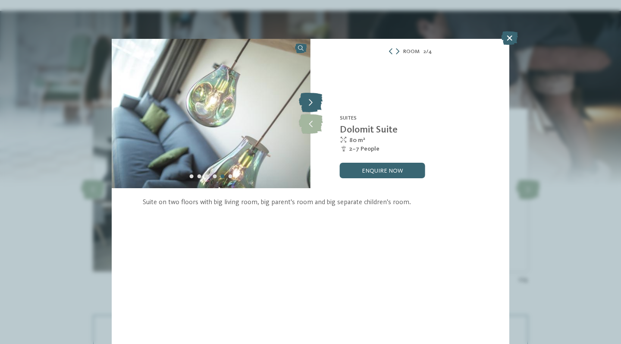
click at [313, 100] on icon at bounding box center [311, 102] width 24 height 19
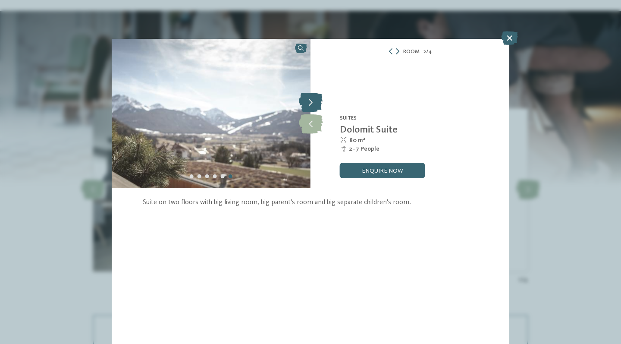
click at [313, 100] on icon at bounding box center [311, 102] width 24 height 19
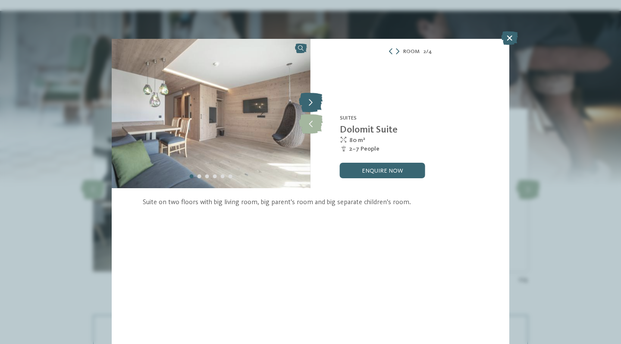
click at [313, 100] on icon at bounding box center [311, 102] width 24 height 19
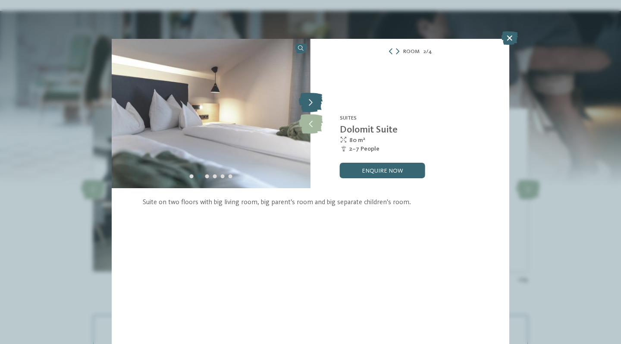
click at [313, 100] on icon at bounding box center [311, 102] width 24 height 19
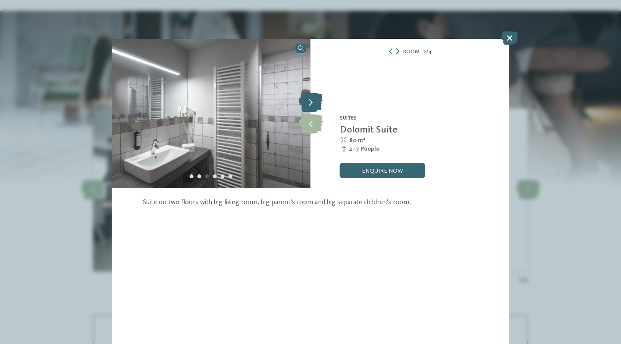
click at [313, 100] on icon at bounding box center [311, 102] width 24 height 19
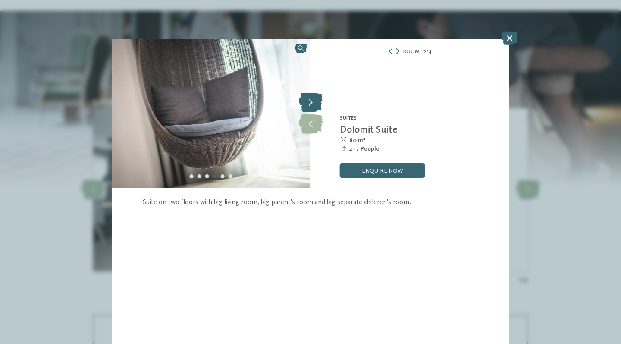
click at [313, 100] on icon at bounding box center [311, 102] width 24 height 19
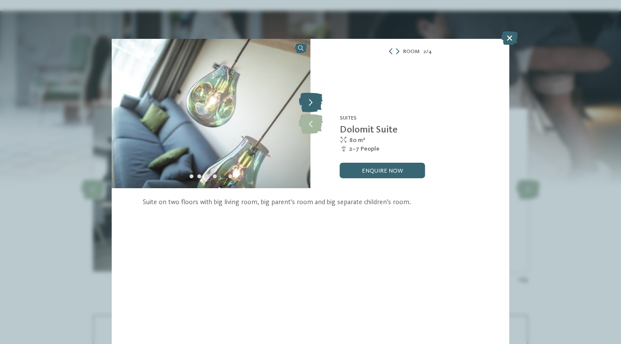
click at [313, 100] on icon at bounding box center [311, 102] width 24 height 19
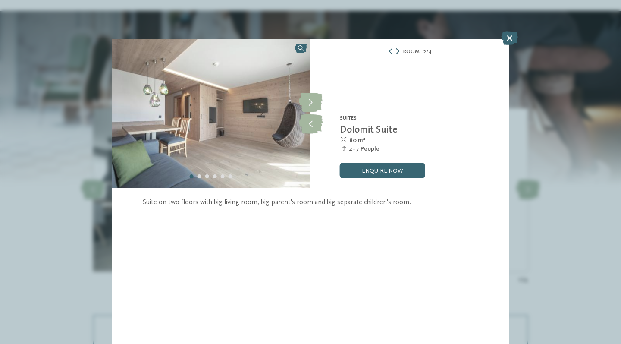
click at [398, 50] on icon at bounding box center [397, 51] width 3 height 6
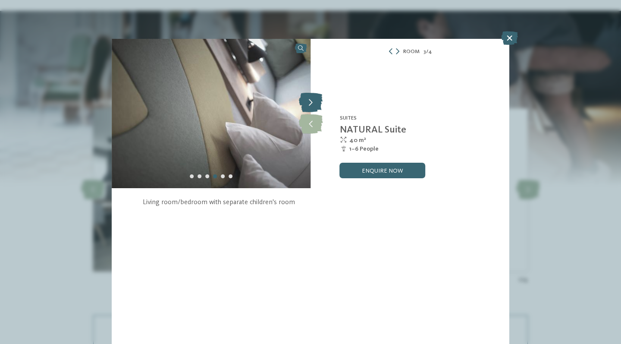
click at [312, 103] on icon at bounding box center [311, 102] width 24 height 19
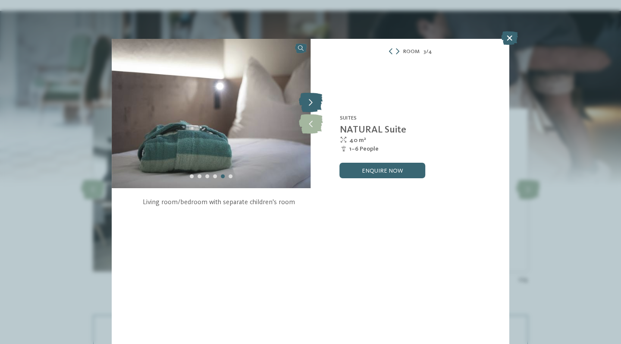
click at [312, 103] on icon at bounding box center [311, 102] width 24 height 19
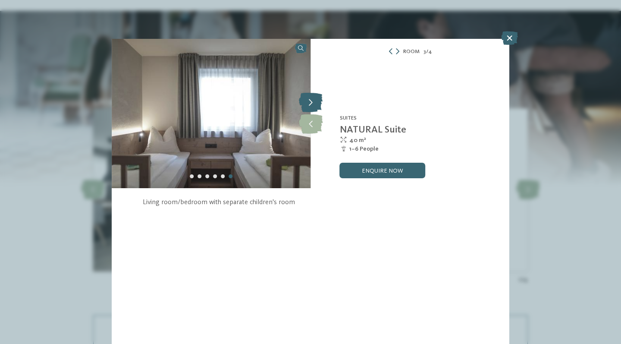
click at [312, 103] on icon at bounding box center [311, 102] width 24 height 19
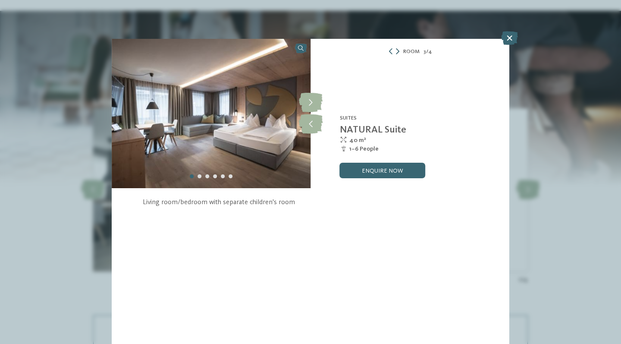
click at [398, 53] on icon at bounding box center [397, 51] width 3 height 6
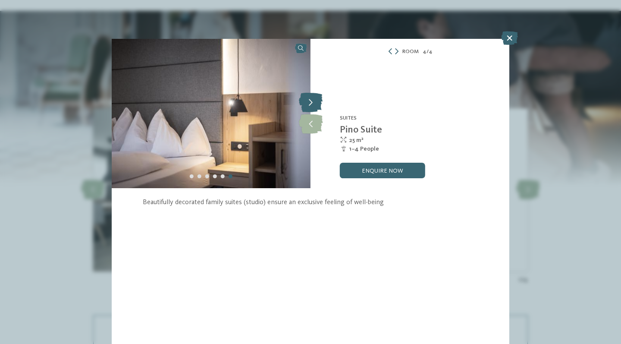
click at [313, 100] on icon at bounding box center [311, 102] width 24 height 19
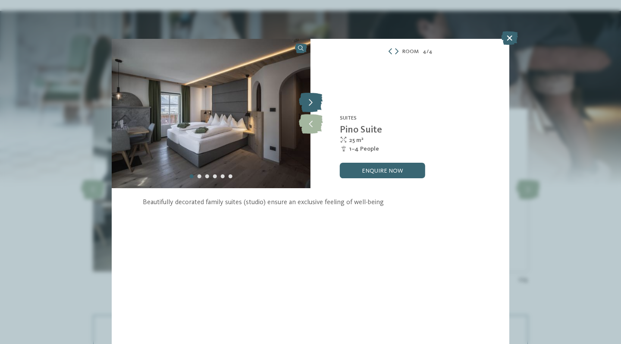
click at [313, 100] on icon at bounding box center [311, 102] width 24 height 19
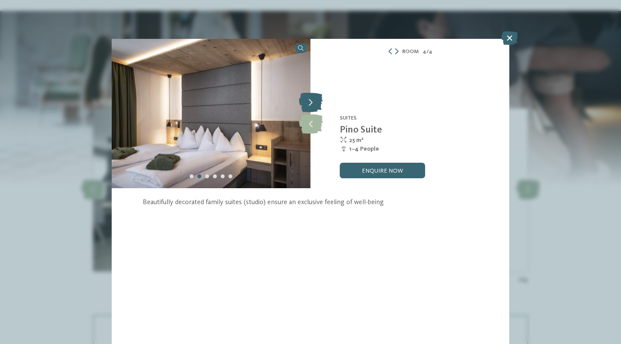
click at [313, 100] on icon at bounding box center [311, 102] width 24 height 19
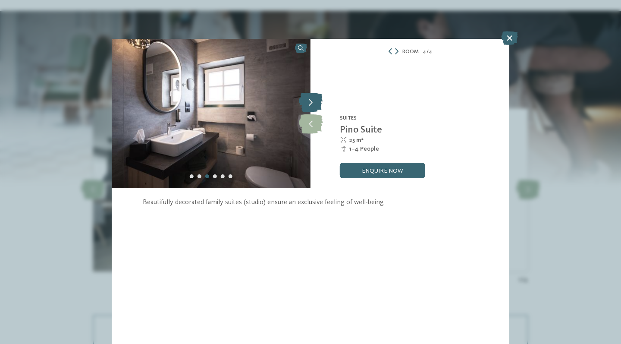
click at [313, 100] on icon at bounding box center [311, 102] width 24 height 19
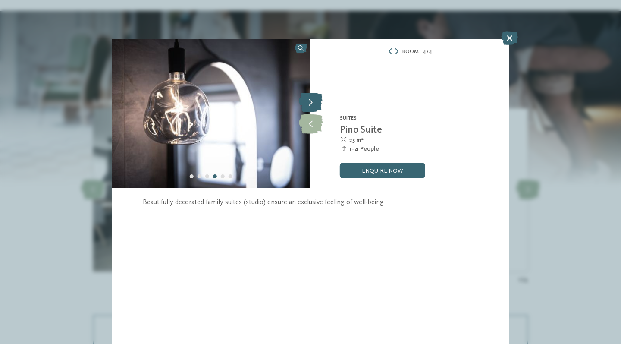
click at [313, 100] on icon at bounding box center [311, 102] width 24 height 19
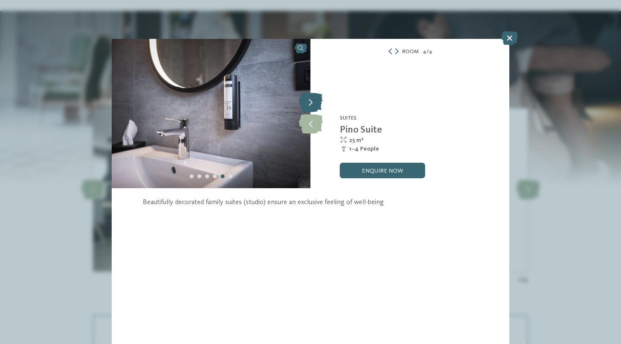
click at [313, 100] on icon at bounding box center [311, 102] width 24 height 19
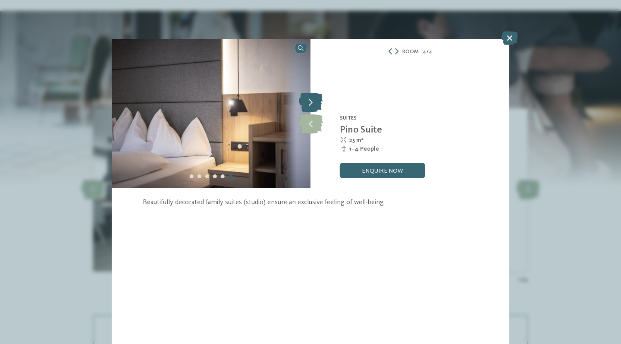
click at [313, 100] on icon at bounding box center [311, 102] width 24 height 19
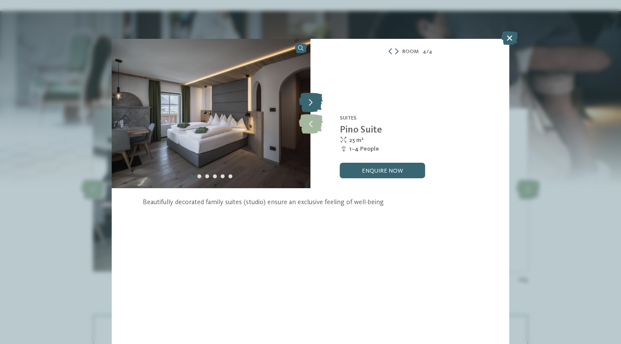
click at [313, 100] on icon at bounding box center [311, 102] width 24 height 19
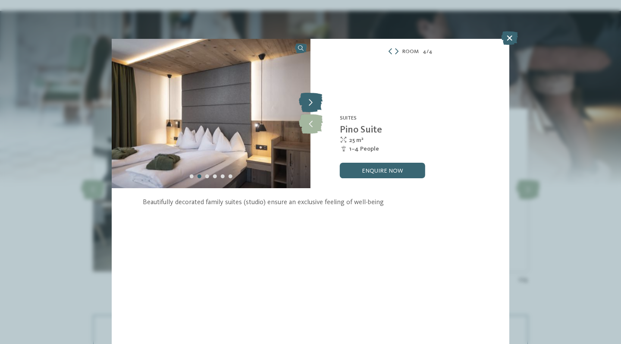
click at [313, 100] on icon at bounding box center [311, 102] width 24 height 19
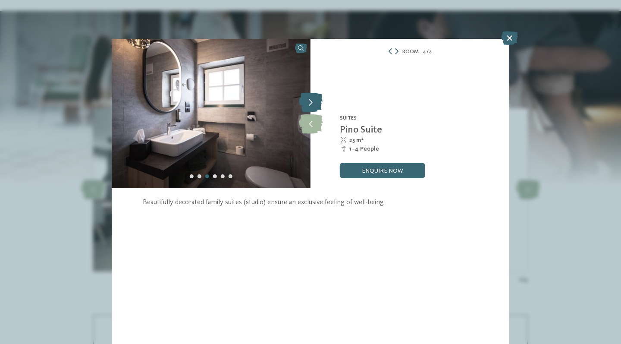
click at [313, 100] on icon at bounding box center [311, 102] width 24 height 19
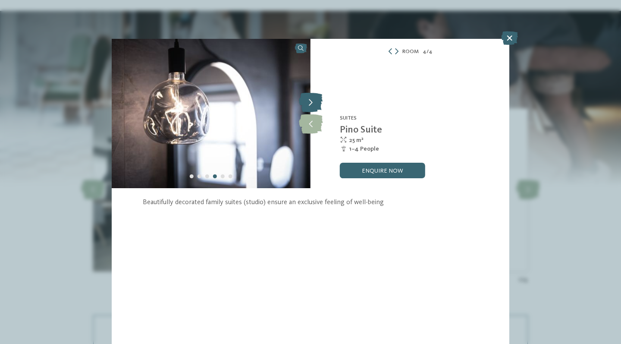
click at [313, 100] on icon at bounding box center [311, 102] width 24 height 19
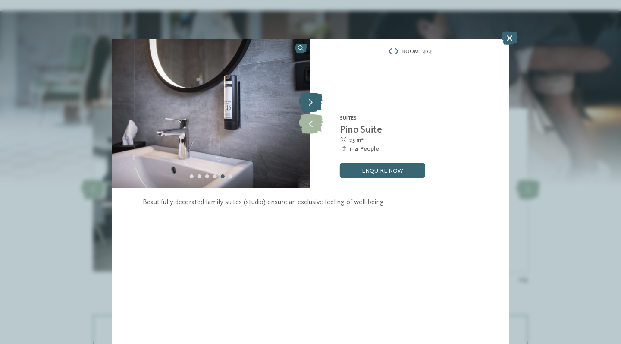
click at [313, 100] on icon at bounding box center [311, 102] width 24 height 19
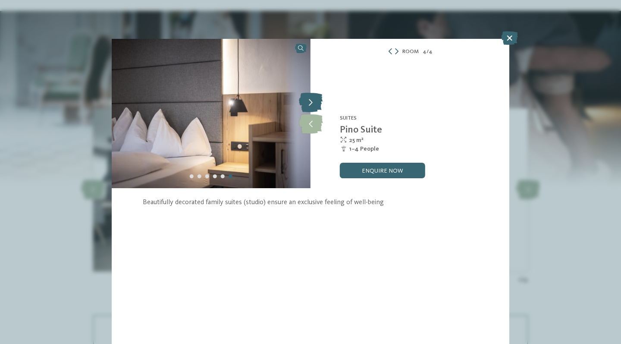
click at [313, 100] on icon at bounding box center [311, 102] width 24 height 19
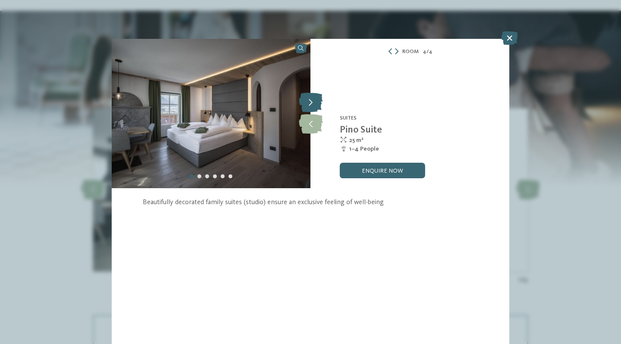
click at [313, 100] on icon at bounding box center [311, 102] width 24 height 19
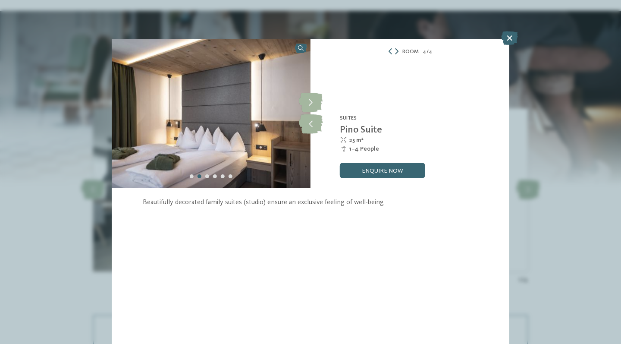
click at [396, 49] on icon at bounding box center [396, 51] width 3 height 6
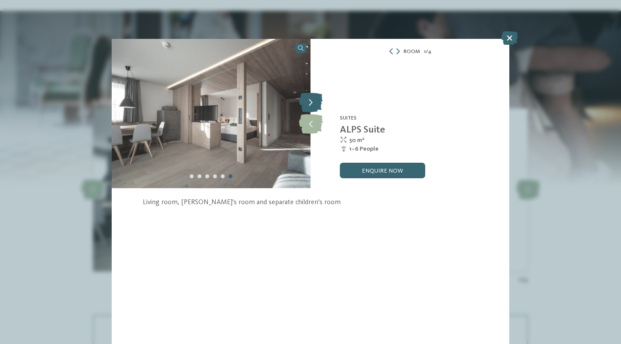
click at [316, 98] on icon at bounding box center [311, 102] width 24 height 19
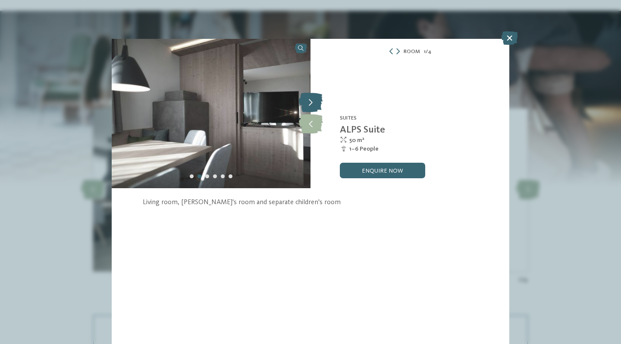
click at [316, 98] on icon at bounding box center [311, 102] width 24 height 19
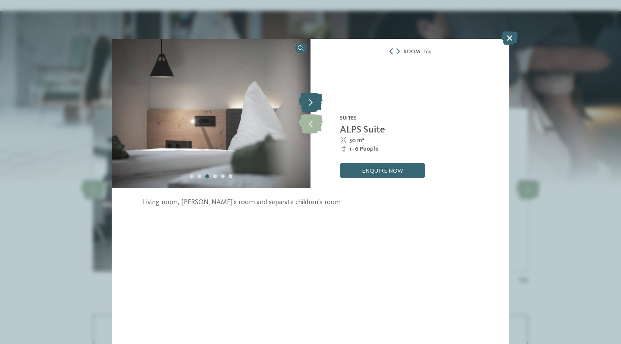
click at [316, 98] on icon at bounding box center [311, 102] width 24 height 19
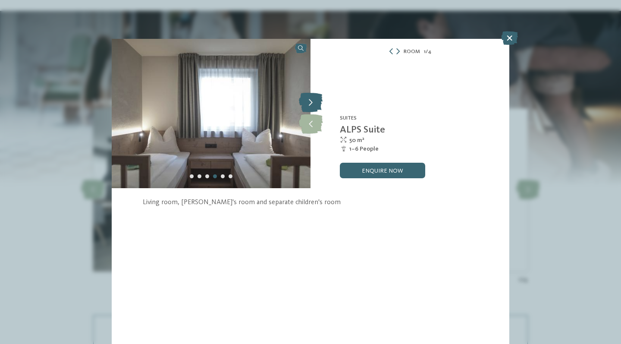
click at [316, 98] on icon at bounding box center [311, 102] width 24 height 19
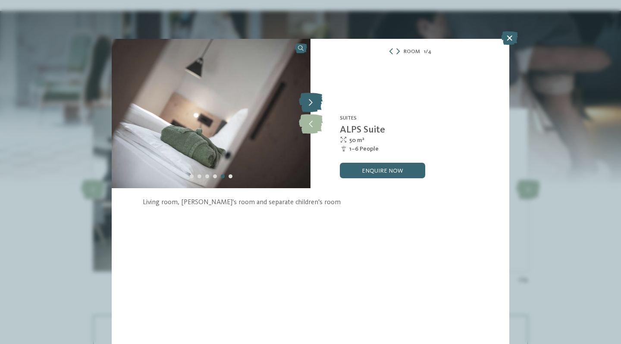
click at [313, 103] on icon at bounding box center [311, 102] width 24 height 19
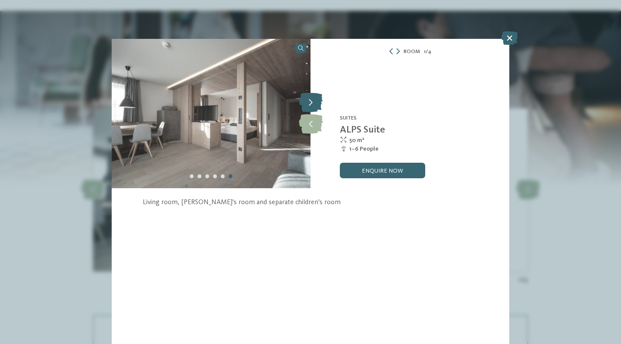
click at [313, 103] on icon at bounding box center [311, 102] width 24 height 19
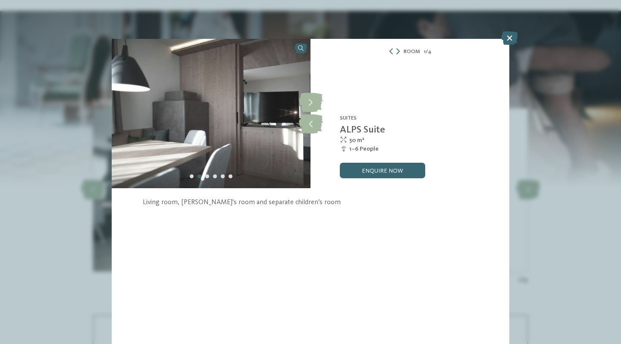
click at [397, 48] on div "Room 1 / 4" at bounding box center [409, 52] width 199 height 10
click at [398, 50] on icon at bounding box center [397, 51] width 3 height 6
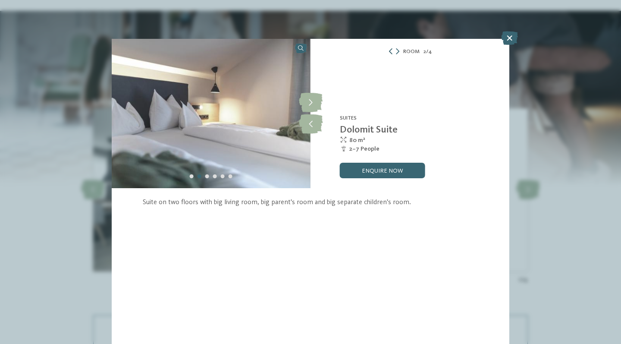
click at [391, 50] on icon at bounding box center [391, 51] width 6 height 6
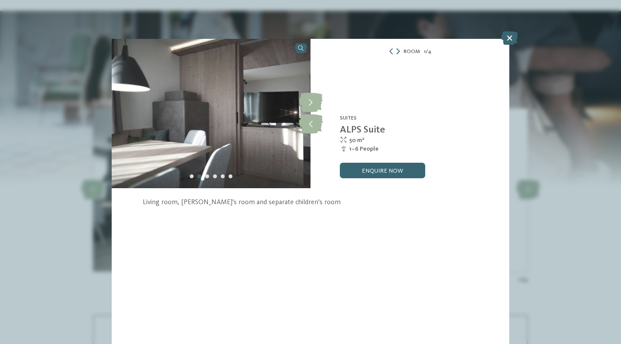
click at [398, 50] on icon at bounding box center [397, 51] width 3 height 6
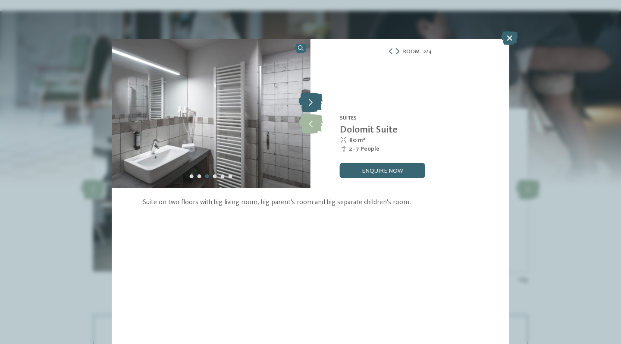
click at [310, 103] on icon at bounding box center [311, 102] width 24 height 19
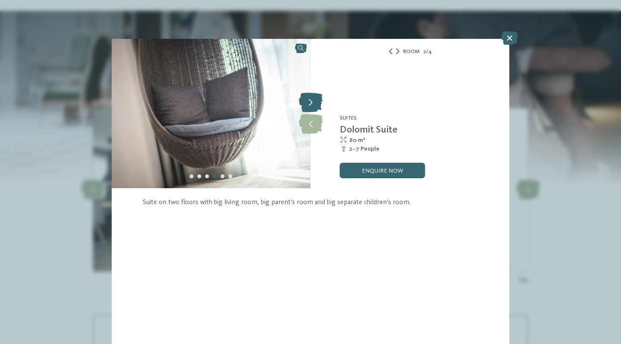
click at [310, 103] on icon at bounding box center [311, 102] width 24 height 19
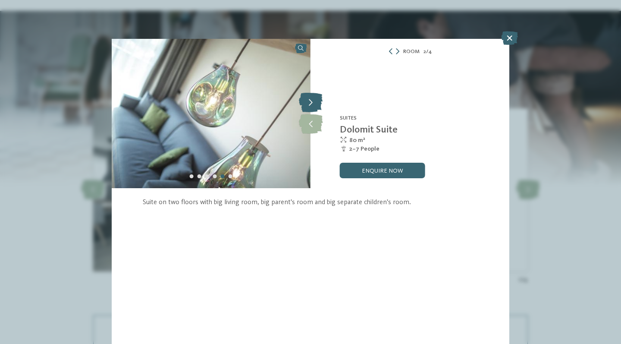
click at [310, 103] on icon at bounding box center [311, 102] width 24 height 19
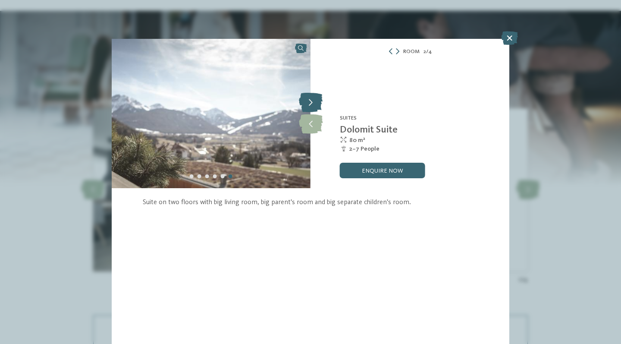
click at [310, 103] on icon at bounding box center [311, 102] width 24 height 19
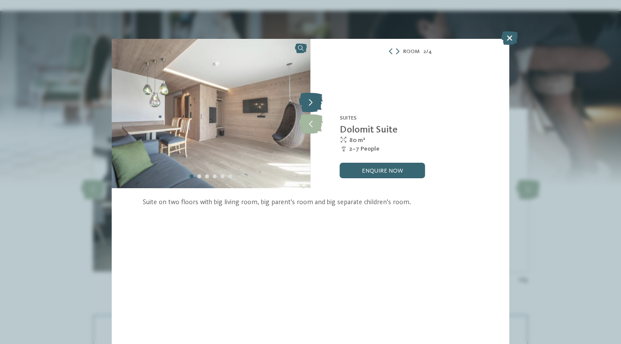
click at [310, 103] on icon at bounding box center [311, 102] width 24 height 19
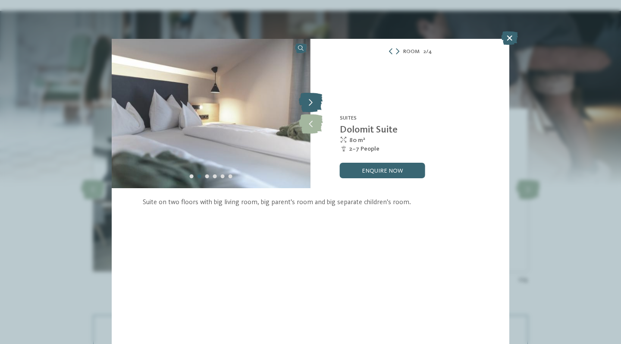
click at [310, 103] on icon at bounding box center [311, 102] width 24 height 19
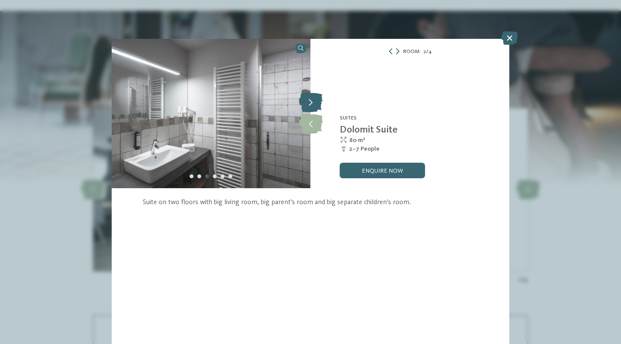
click at [310, 103] on icon at bounding box center [311, 102] width 24 height 19
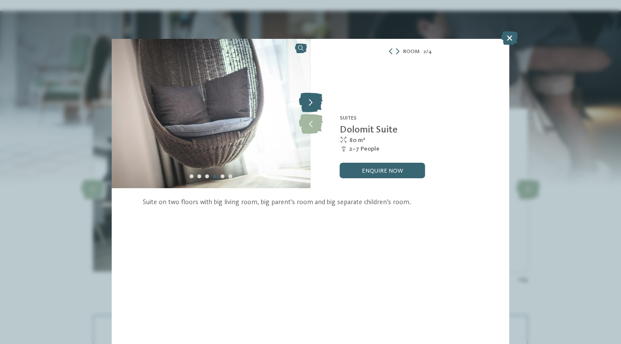
click at [310, 103] on icon at bounding box center [311, 102] width 24 height 19
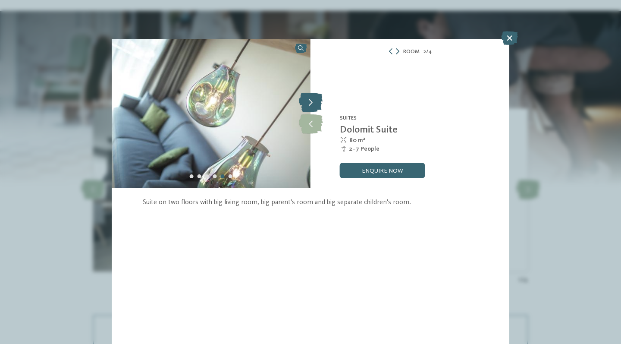
click at [310, 103] on icon at bounding box center [311, 102] width 24 height 19
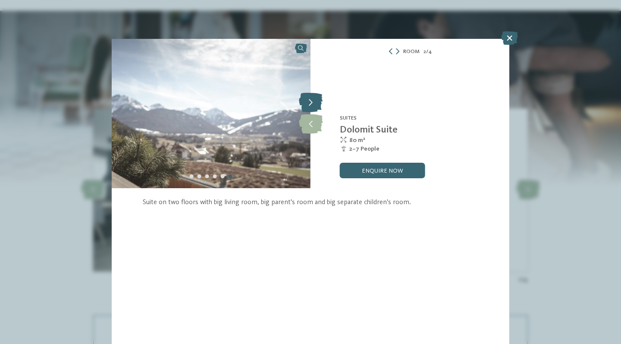
click at [310, 103] on icon at bounding box center [311, 102] width 24 height 19
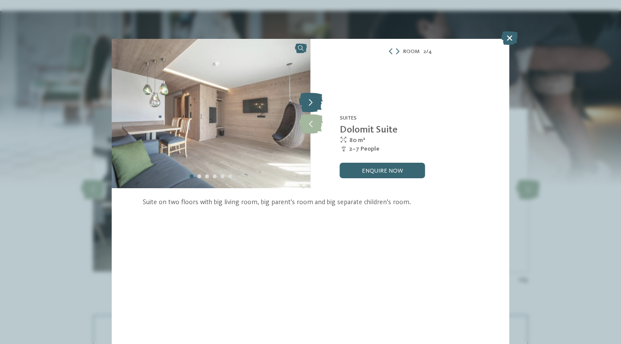
click at [310, 103] on icon at bounding box center [311, 102] width 24 height 19
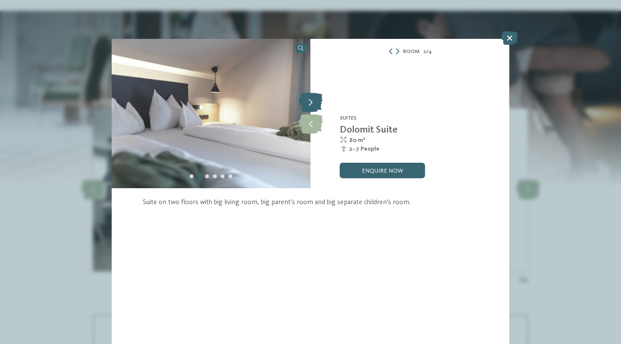
click at [310, 103] on icon at bounding box center [311, 102] width 24 height 19
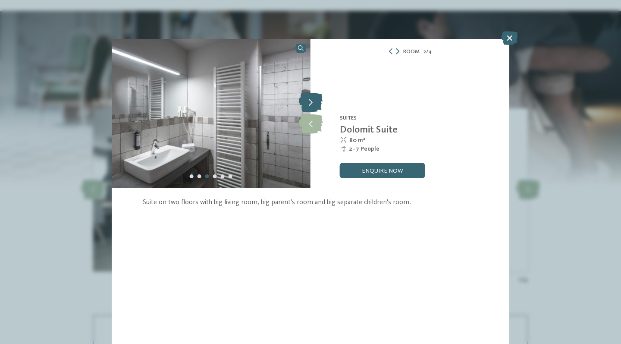
click at [310, 103] on icon at bounding box center [311, 102] width 24 height 19
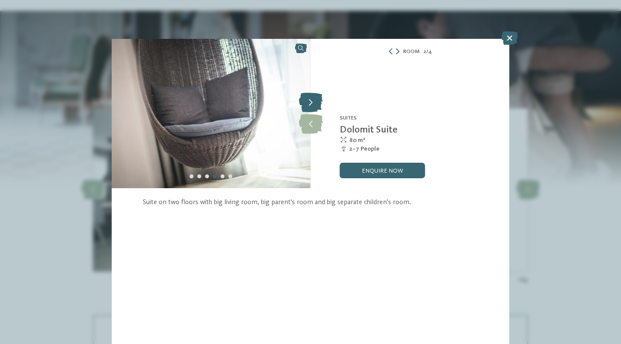
click at [313, 98] on icon at bounding box center [311, 102] width 24 height 19
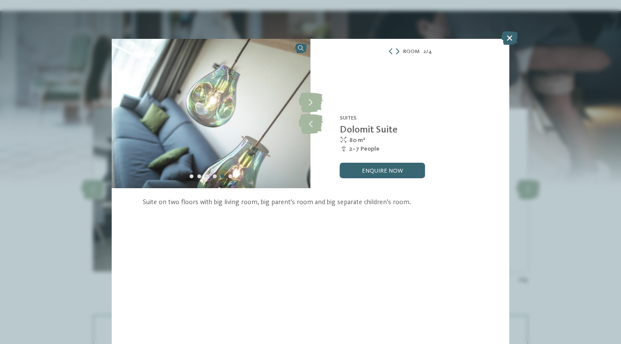
click at [398, 52] on icon at bounding box center [397, 51] width 3 height 6
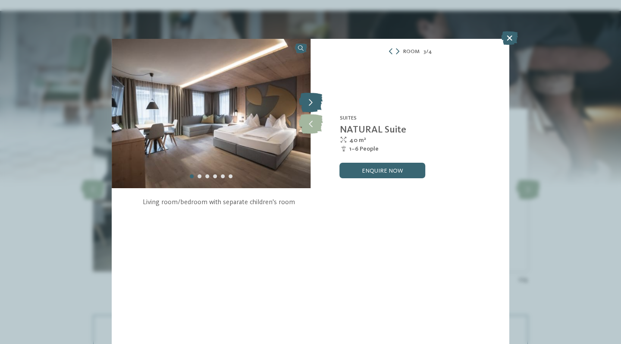
click at [317, 108] on icon at bounding box center [311, 102] width 24 height 19
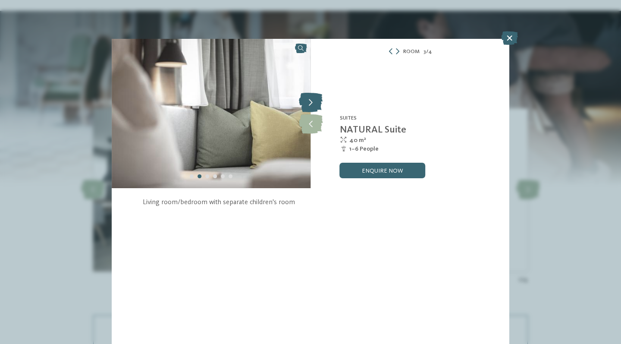
click at [317, 108] on icon at bounding box center [311, 102] width 24 height 19
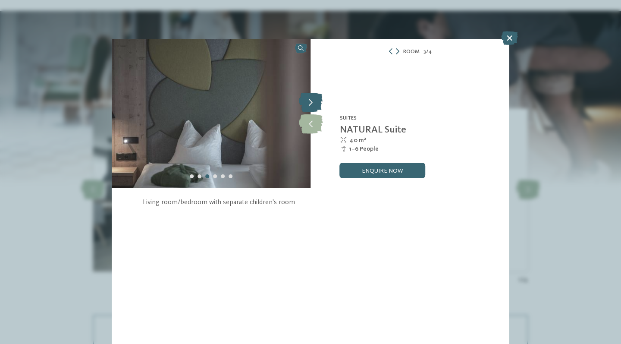
click at [317, 108] on icon at bounding box center [311, 102] width 24 height 19
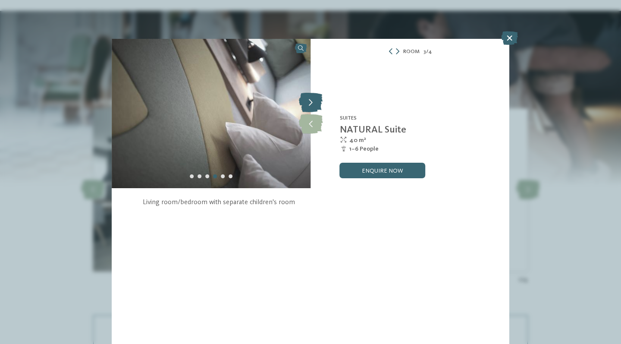
click at [317, 108] on icon at bounding box center [311, 102] width 24 height 19
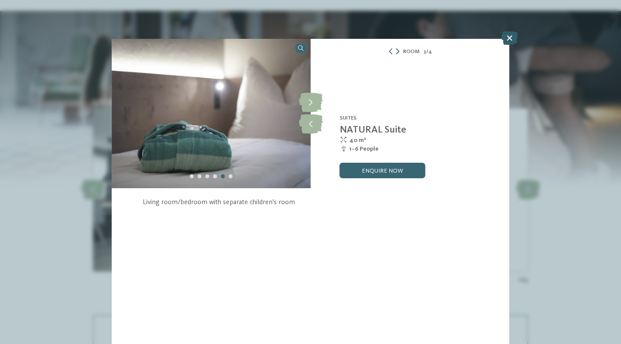
click at [504, 40] on icon at bounding box center [509, 38] width 17 height 14
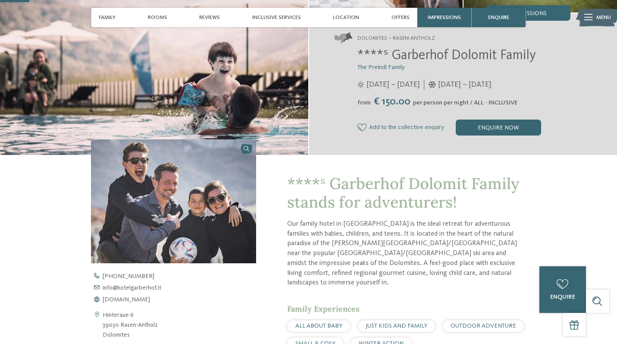
scroll to position [140, 0]
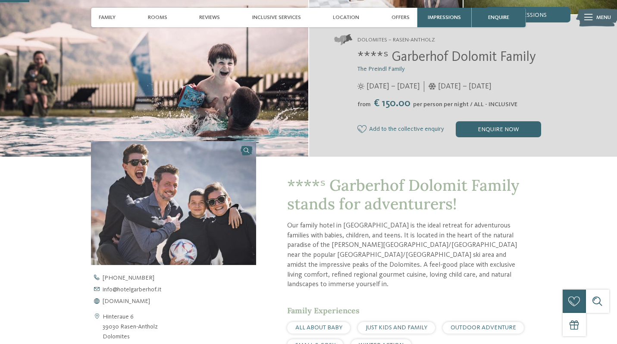
click at [365, 129] on icon at bounding box center [361, 129] width 9 height 8
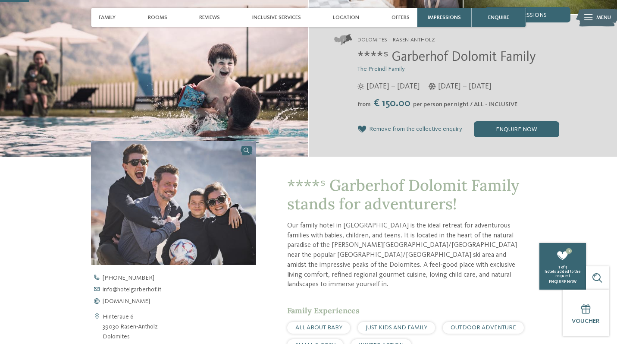
click at [363, 127] on icon at bounding box center [361, 129] width 9 height 8
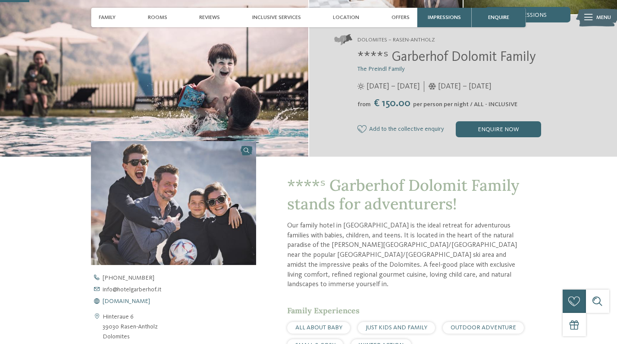
click at [142, 299] on span "[DOMAIN_NAME]" at bounding box center [126, 301] width 47 height 6
